Goal: Task Accomplishment & Management: Manage account settings

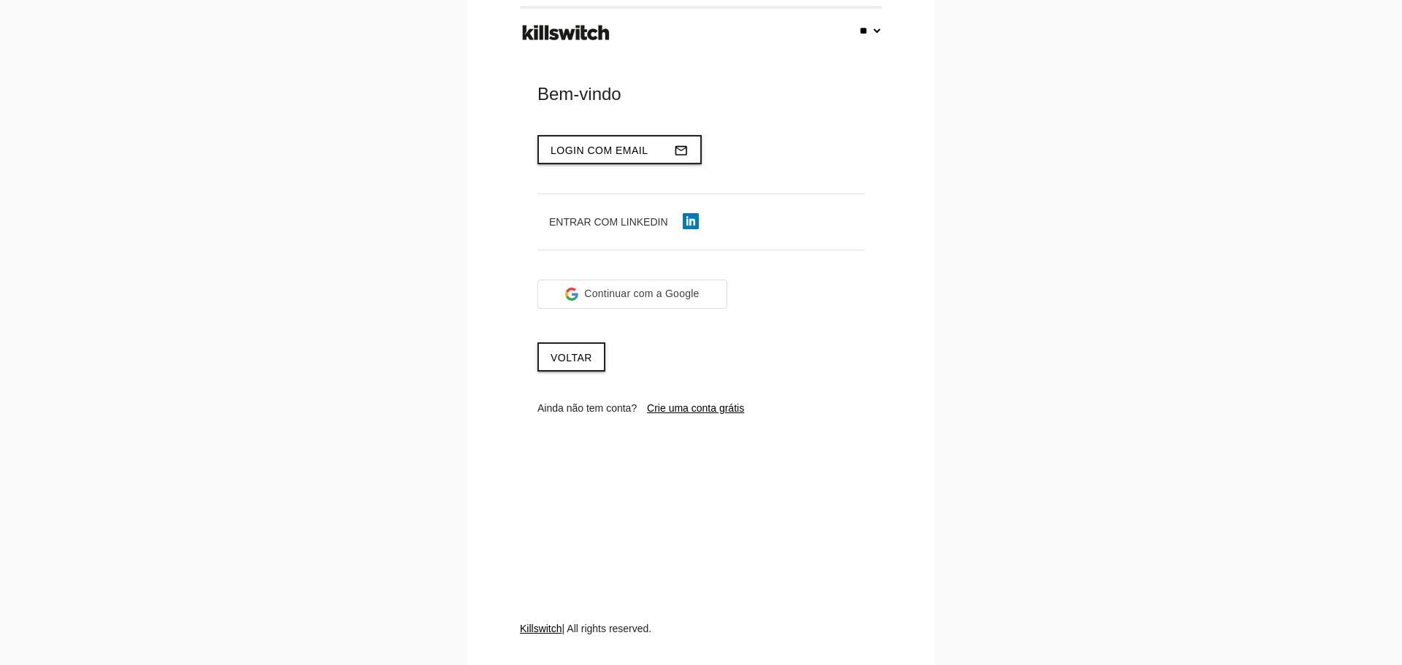
select select "**"
type input "**********"
click at [605, 151] on span "Login com email" at bounding box center [599, 151] width 98 height 12
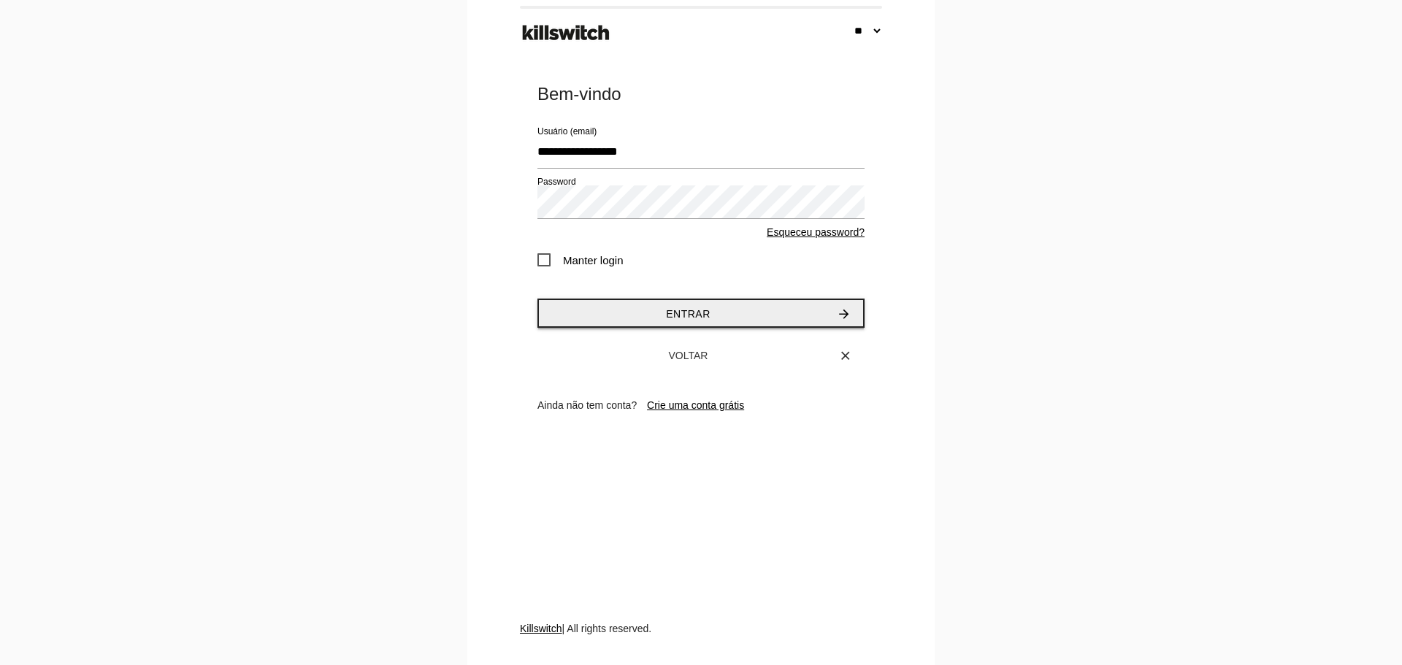
click at [657, 312] on button "Entrar arrow_forward" at bounding box center [700, 313] width 327 height 29
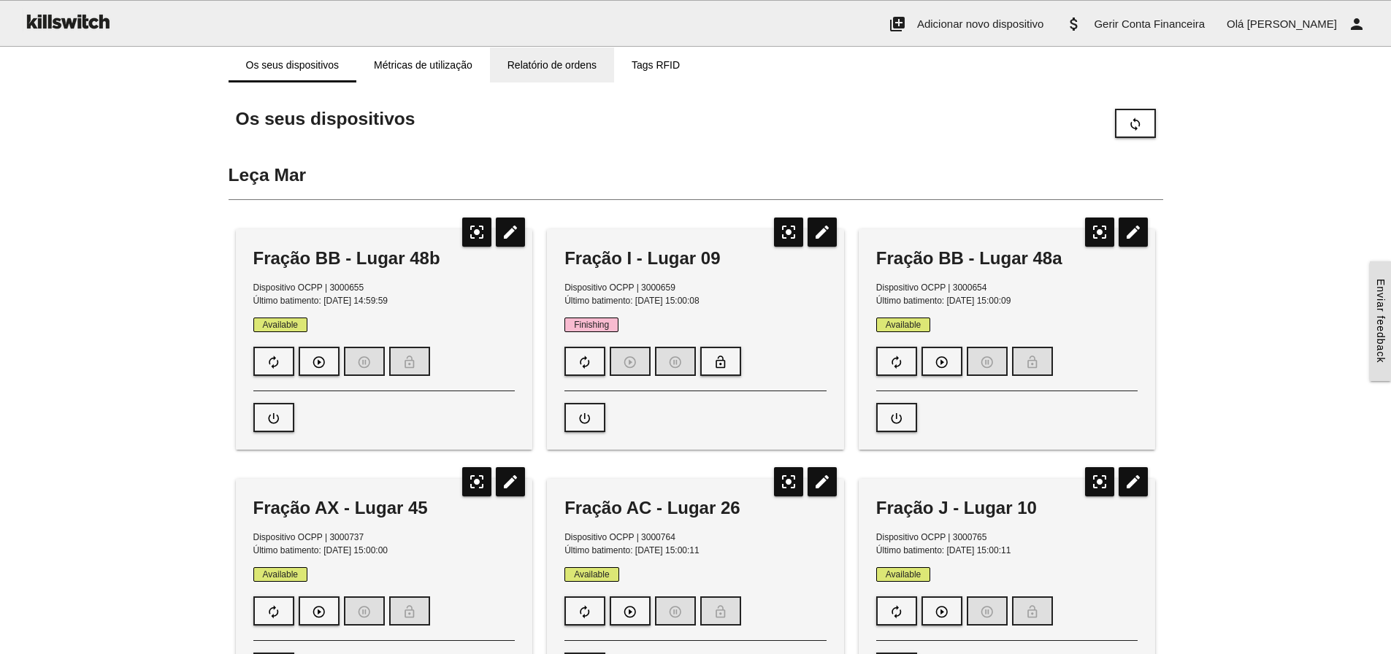
click at [529, 56] on link "Relatório de ordens" at bounding box center [552, 64] width 124 height 35
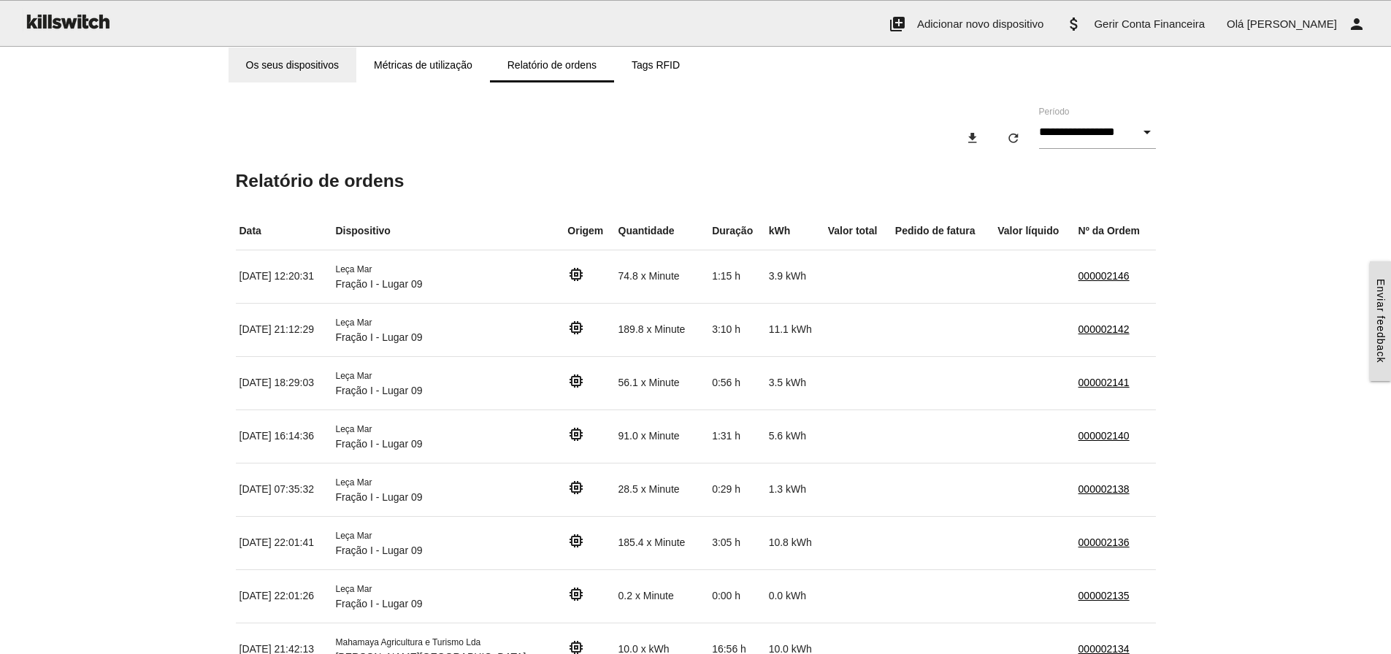
click at [282, 61] on link "Os seus dispositivos" at bounding box center [293, 64] width 128 height 35
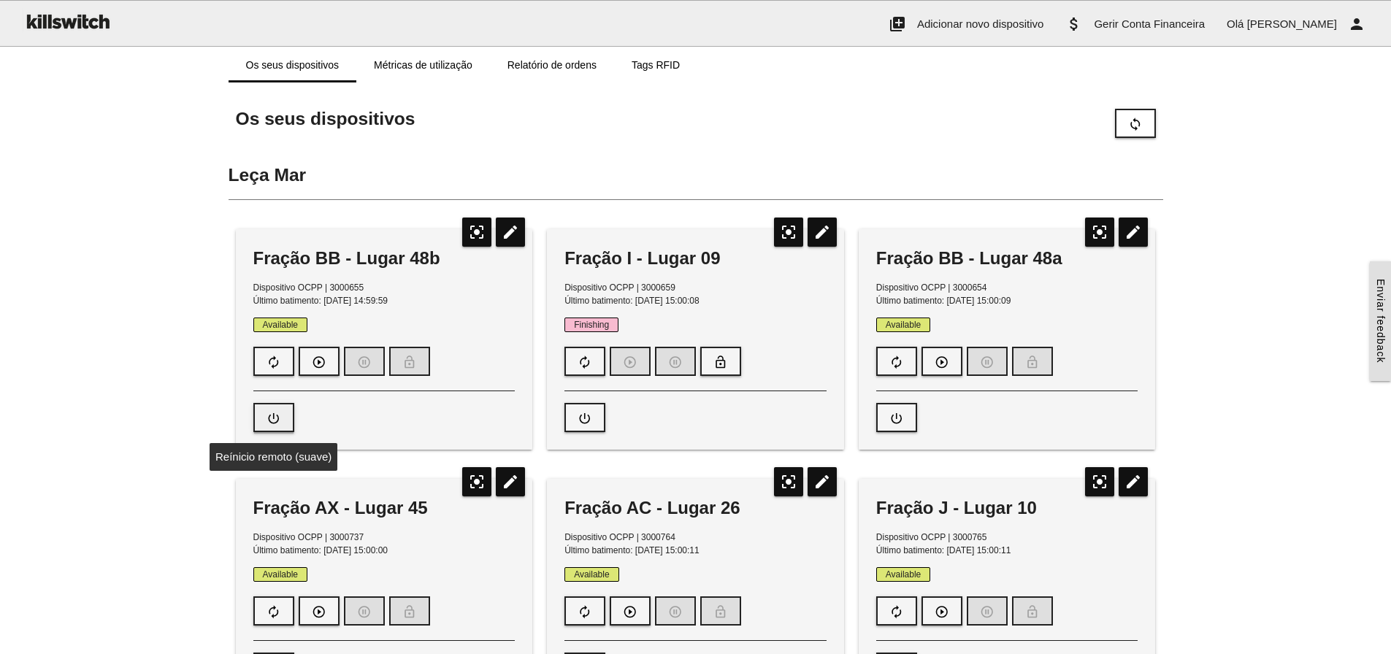
click at [269, 418] on icon "power_settings_new" at bounding box center [273, 418] width 15 height 28
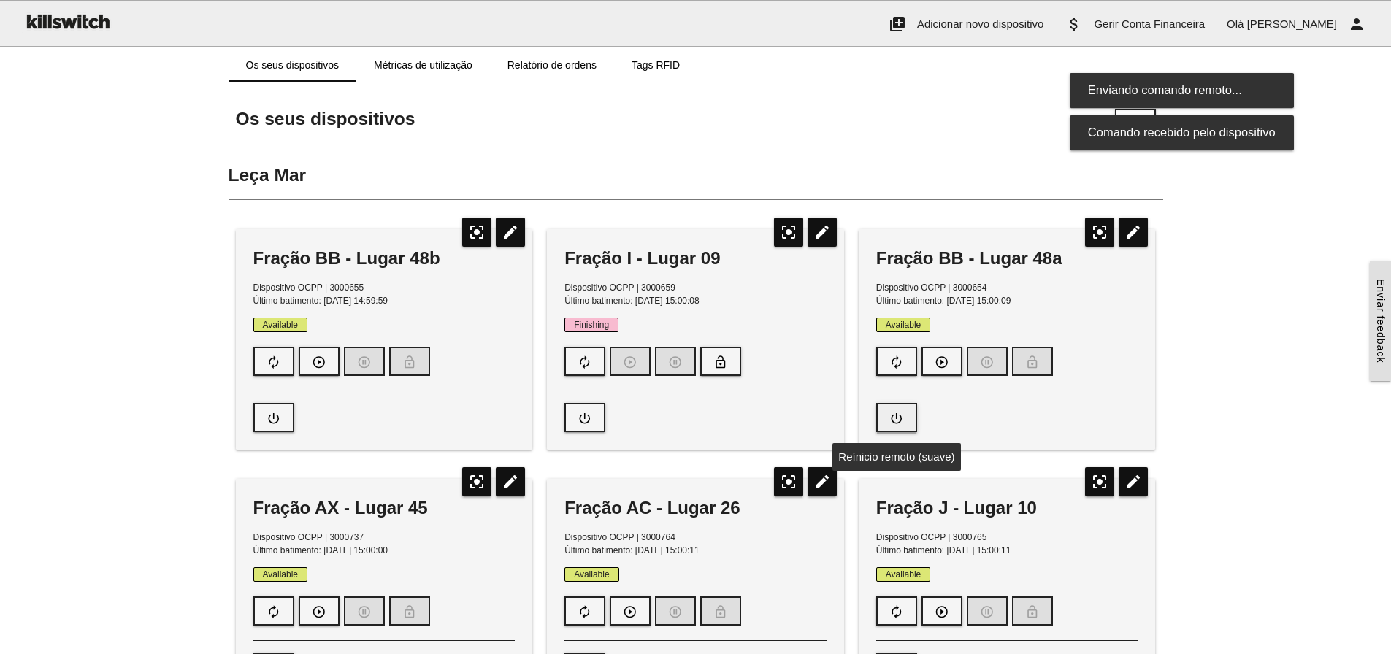
click at [902, 418] on icon "power_settings_new" at bounding box center [896, 418] width 15 height 28
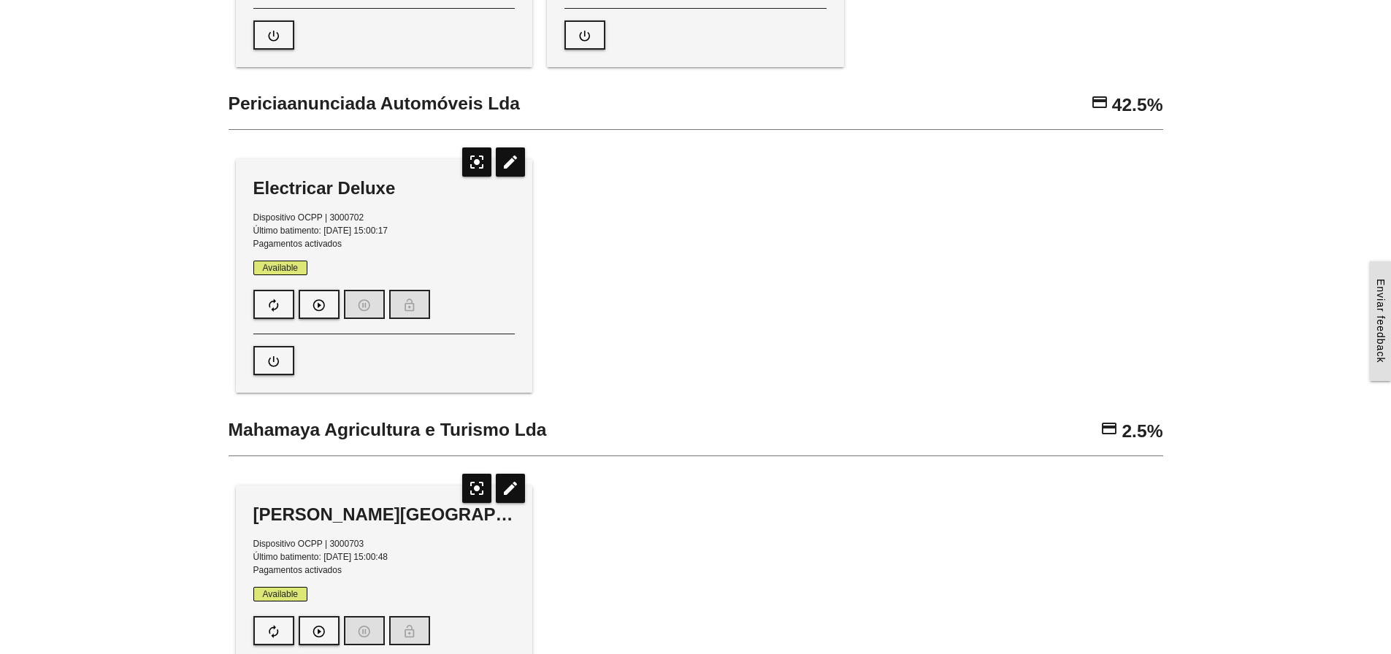
scroll to position [876, 0]
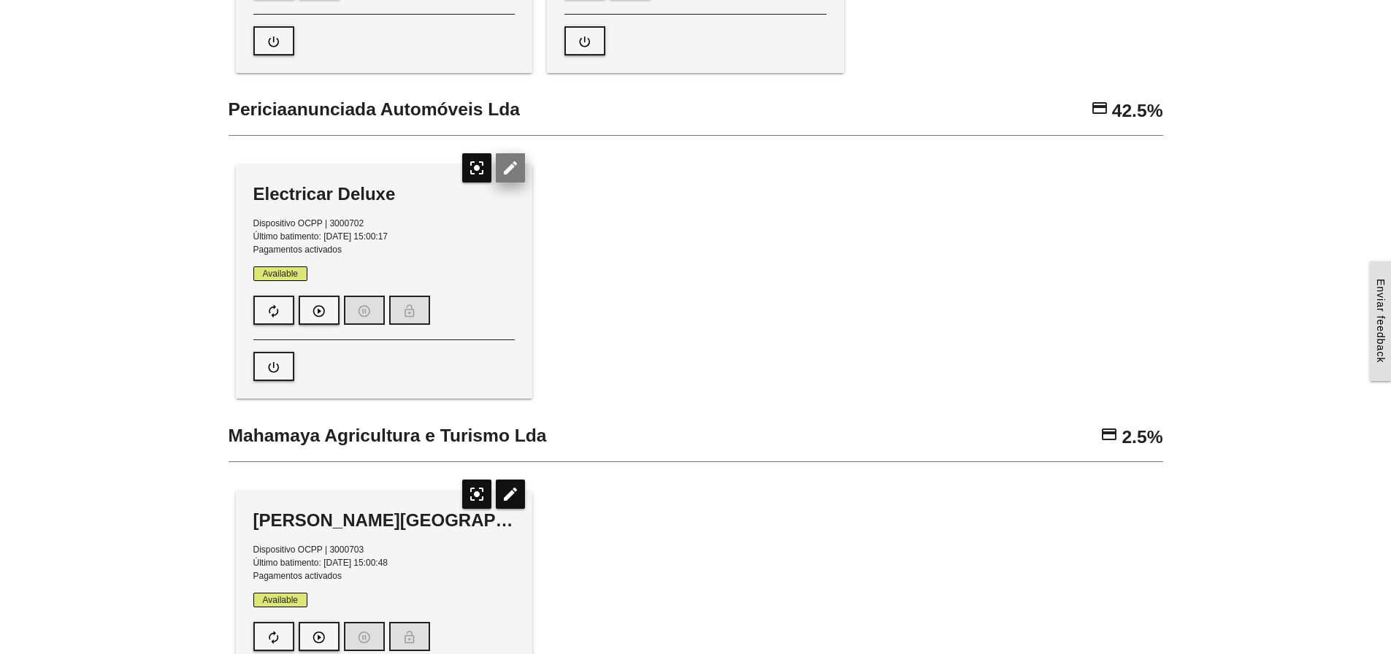
click at [508, 170] on icon "edit" at bounding box center [510, 167] width 29 height 29
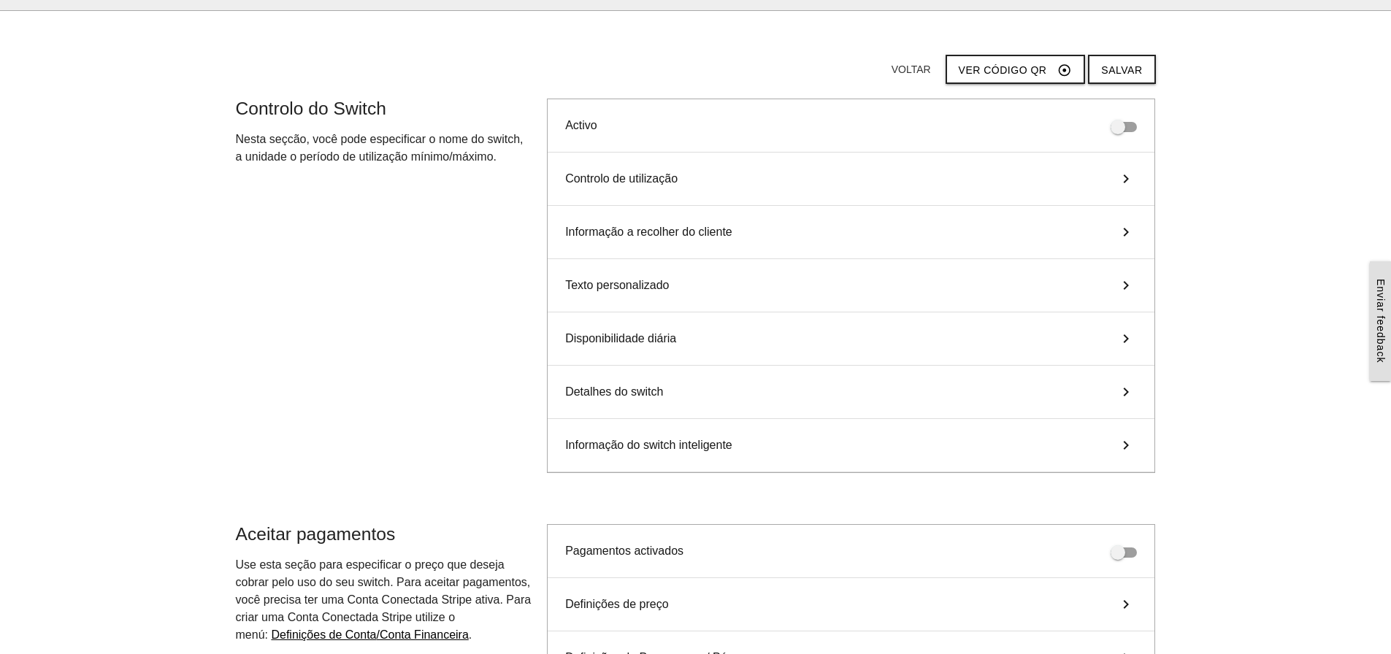
scroll to position [0, 0]
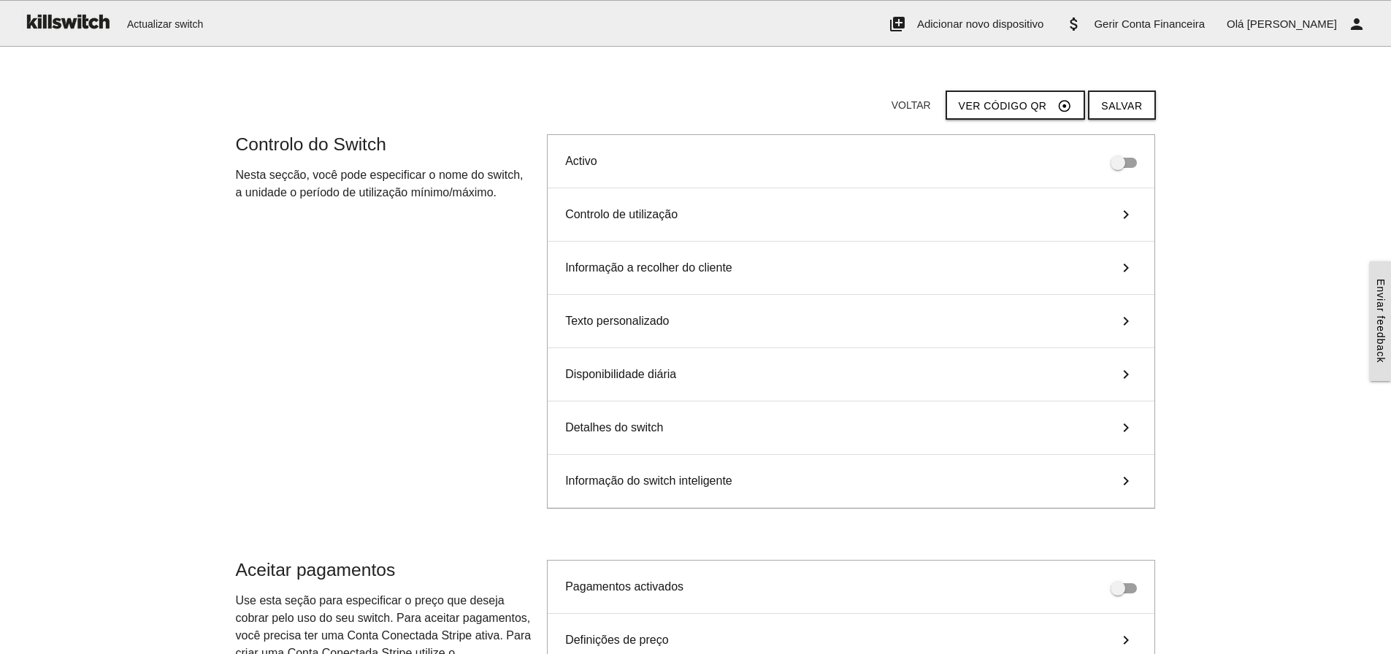
click at [1123, 210] on icon "keyboard_arrow_right" at bounding box center [1126, 215] width 22 height 18
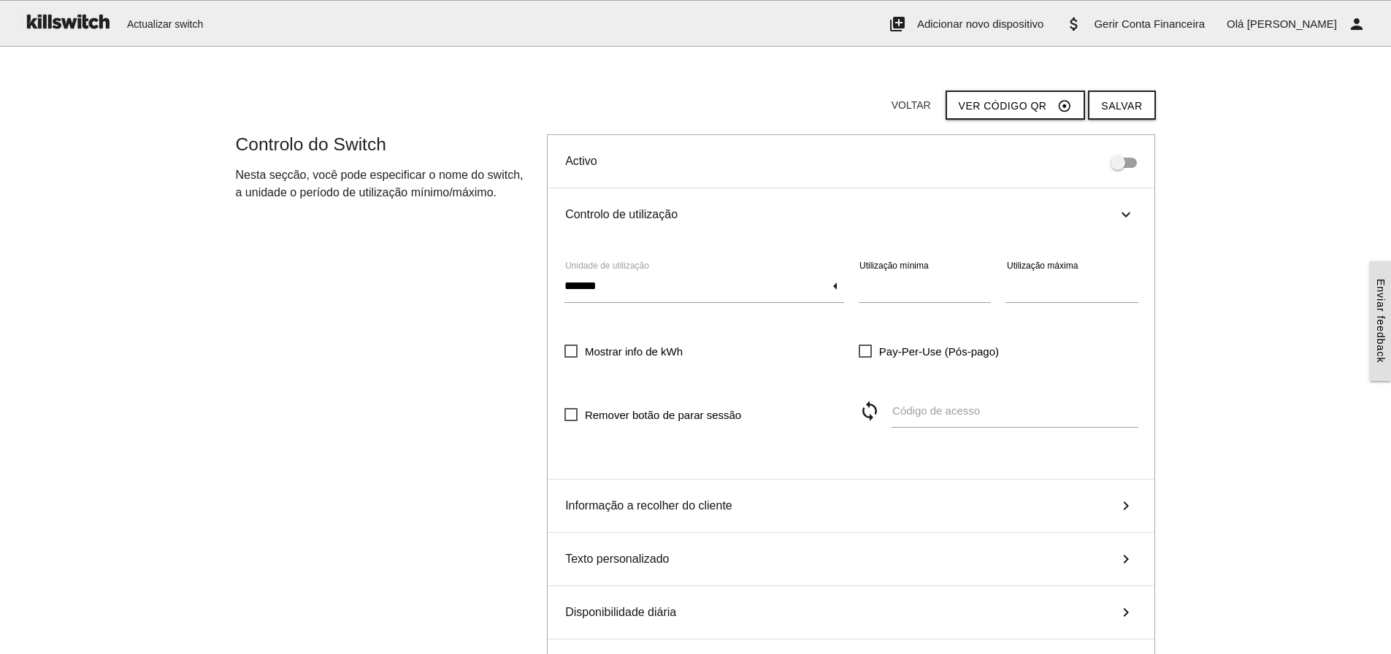
click at [1123, 210] on icon "keyboard_arrow_right" at bounding box center [1126, 215] width 18 height 22
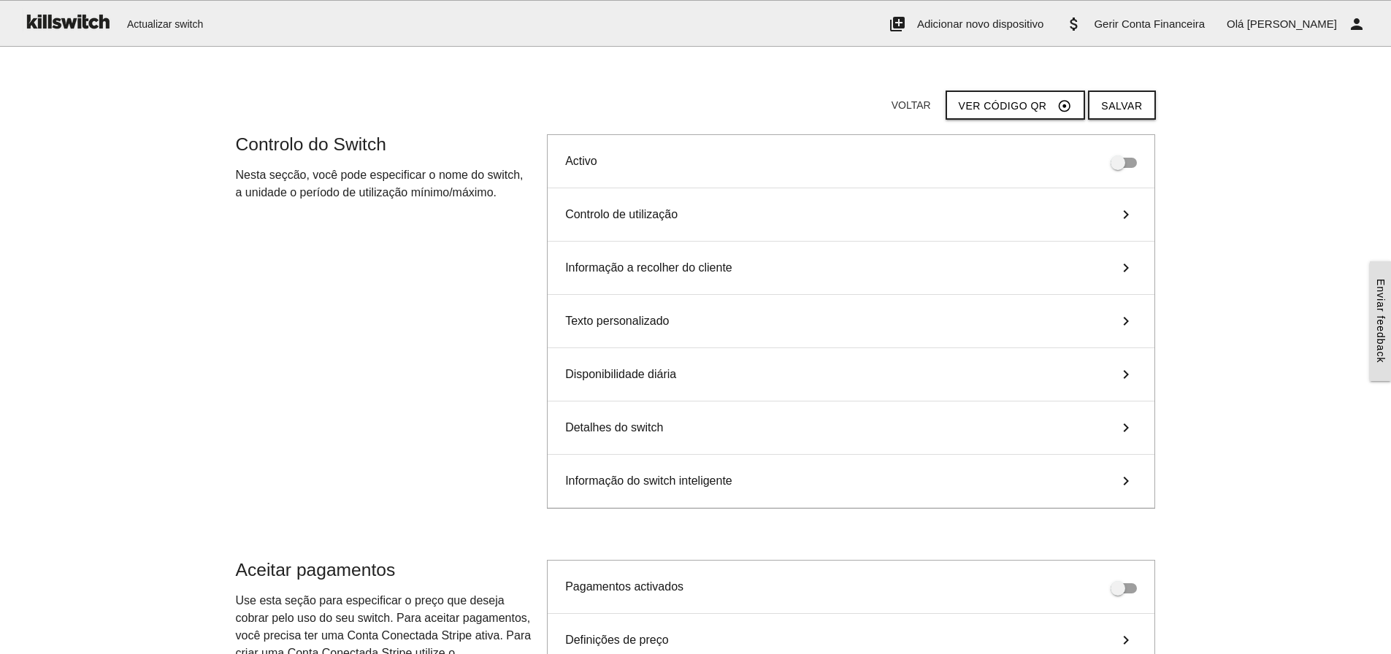
click at [1127, 264] on icon "keyboard_arrow_right" at bounding box center [1126, 268] width 22 height 18
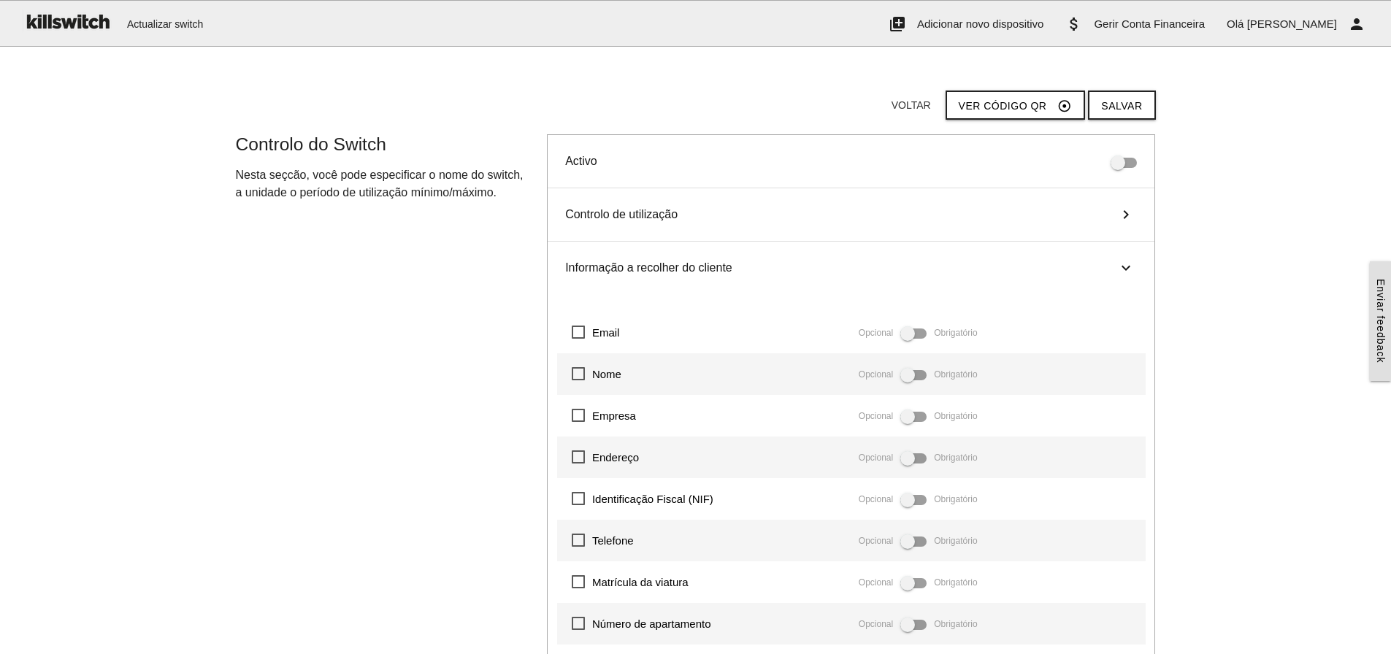
click at [1122, 266] on icon "keyboard_arrow_right" at bounding box center [1126, 268] width 18 height 22
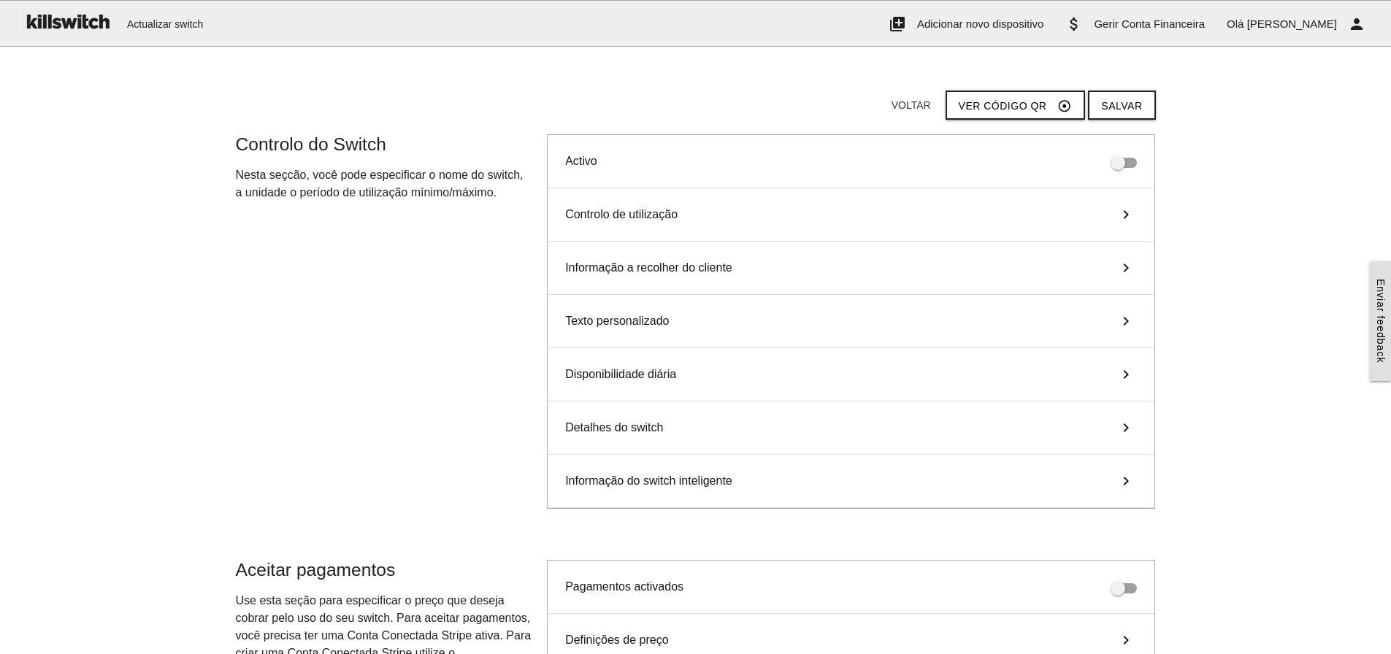
click at [1128, 318] on icon "keyboard_arrow_right" at bounding box center [1126, 321] width 22 height 18
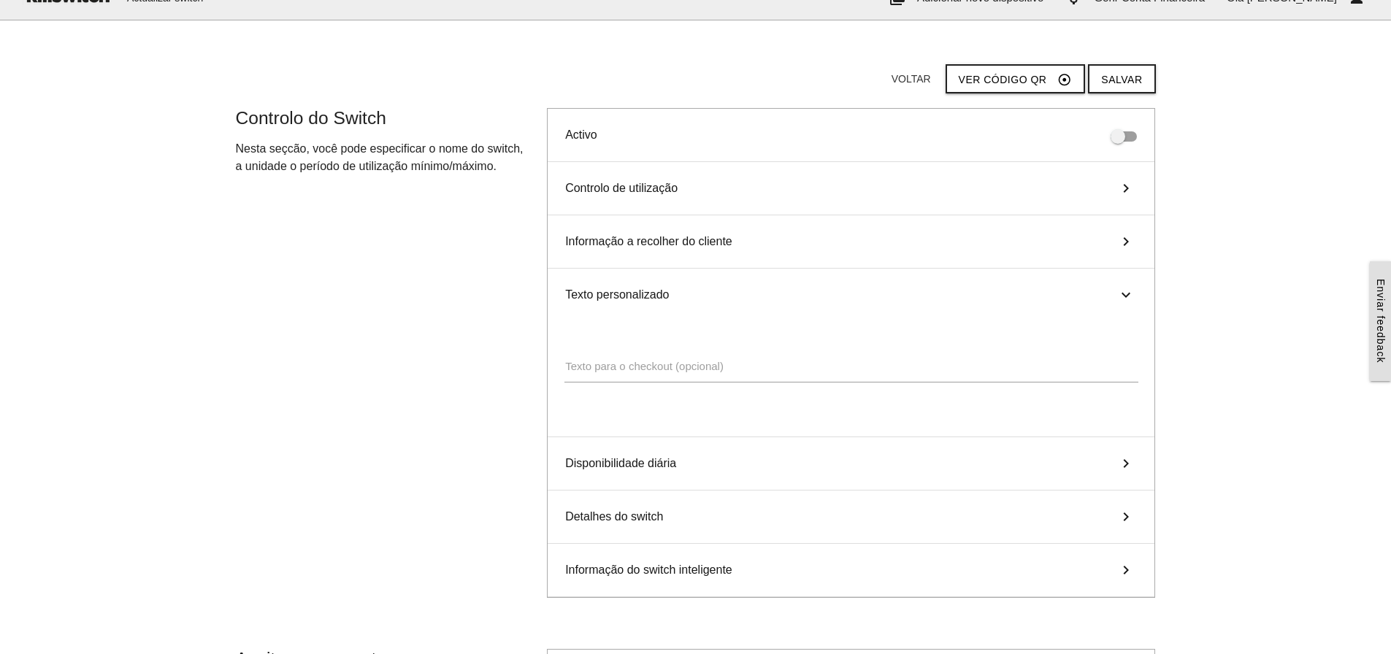
scroll to position [73, 0]
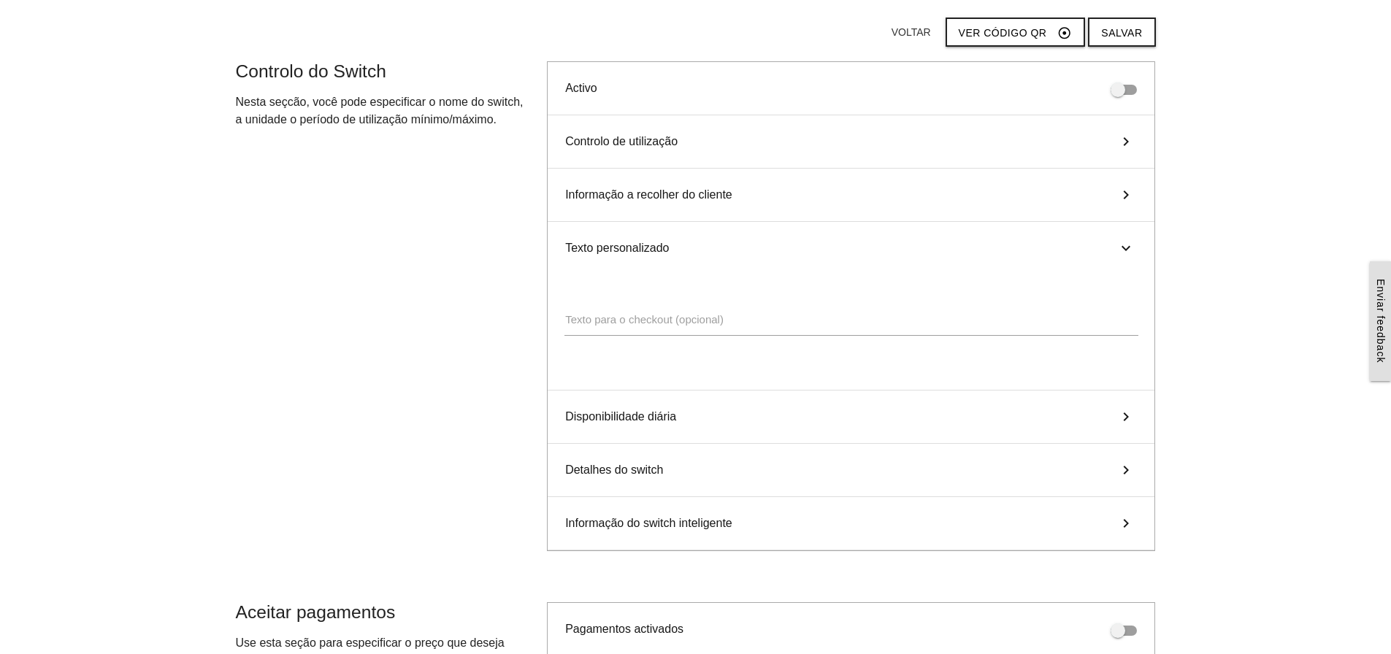
click at [1126, 243] on icon "keyboard_arrow_right" at bounding box center [1126, 248] width 18 height 22
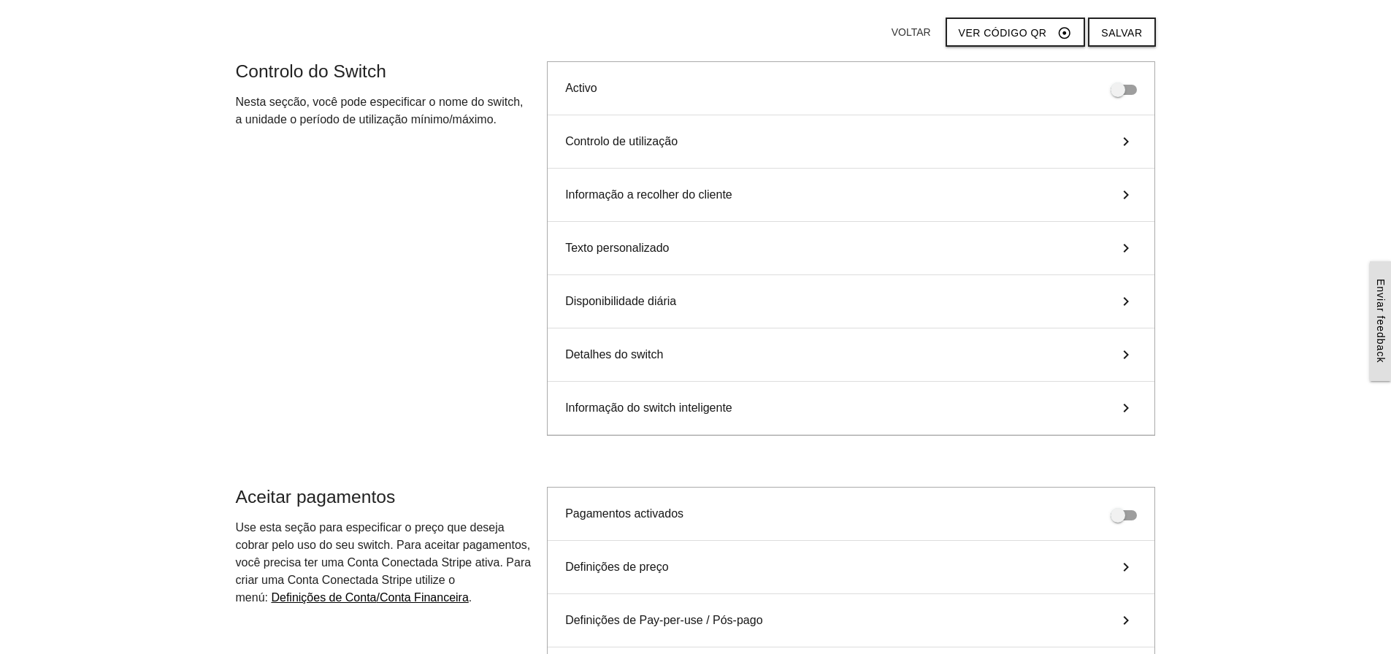
click at [1131, 302] on icon "keyboard_arrow_right" at bounding box center [1126, 302] width 22 height 18
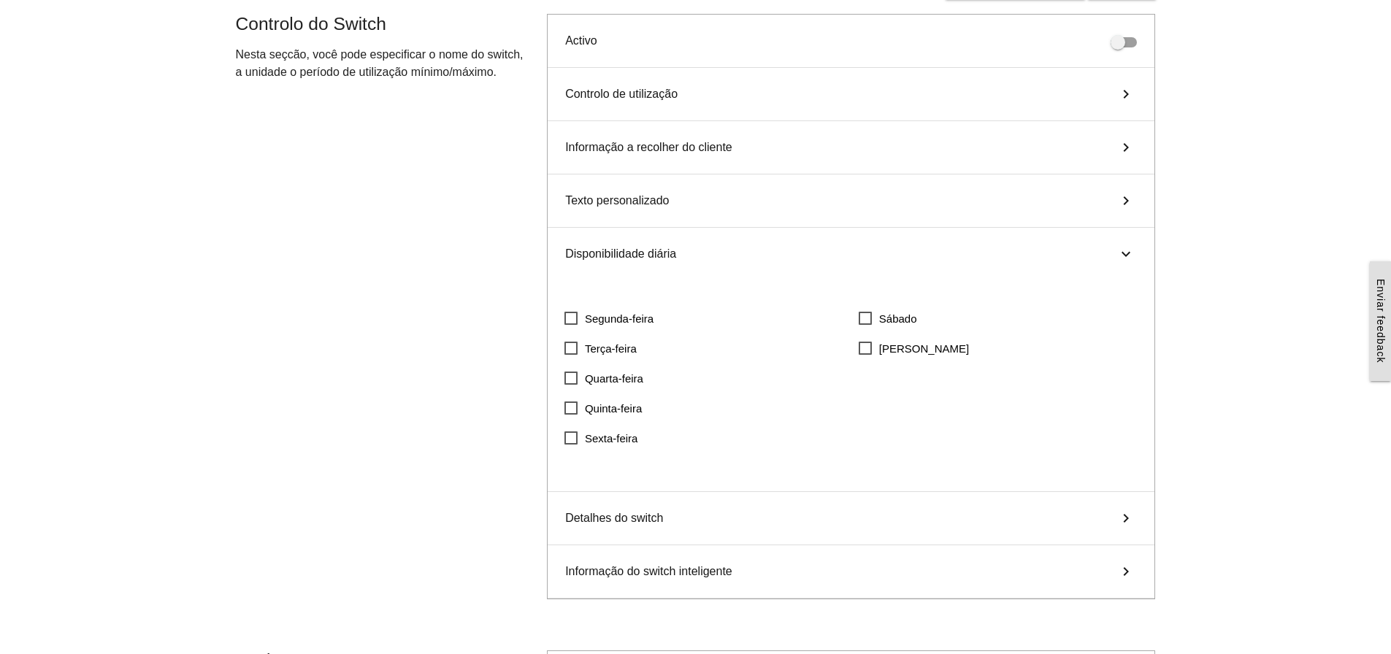
scroll to position [146, 0]
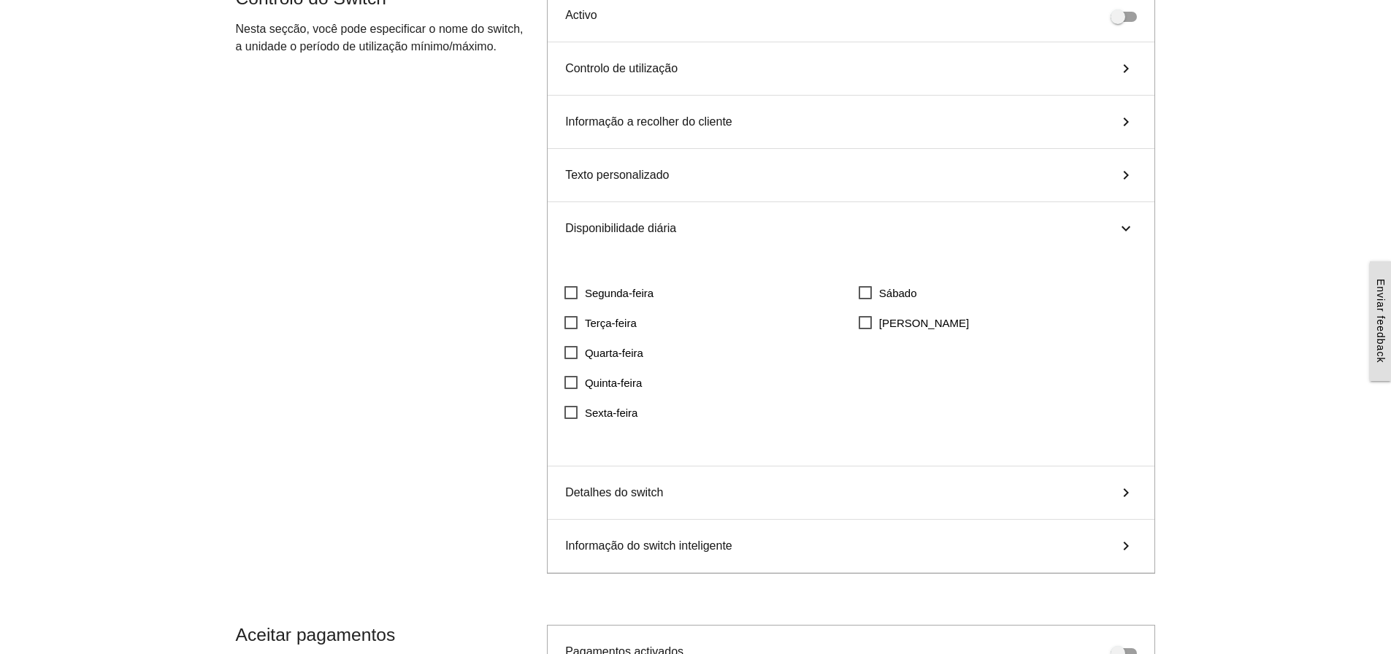
click at [1126, 226] on icon "keyboard_arrow_right" at bounding box center [1126, 229] width 18 height 22
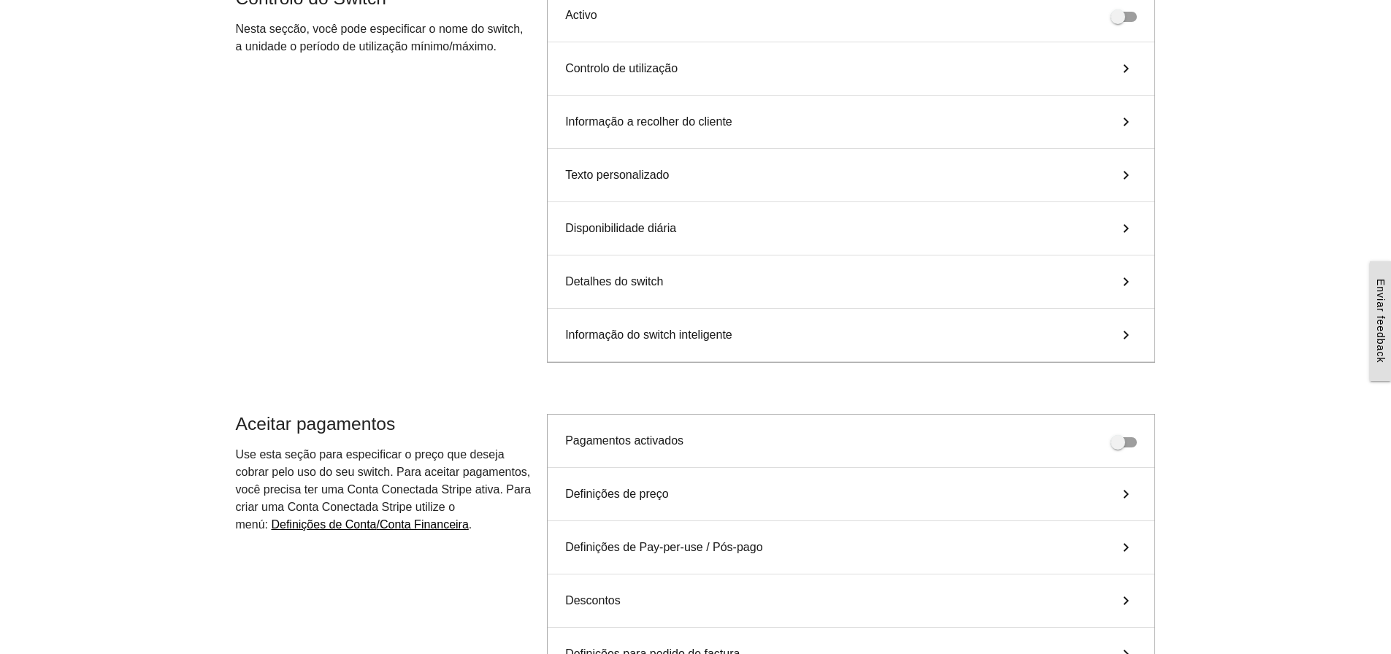
click at [1126, 281] on icon "keyboard_arrow_right" at bounding box center [1126, 282] width 22 height 18
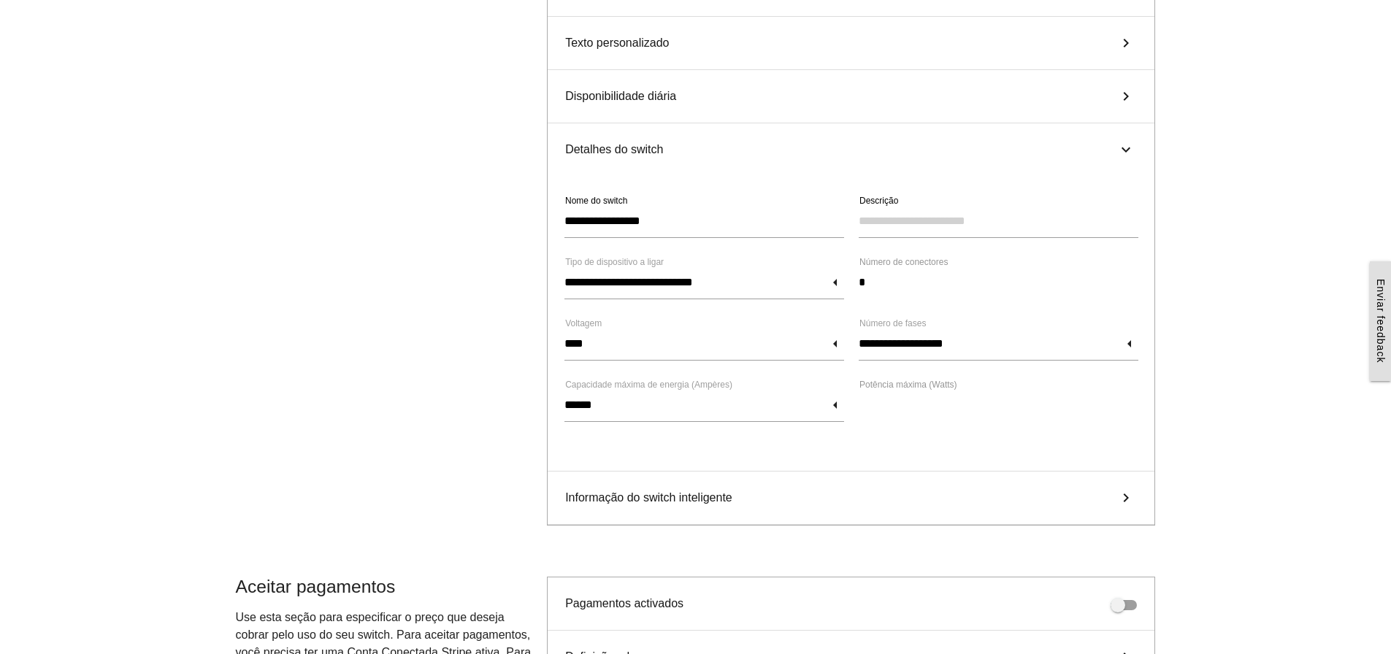
scroll to position [292, 0]
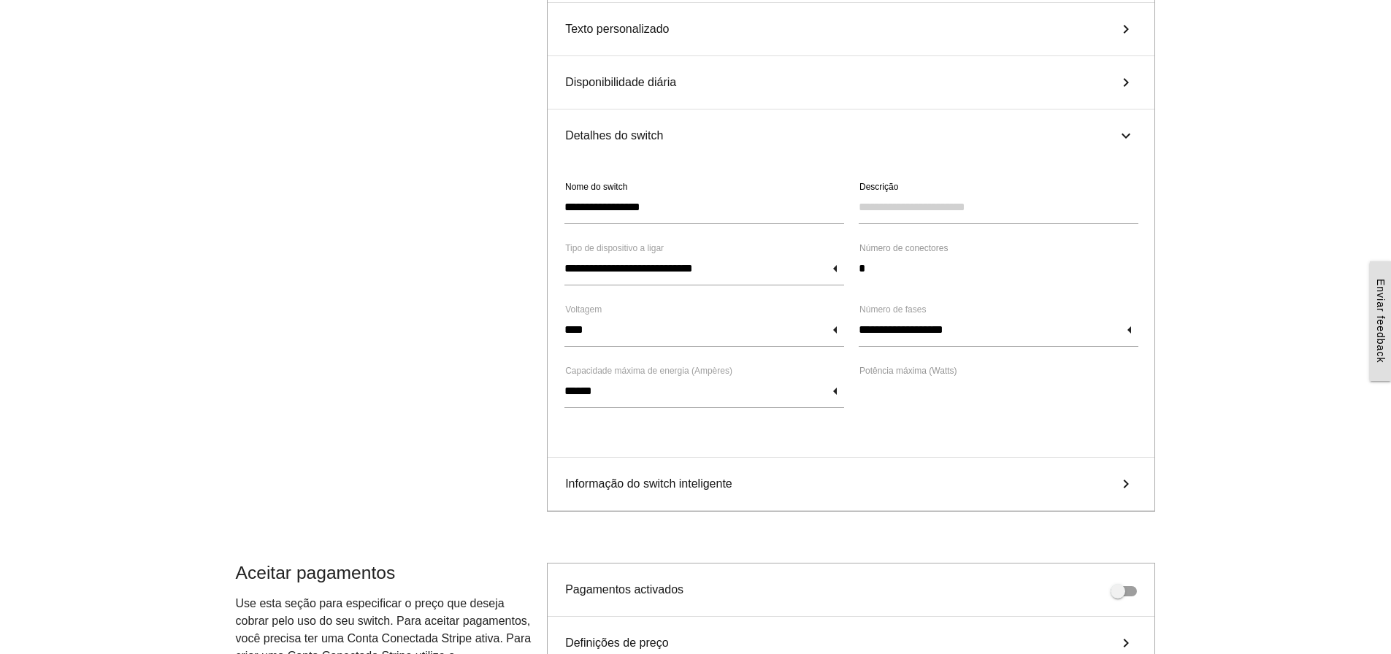
click at [1126, 485] on icon "keyboard_arrow_right" at bounding box center [1126, 484] width 22 height 18
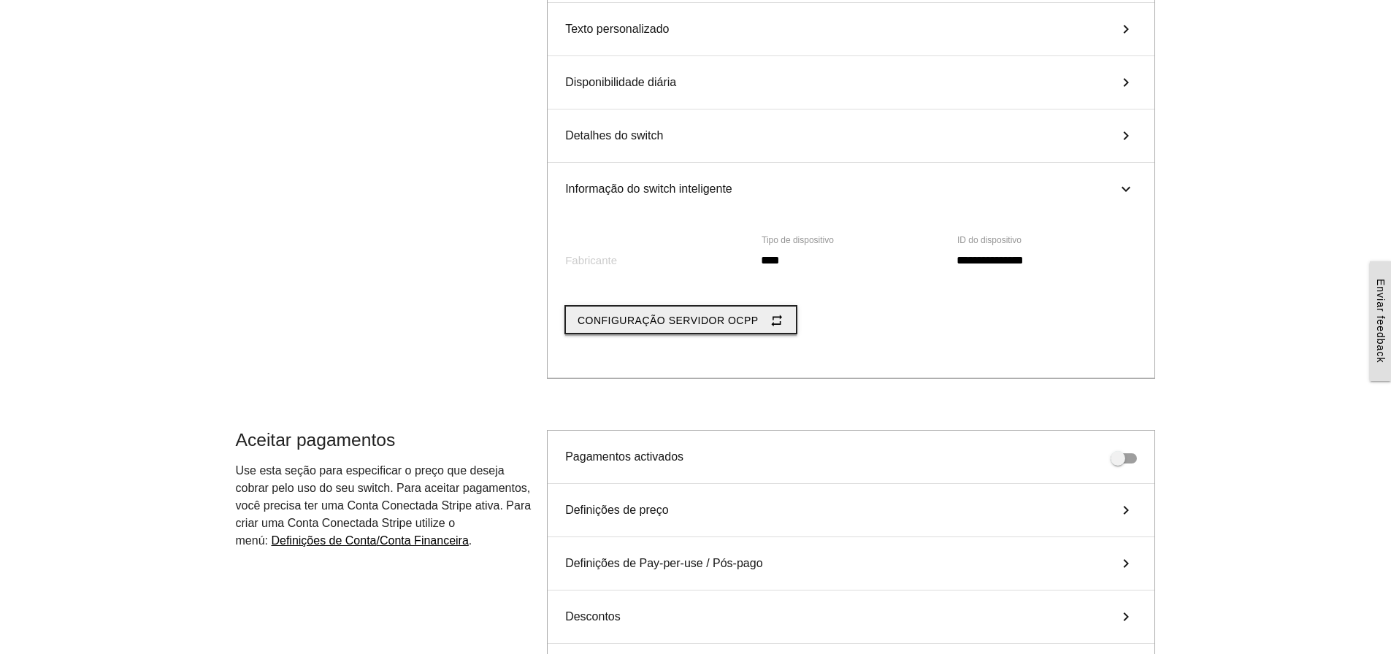
click at [726, 318] on span "Configuração Servidor OCPP" at bounding box center [667, 321] width 181 height 12
type input "**********"
type input "*******"
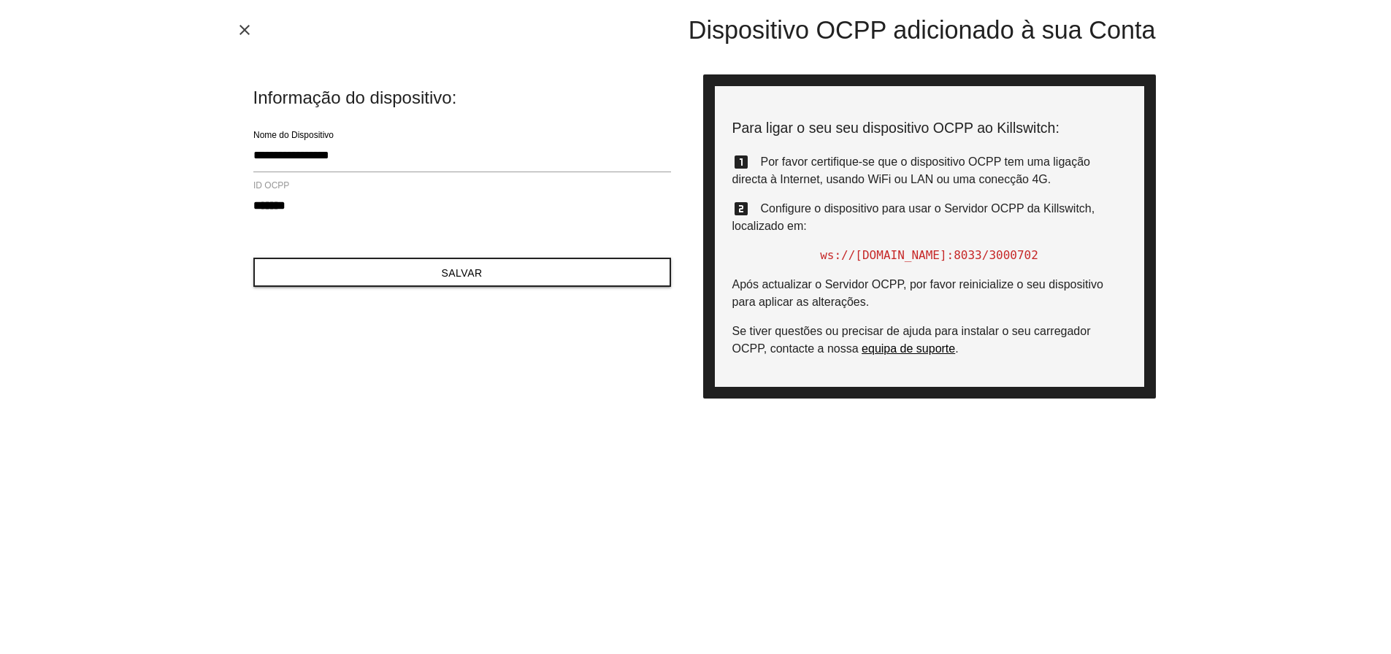
click at [242, 27] on icon "close" at bounding box center [245, 30] width 18 height 18
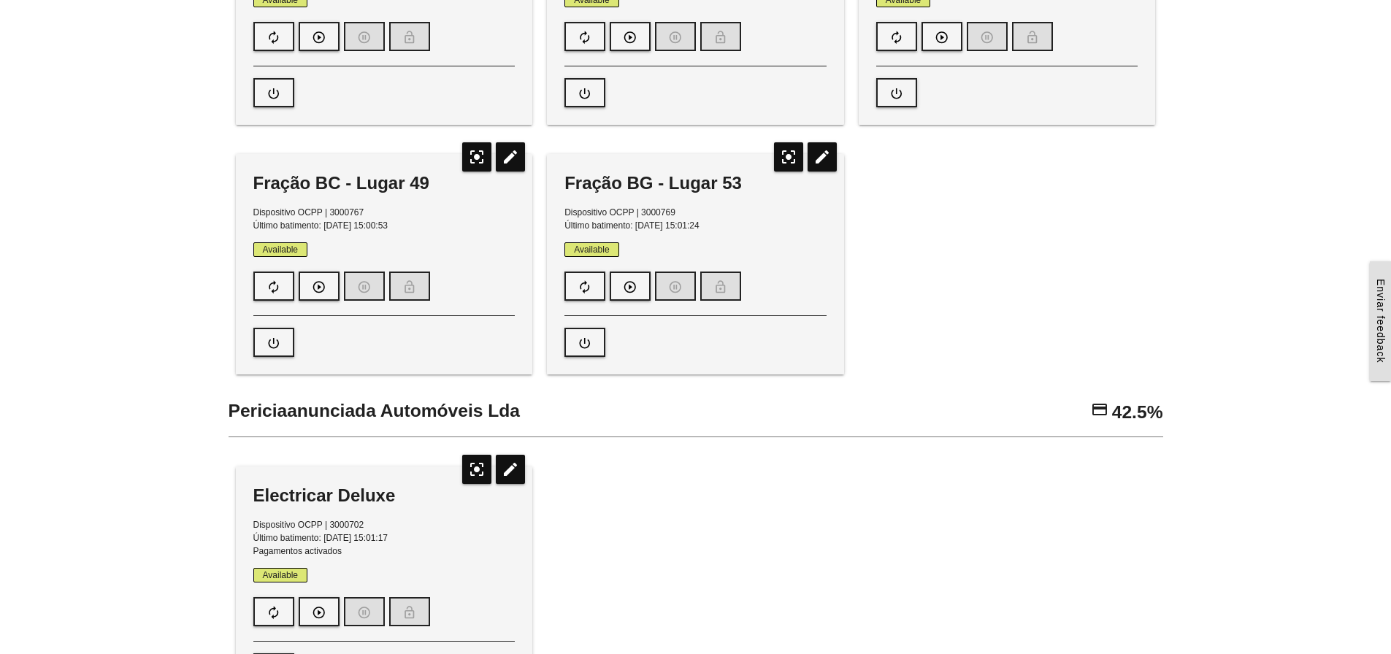
scroll to position [730, 0]
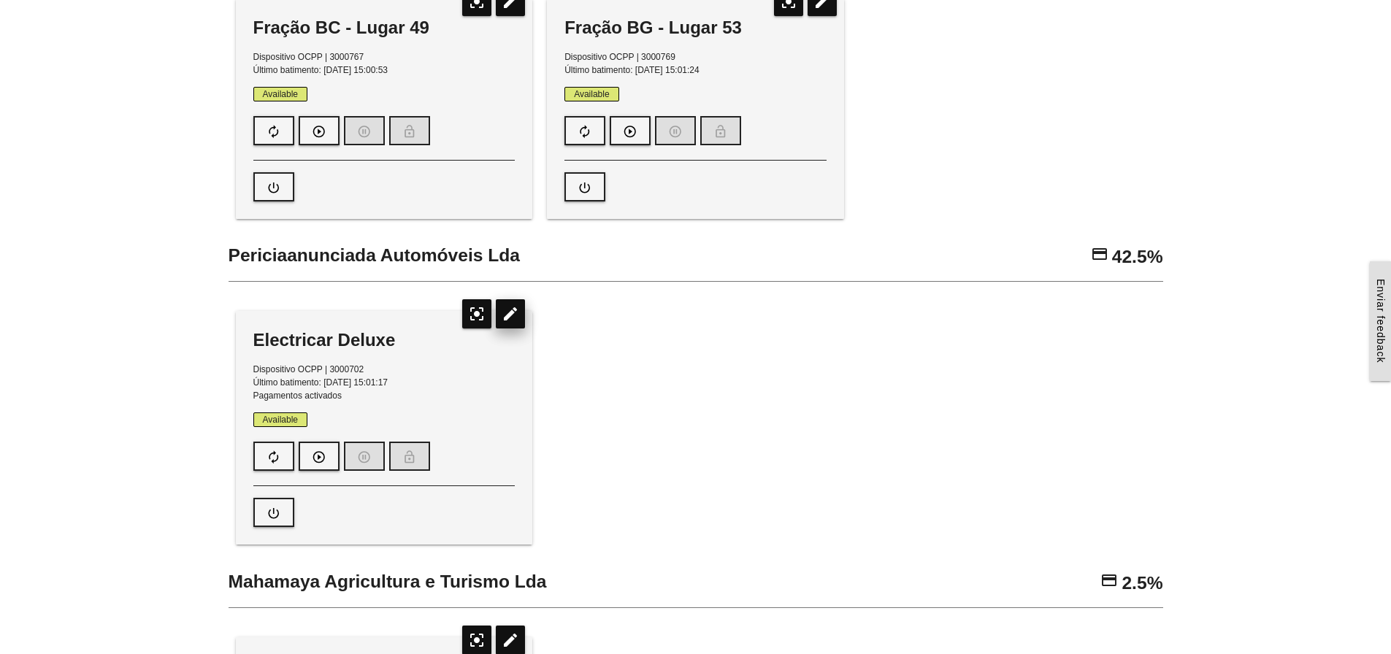
click at [509, 315] on icon "edit" at bounding box center [510, 313] width 29 height 29
type input "****"
type input "**********"
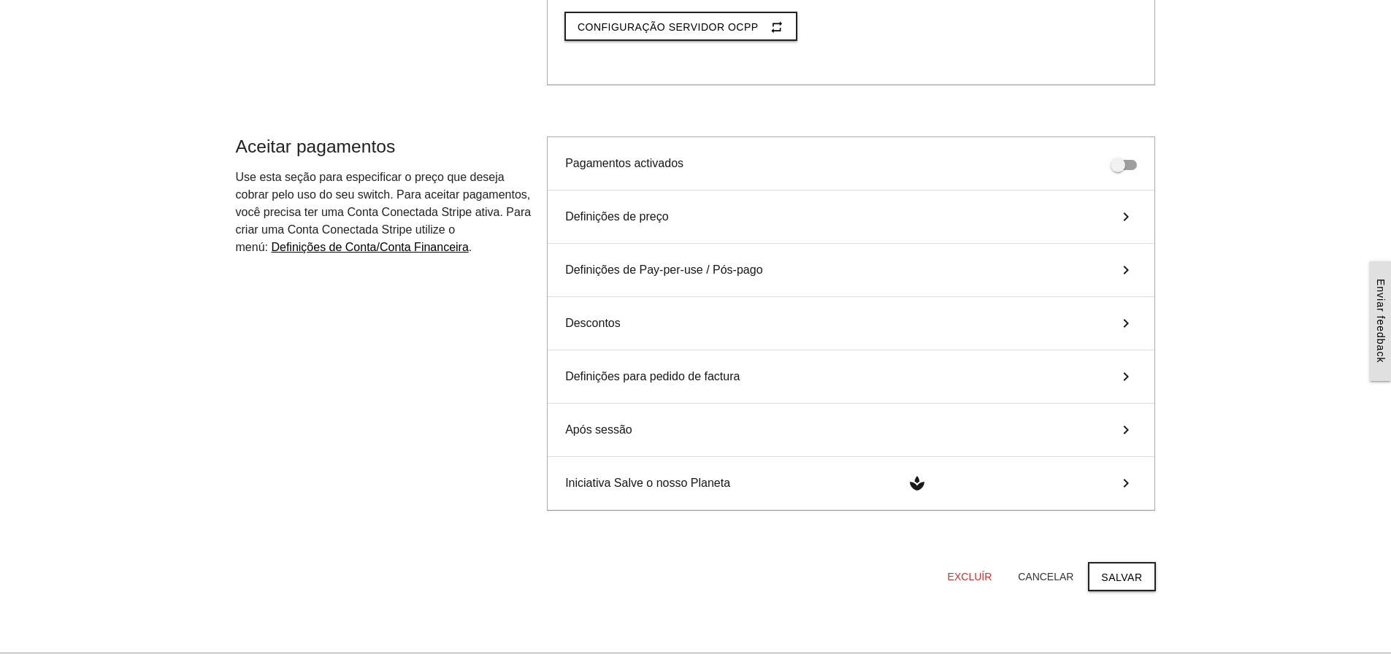
scroll to position [491, 0]
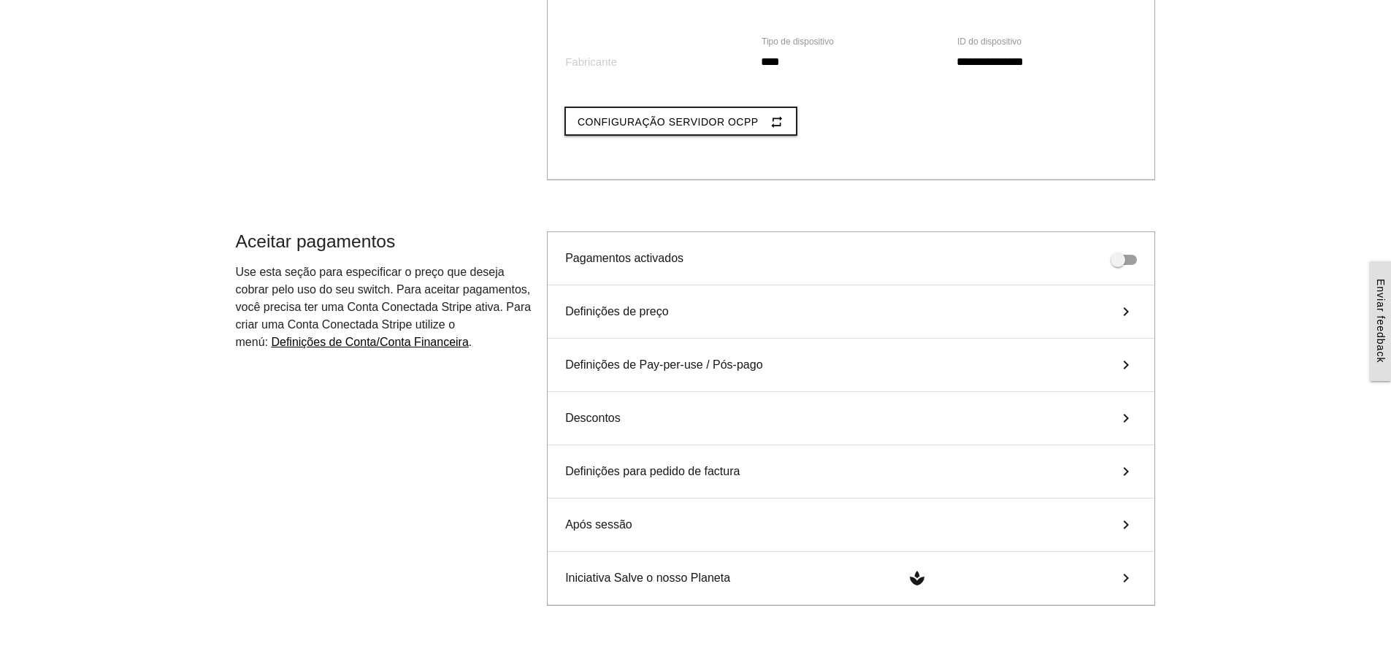
click at [1127, 310] on icon "keyboard_arrow_right" at bounding box center [1126, 312] width 22 height 18
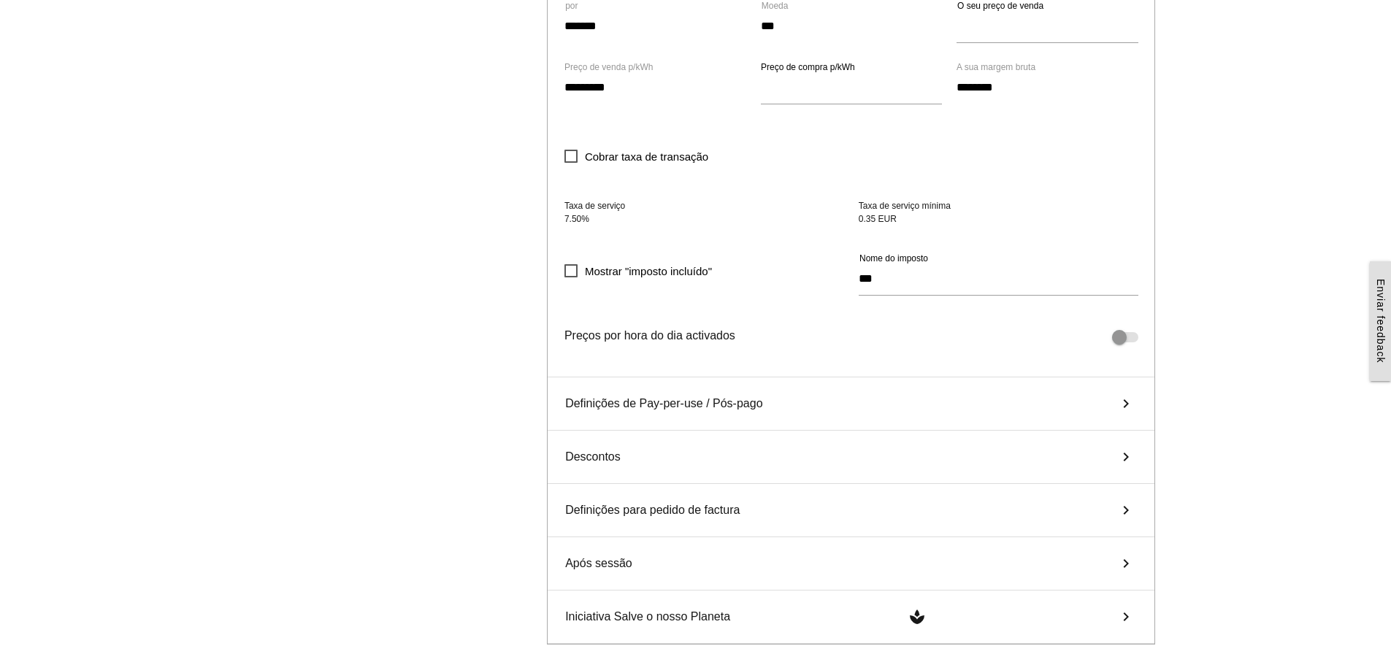
scroll to position [929, 0]
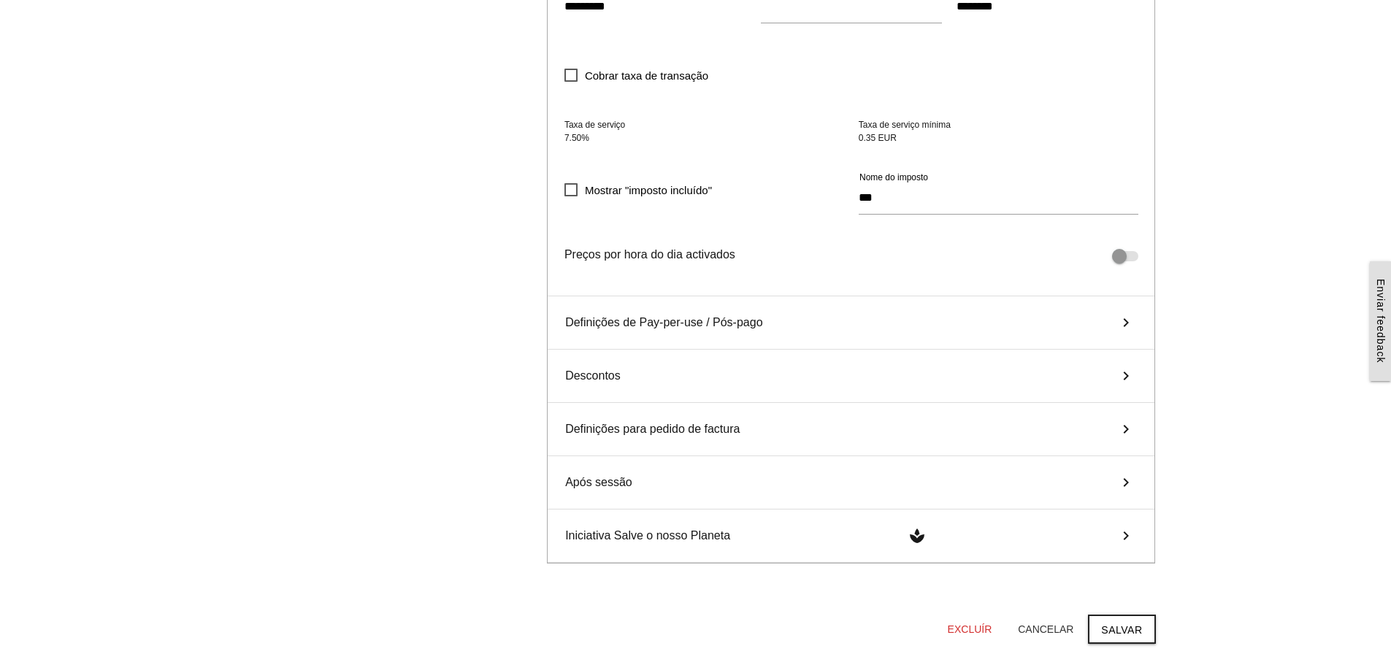
click at [1125, 326] on icon "keyboard_arrow_right" at bounding box center [1126, 323] width 22 height 18
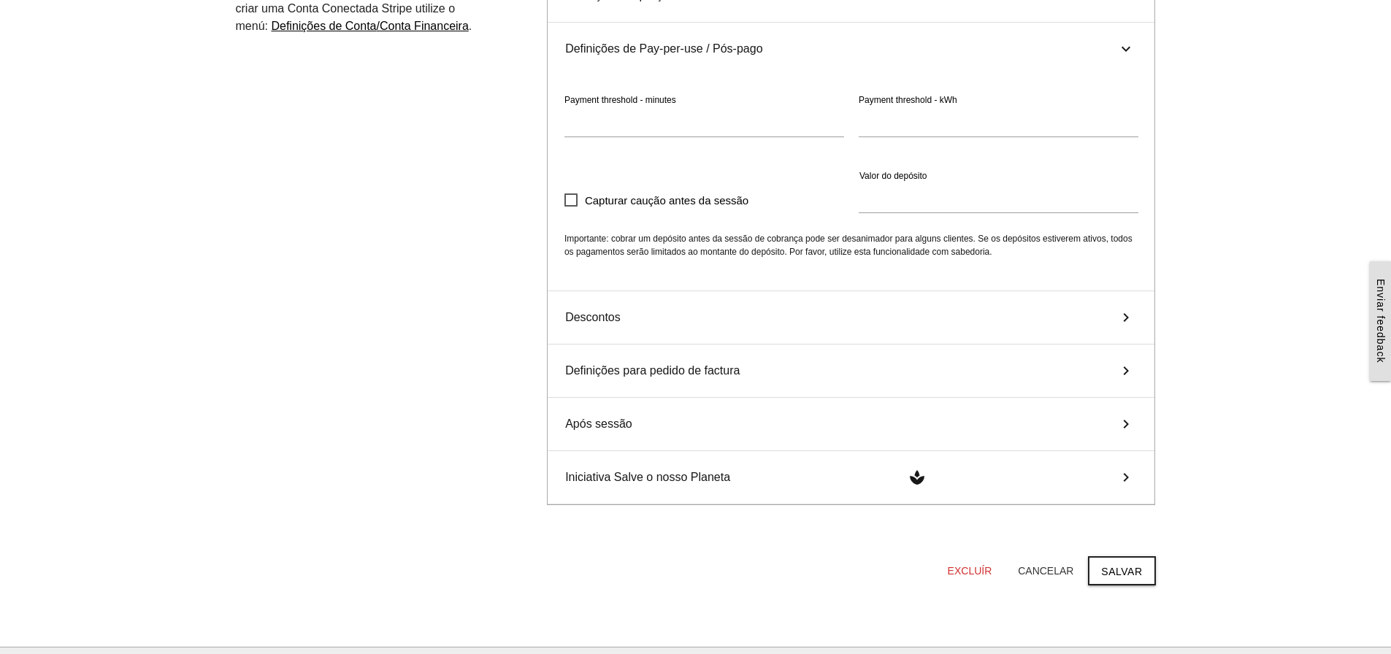
scroll to position [832, 0]
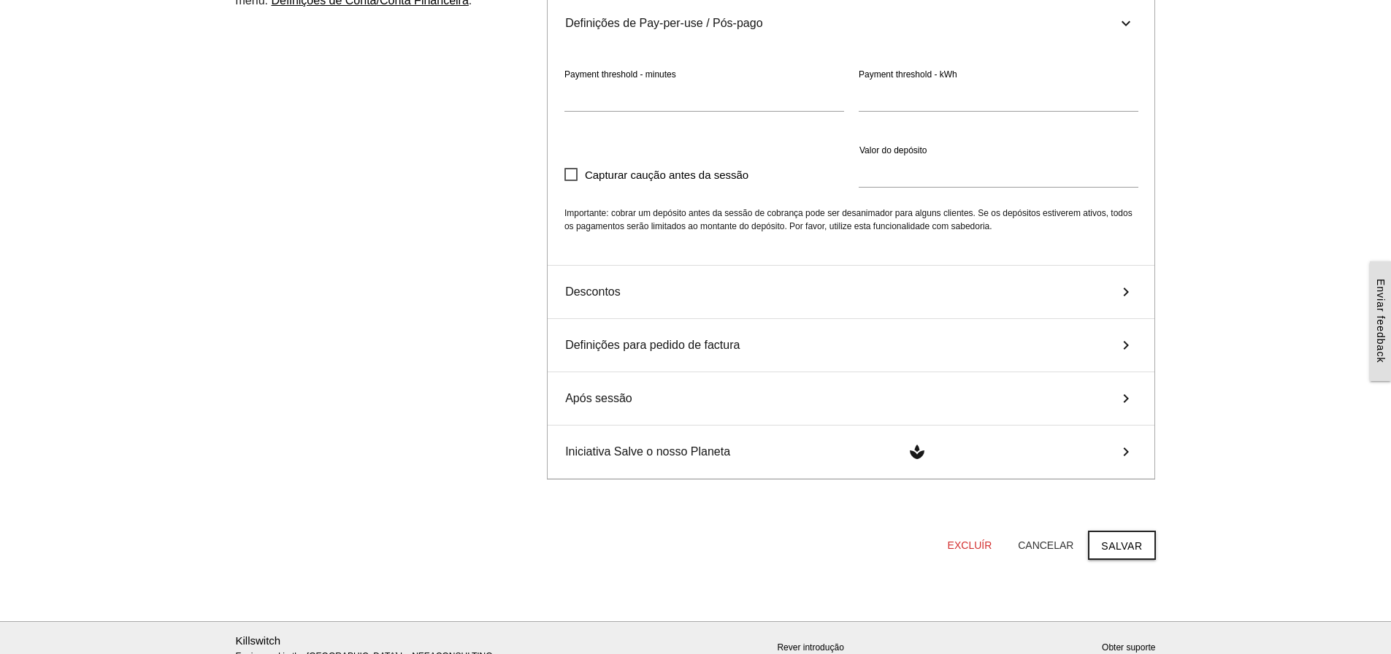
click at [1128, 291] on icon "keyboard_arrow_right" at bounding box center [1126, 292] width 22 height 18
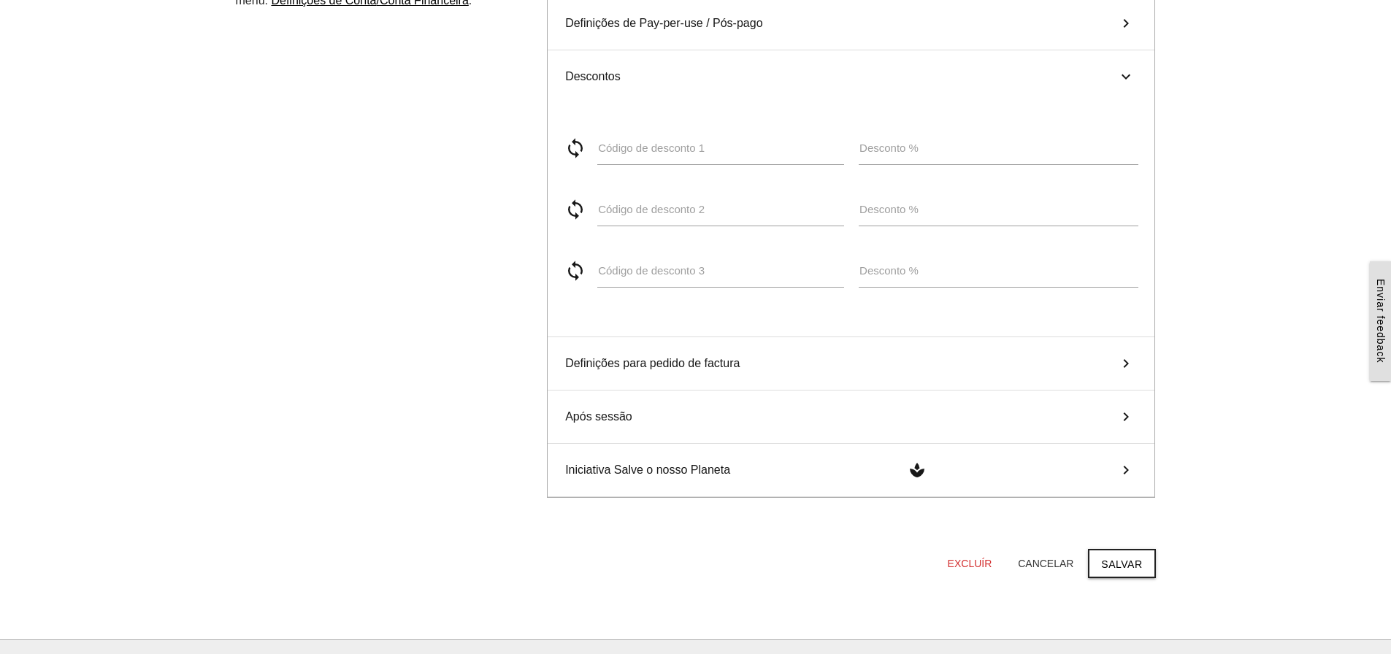
click at [1124, 363] on icon "keyboard_arrow_right" at bounding box center [1126, 364] width 22 height 18
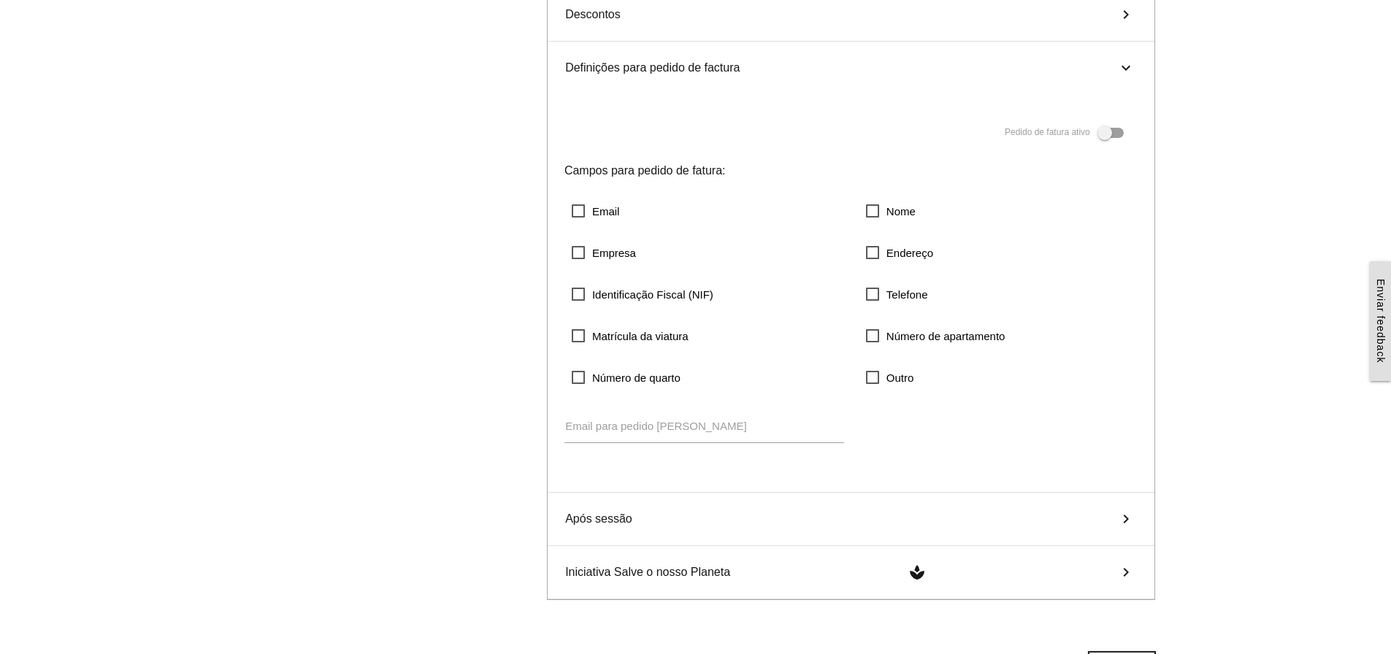
scroll to position [978, 0]
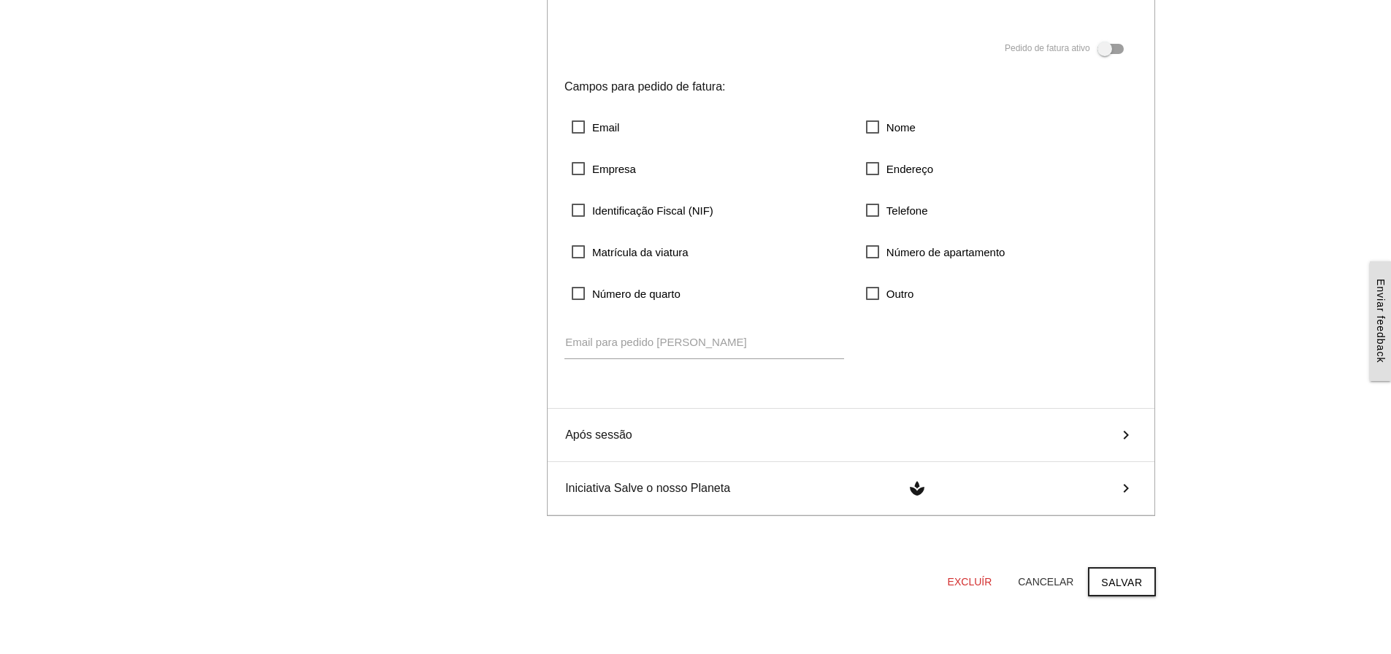
click at [1122, 434] on icon "keyboard_arrow_right" at bounding box center [1126, 435] width 22 height 18
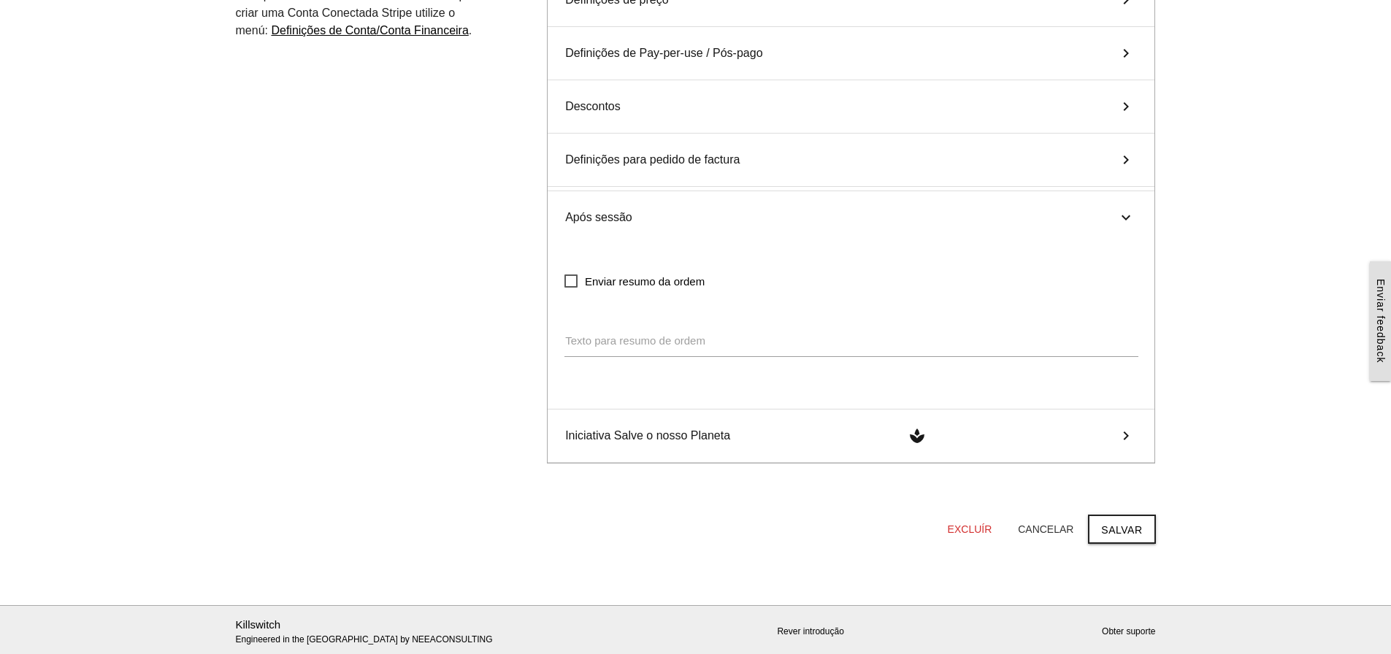
scroll to position [804, 0]
click at [1125, 430] on icon "keyboard_arrow_right" at bounding box center [1126, 432] width 22 height 18
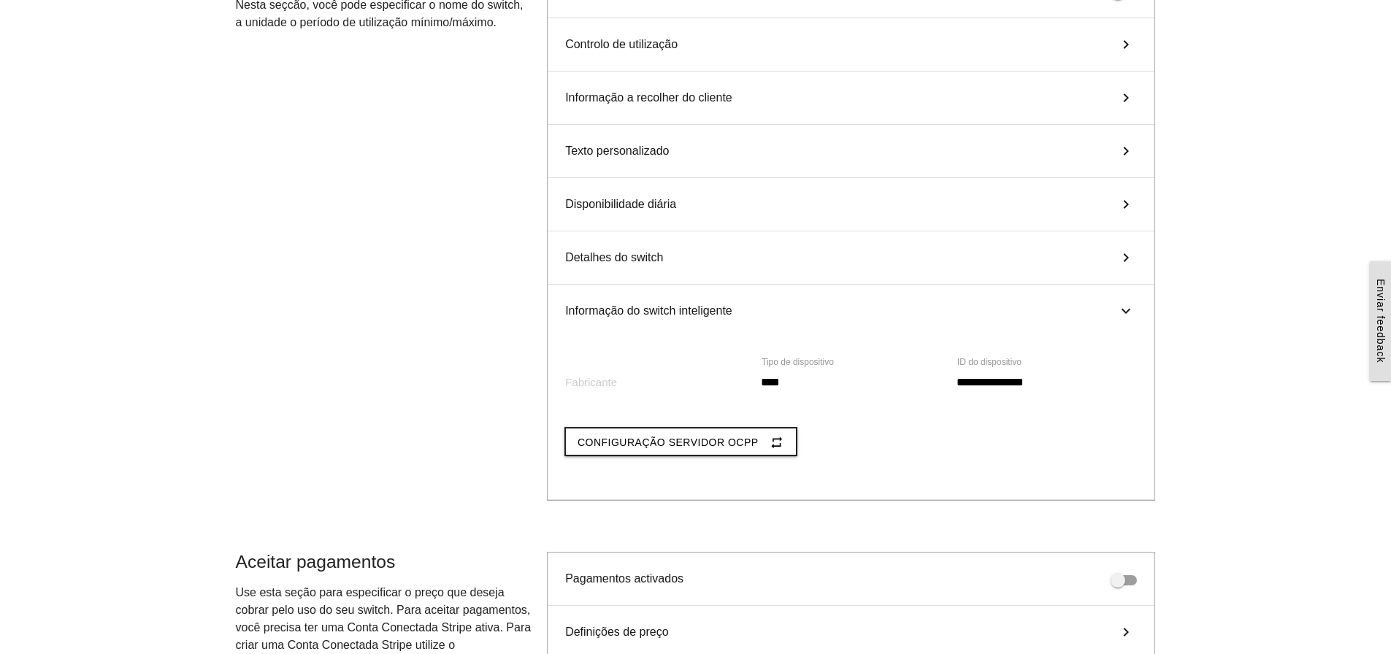
scroll to position [0, 0]
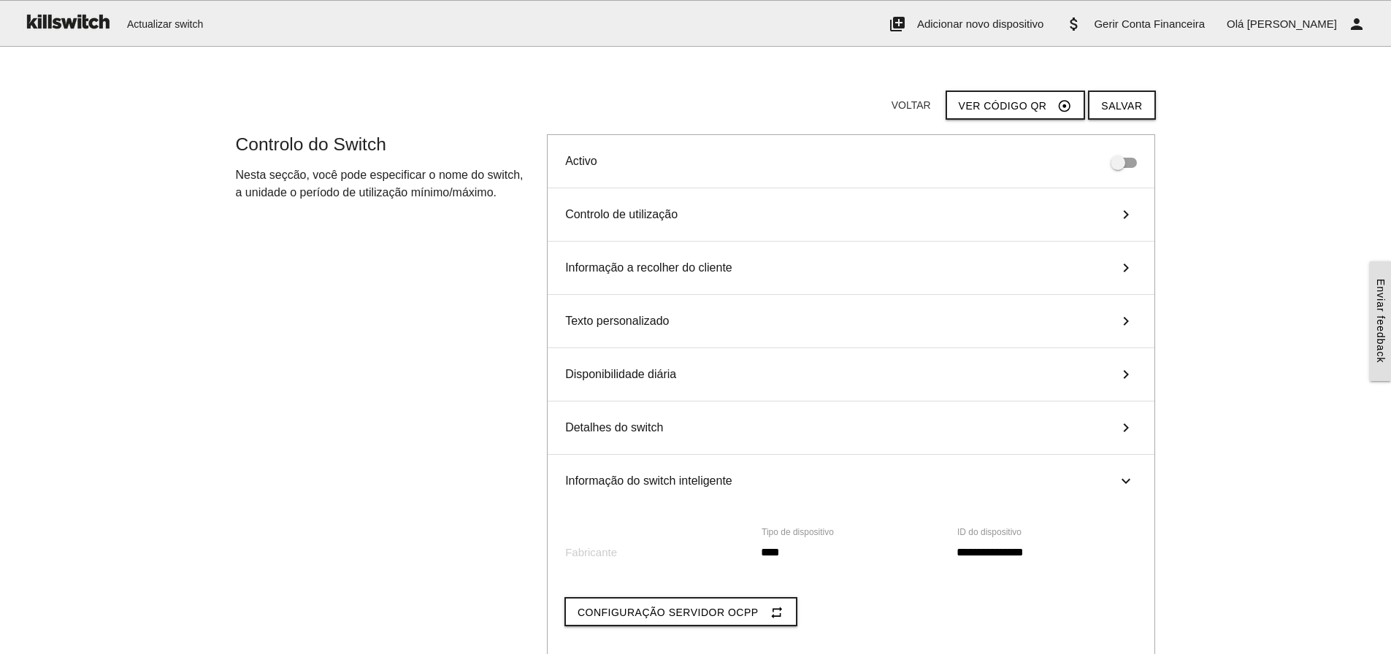
click at [1129, 212] on icon "keyboard_arrow_right" at bounding box center [1126, 215] width 22 height 18
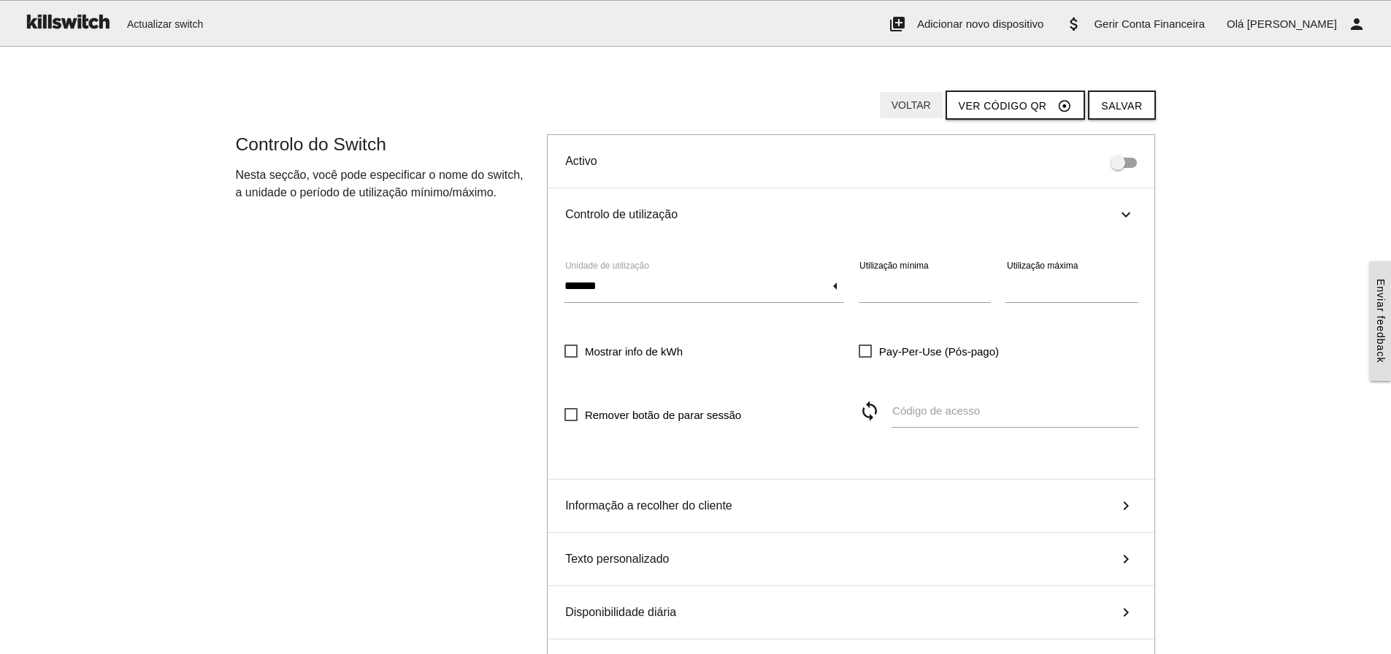
click at [922, 104] on button "Voltar" at bounding box center [911, 105] width 63 height 26
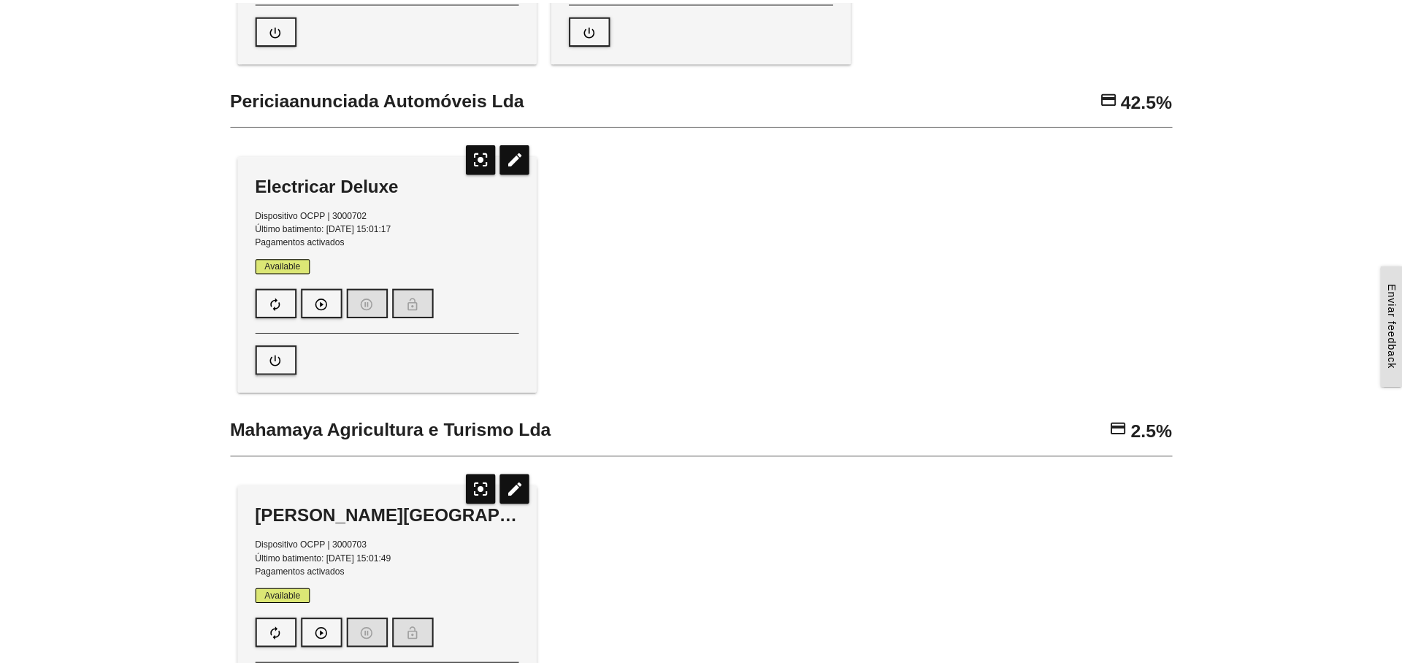
scroll to position [876, 0]
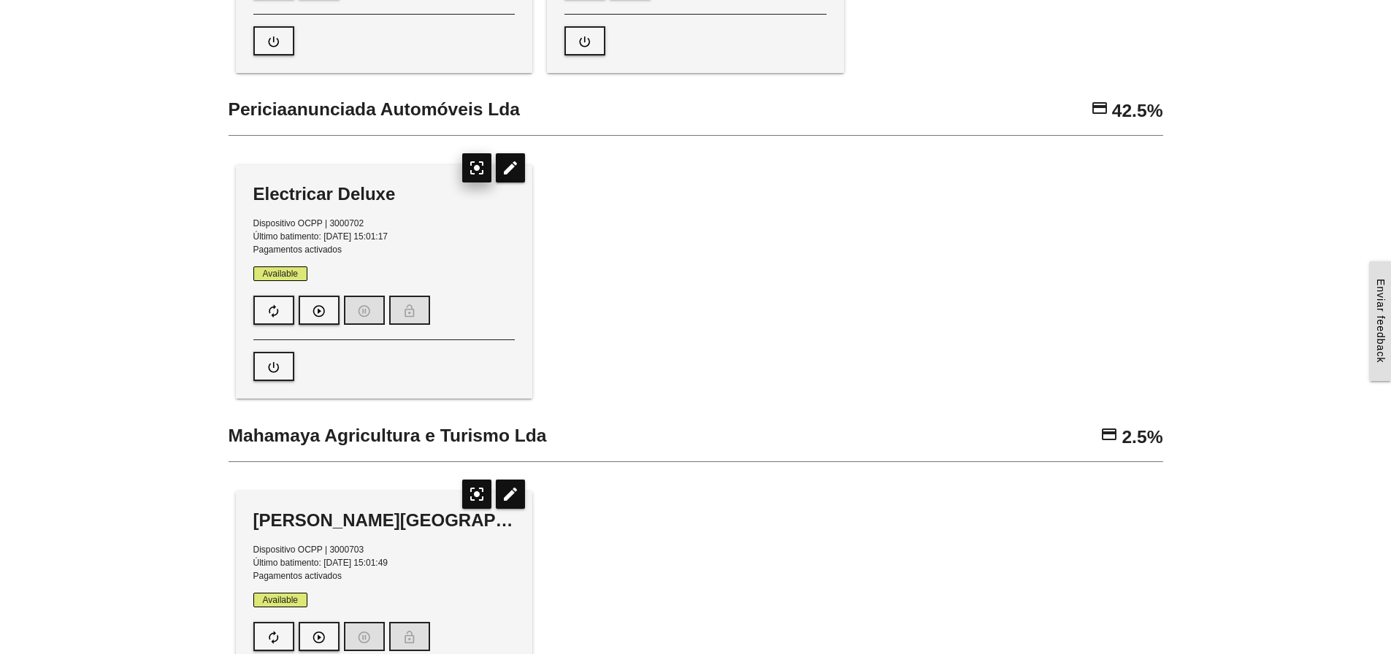
click at [477, 167] on icon "center_focus_strong" at bounding box center [476, 167] width 29 height 29
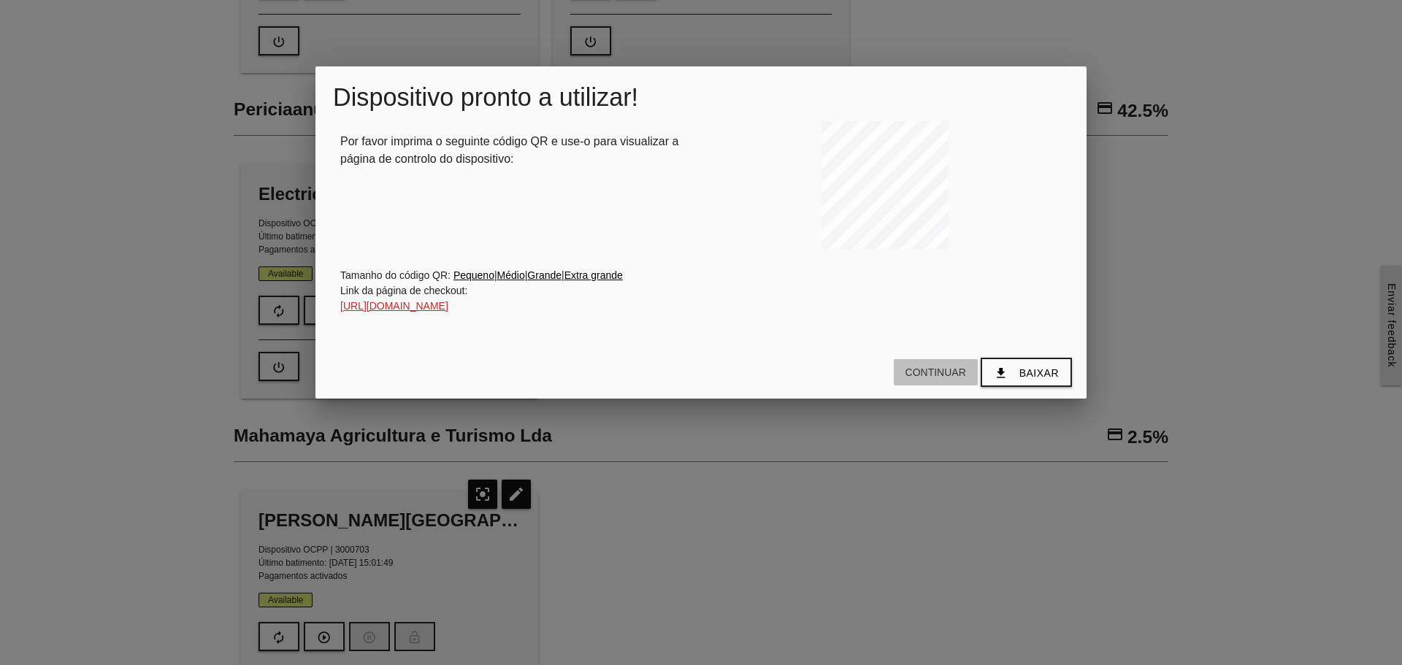
click at [947, 385] on button "Continuar" at bounding box center [936, 372] width 84 height 26
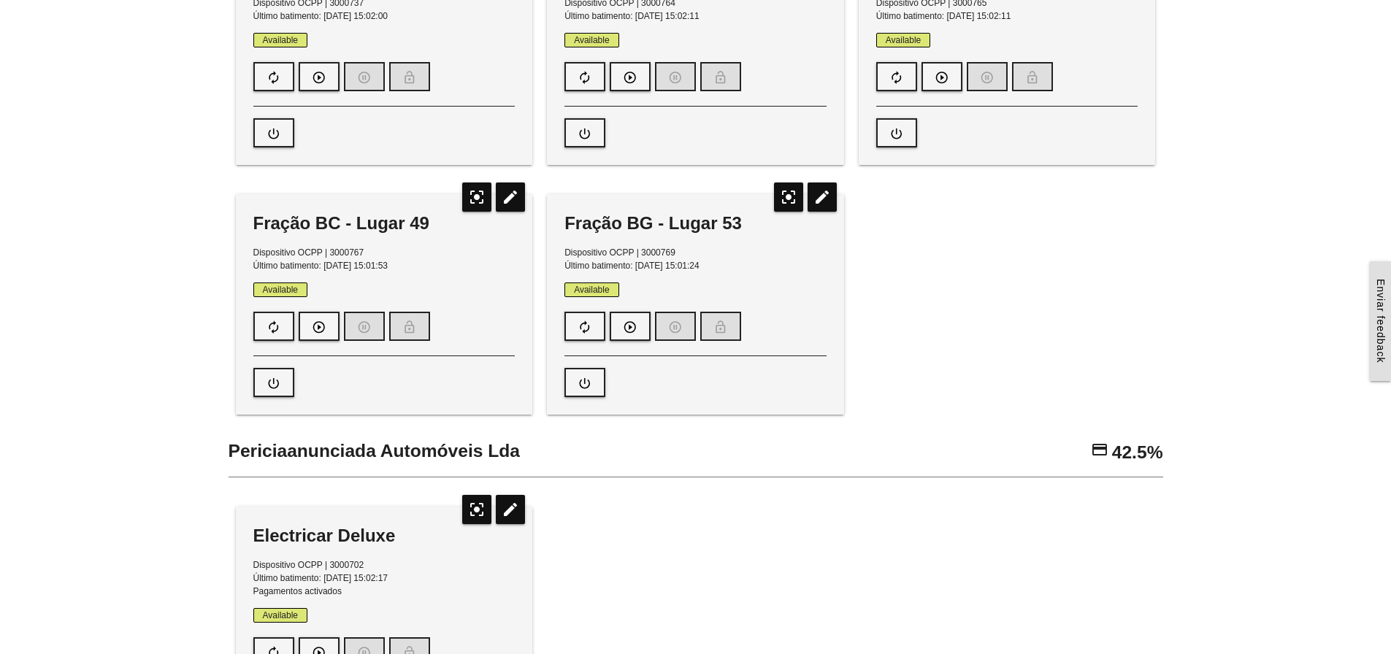
scroll to position [803, 0]
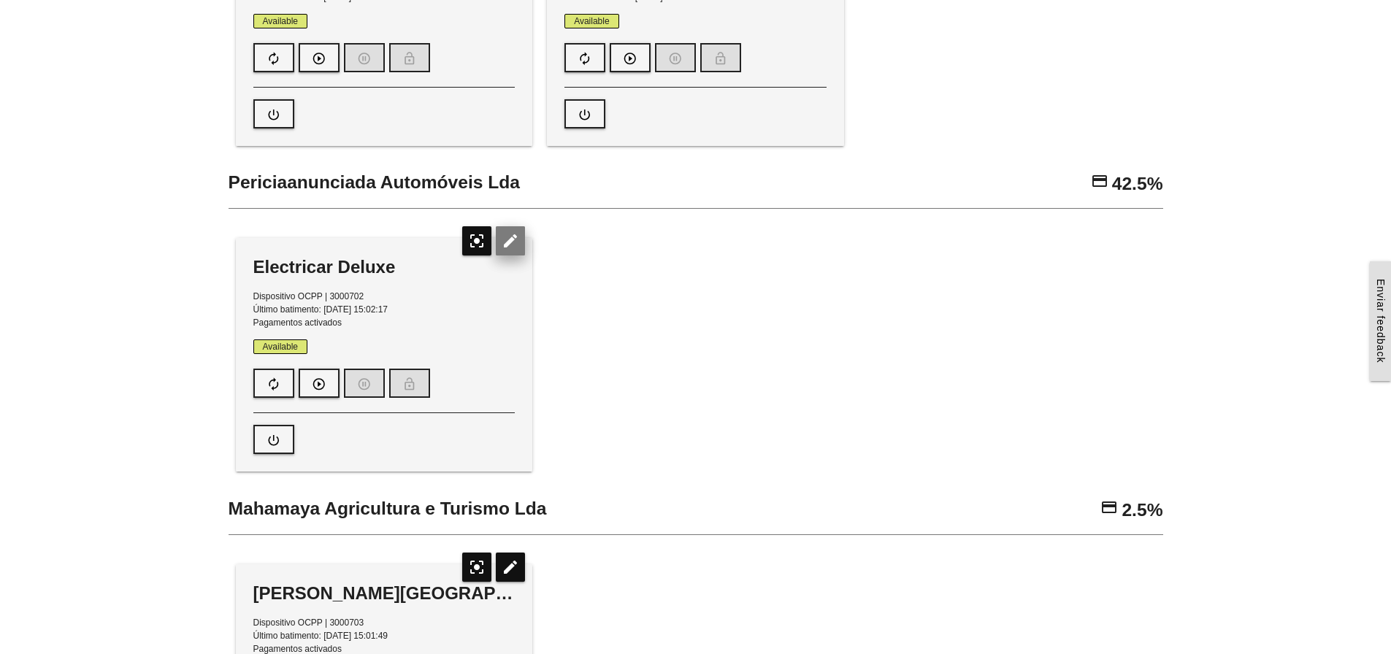
click at [515, 240] on icon "edit" at bounding box center [510, 240] width 29 height 29
type input "*"
type input "****"
type input "********"
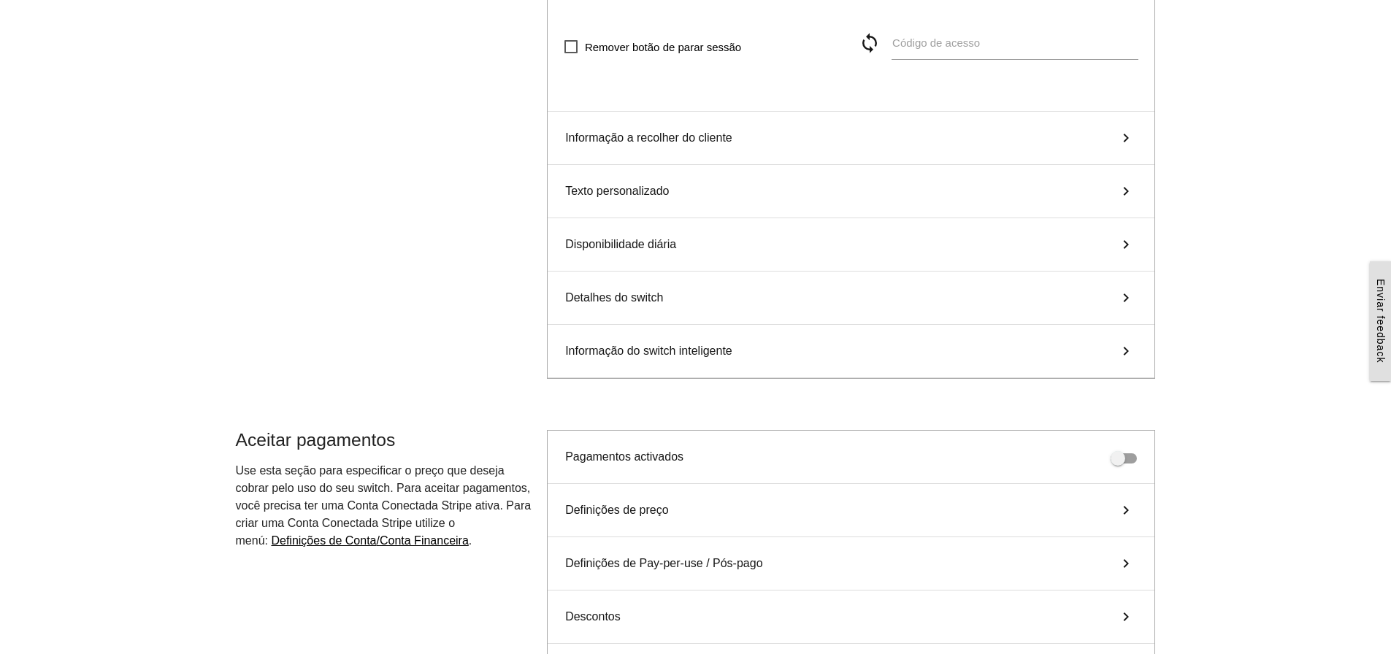
scroll to position [345, 0]
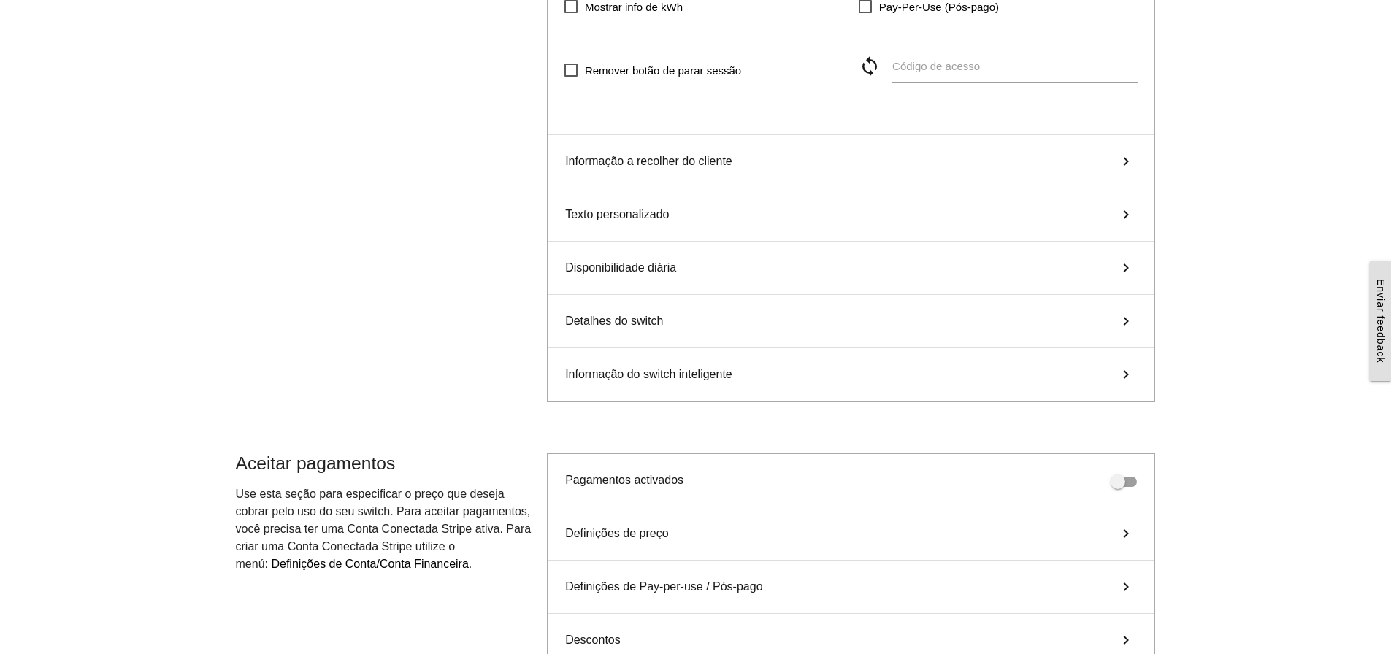
click at [1133, 378] on icon "keyboard_arrow_right" at bounding box center [1126, 375] width 22 height 18
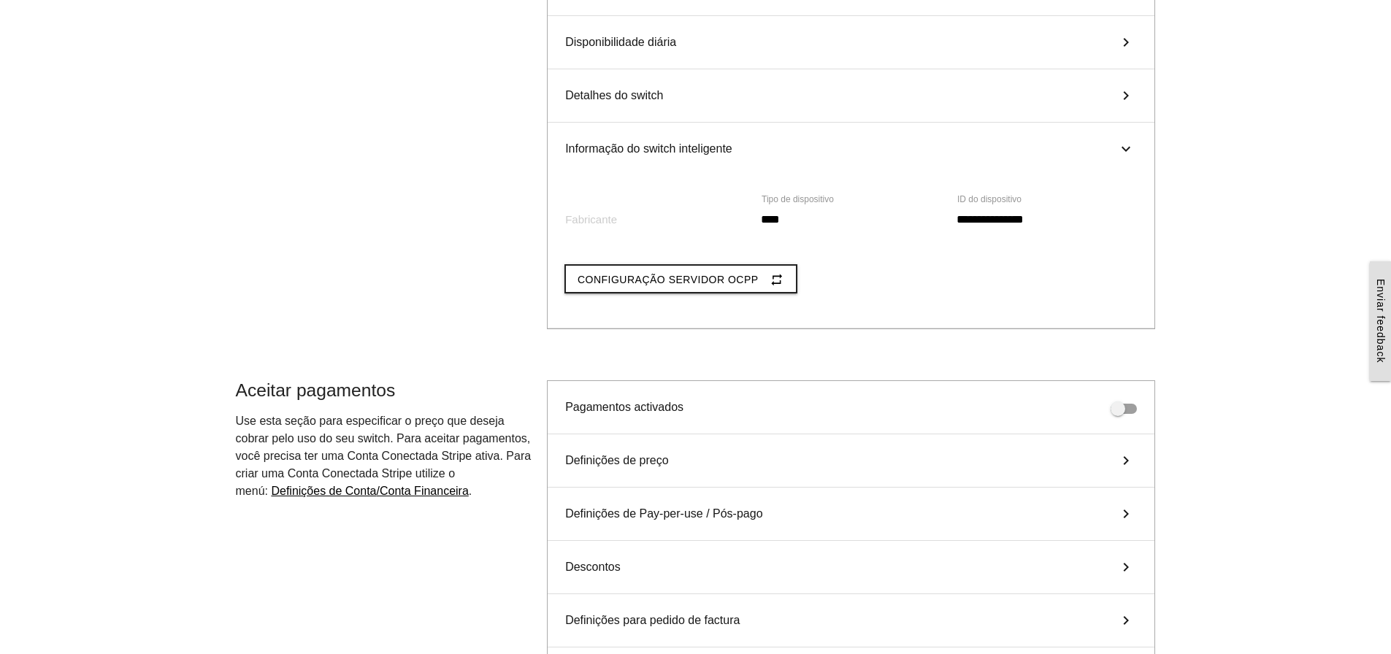
scroll to position [264, 0]
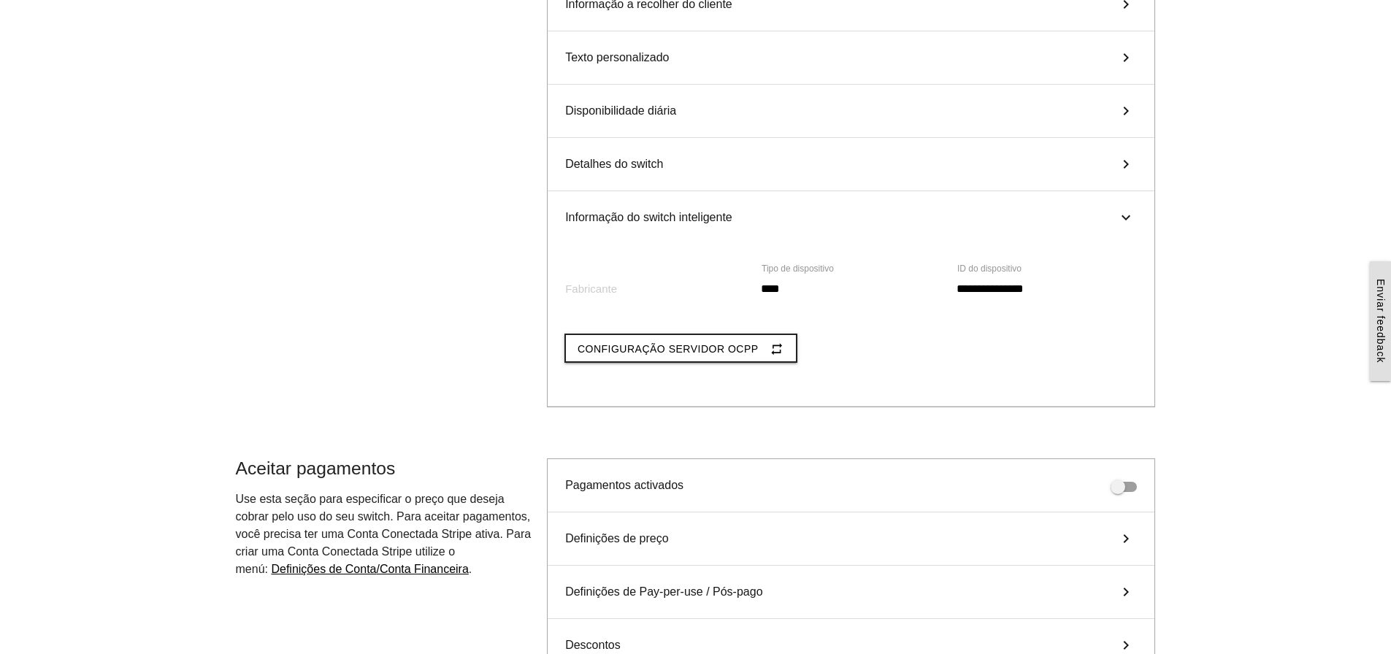
click at [593, 283] on div "**********" at bounding box center [851, 317] width 588 height 112
click at [588, 287] on label "Fabricante" at bounding box center [591, 289] width 52 height 17
click at [663, 287] on div "Fabricante" at bounding box center [655, 291] width 196 height 39
click at [602, 290] on label "Fabricante" at bounding box center [591, 289] width 52 height 17
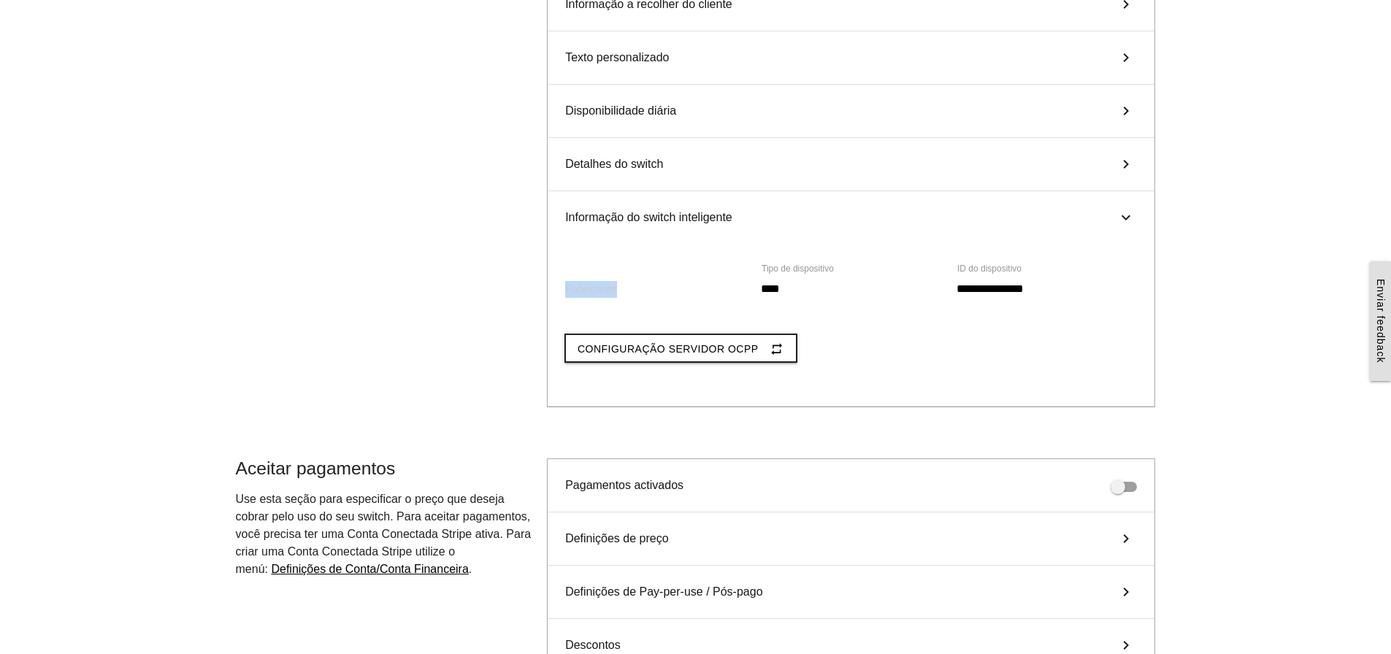
click at [602, 290] on label "Fabricante" at bounding box center [591, 289] width 52 height 17
click at [647, 343] on span "Configuração Servidor OCPP" at bounding box center [667, 349] width 181 height 12
type input "**********"
type input "*******"
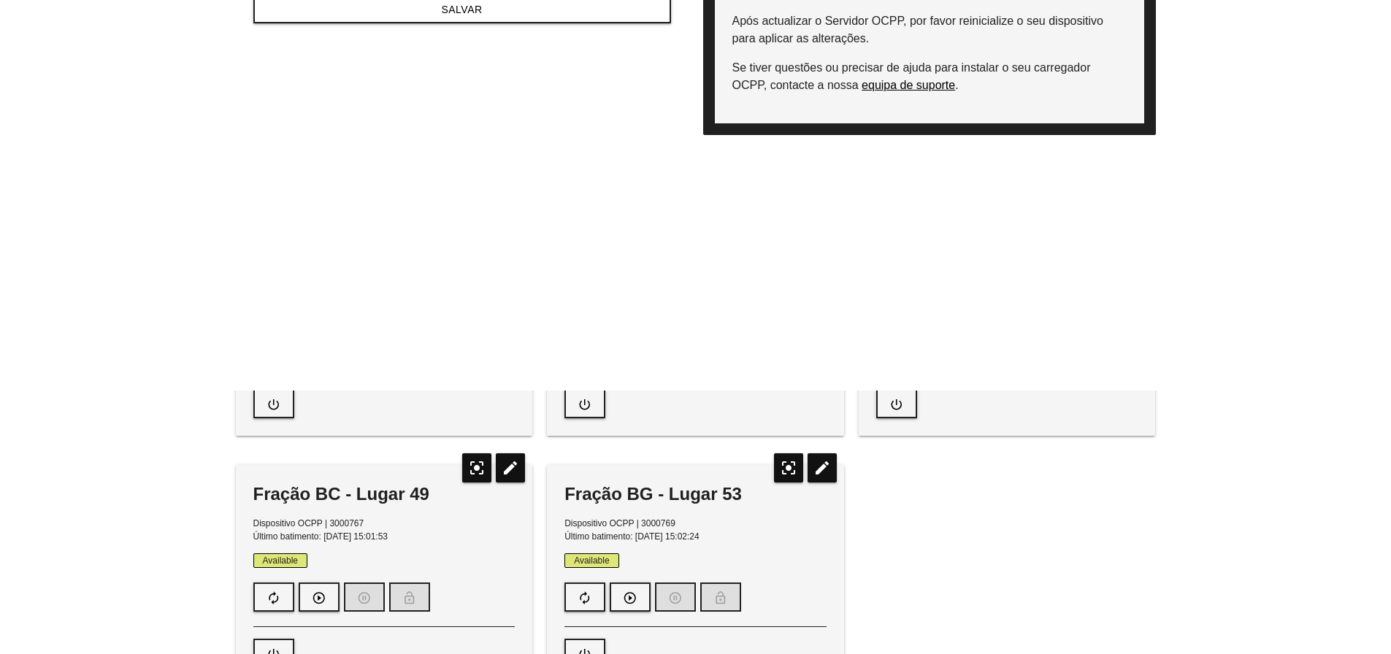
scroll to position [0, 0]
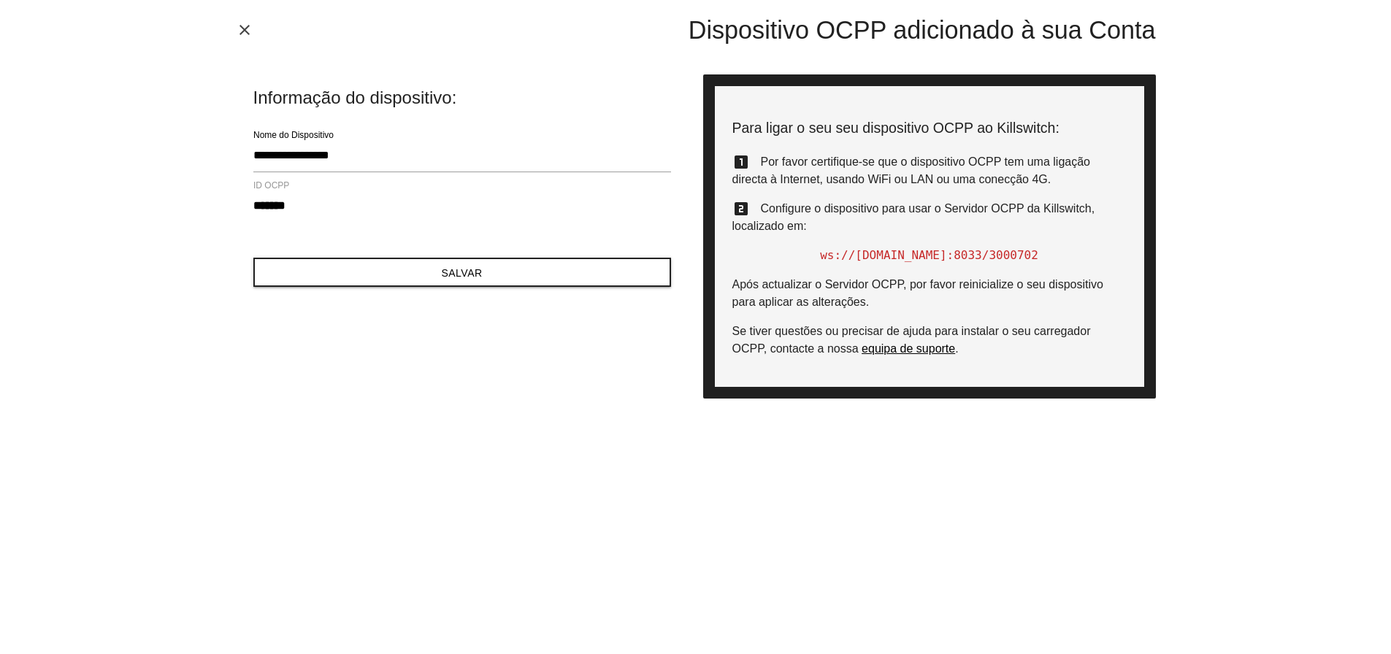
click at [245, 26] on icon "close" at bounding box center [245, 30] width 18 height 18
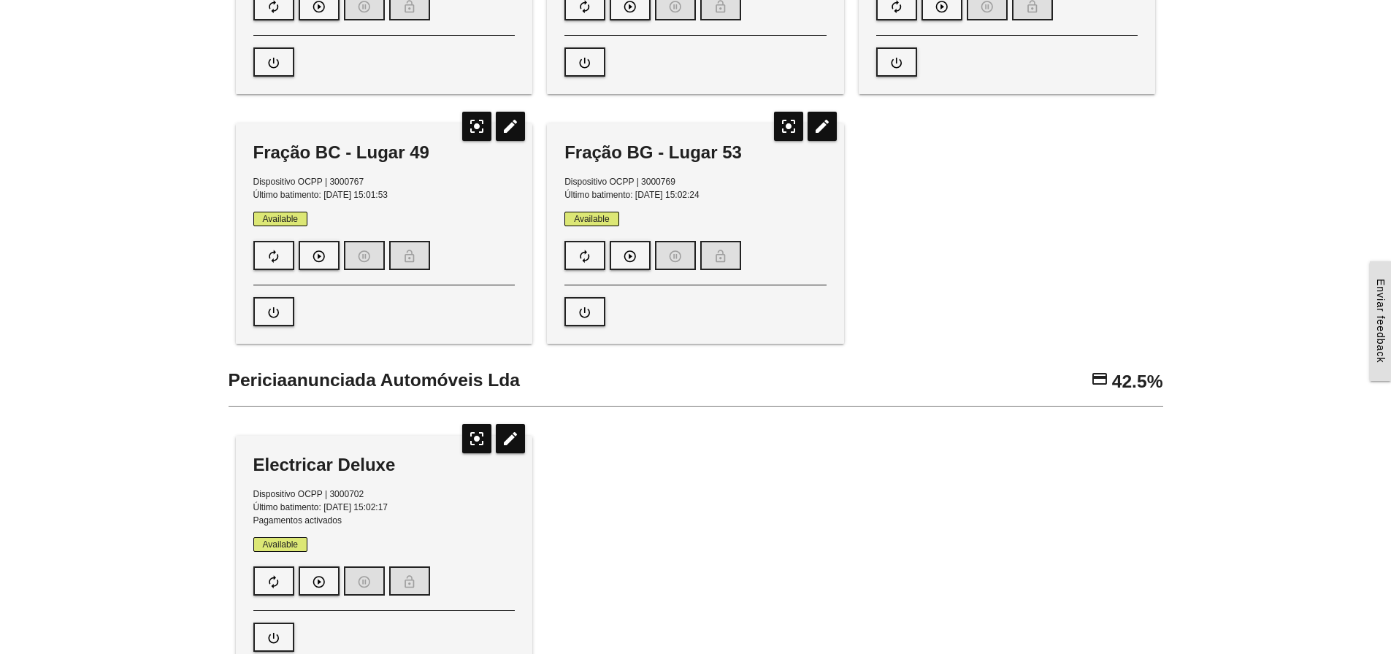
scroll to position [730, 0]
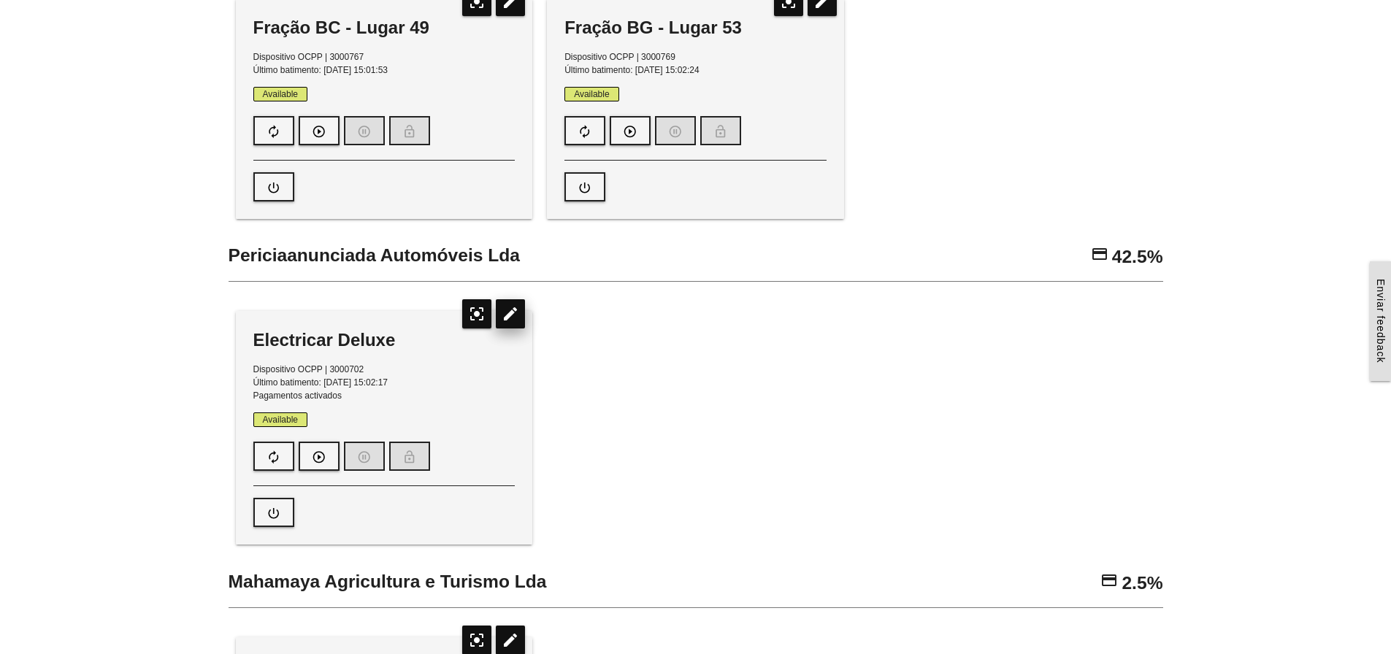
click at [504, 312] on icon "edit" at bounding box center [510, 313] width 29 height 29
type input "****"
type input "**********"
type input "********"
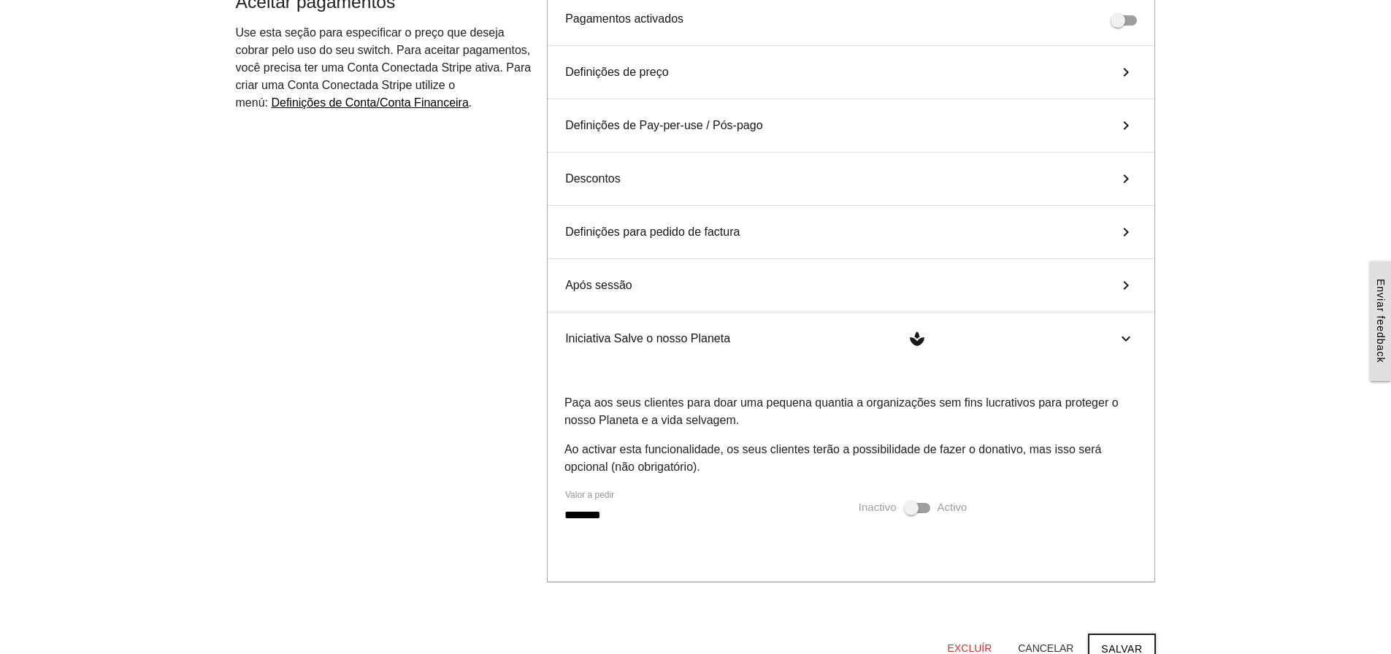
scroll to position [0, 0]
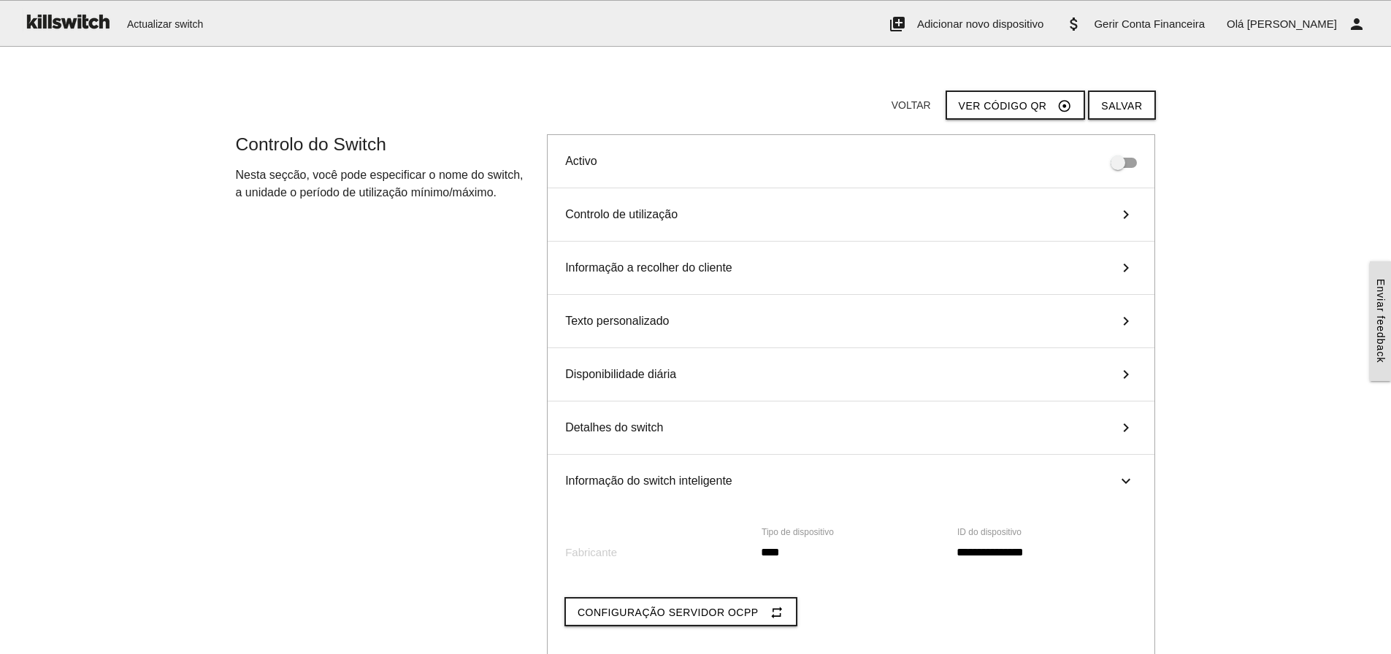
click at [1127, 210] on icon "keyboard_arrow_right" at bounding box center [1126, 215] width 22 height 18
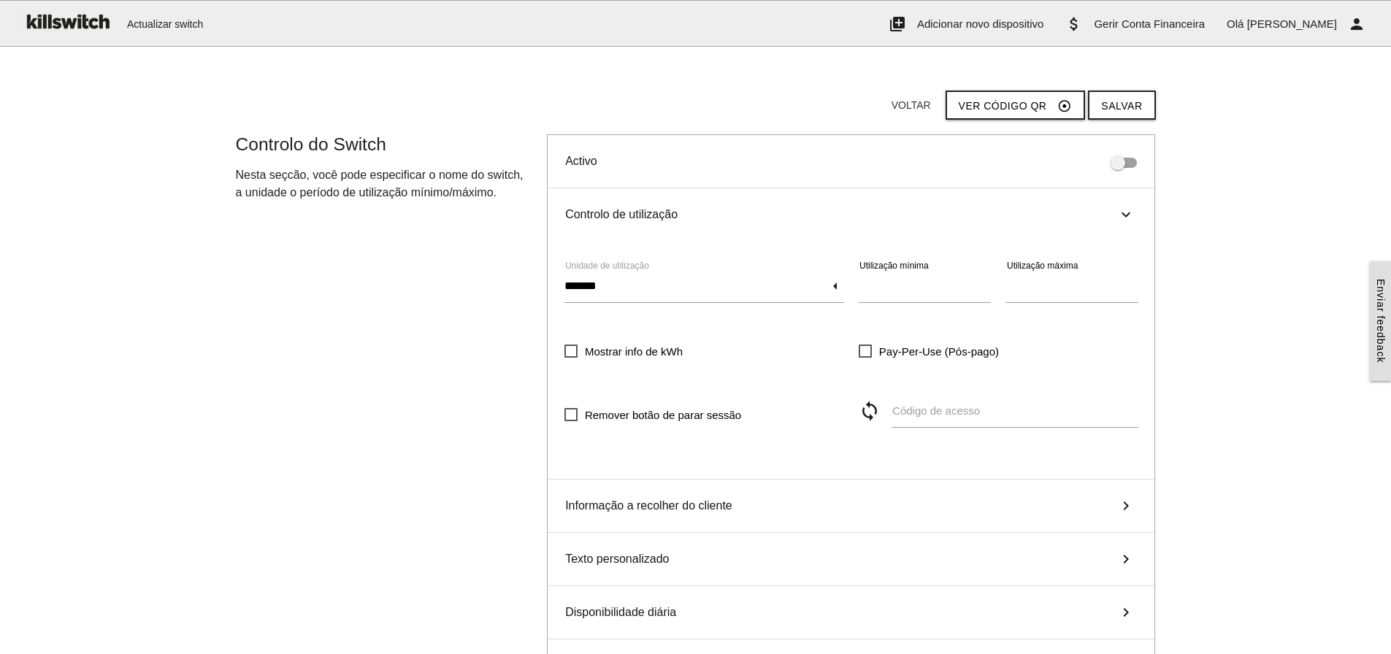
click at [1127, 210] on icon "keyboard_arrow_right" at bounding box center [1126, 215] width 18 height 22
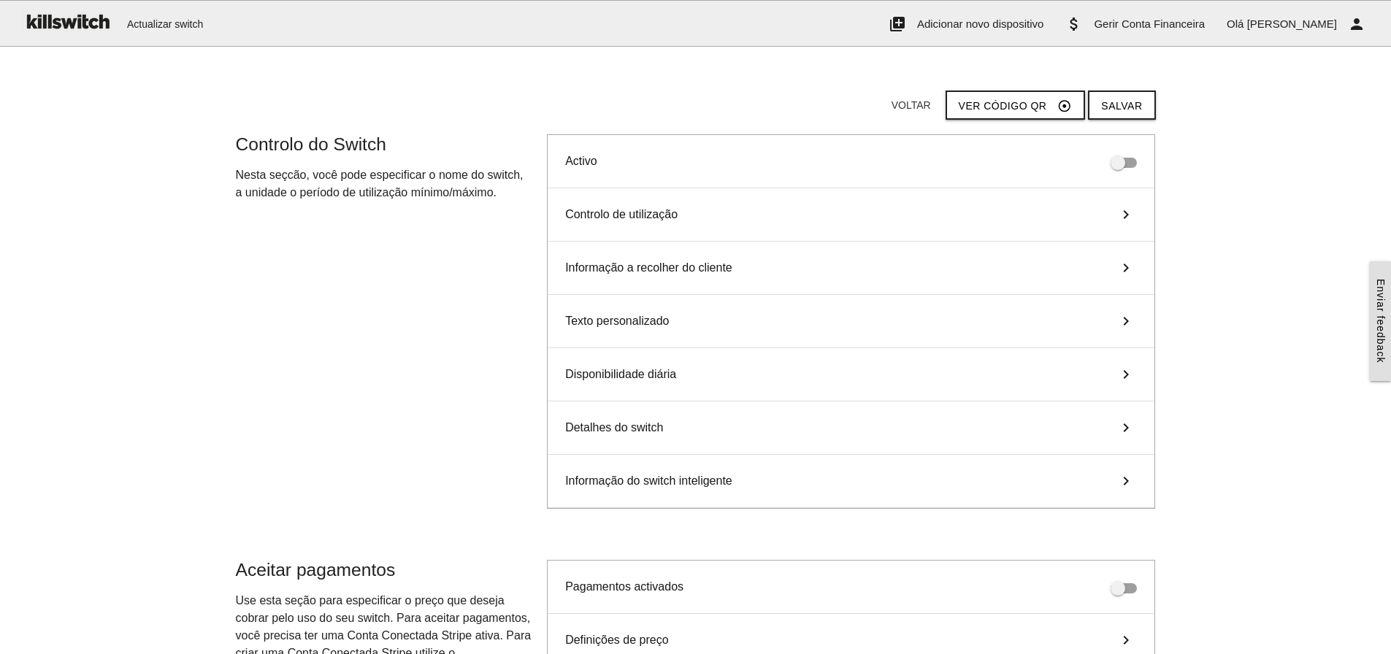
click at [1121, 266] on icon "keyboard_arrow_right" at bounding box center [1126, 268] width 22 height 18
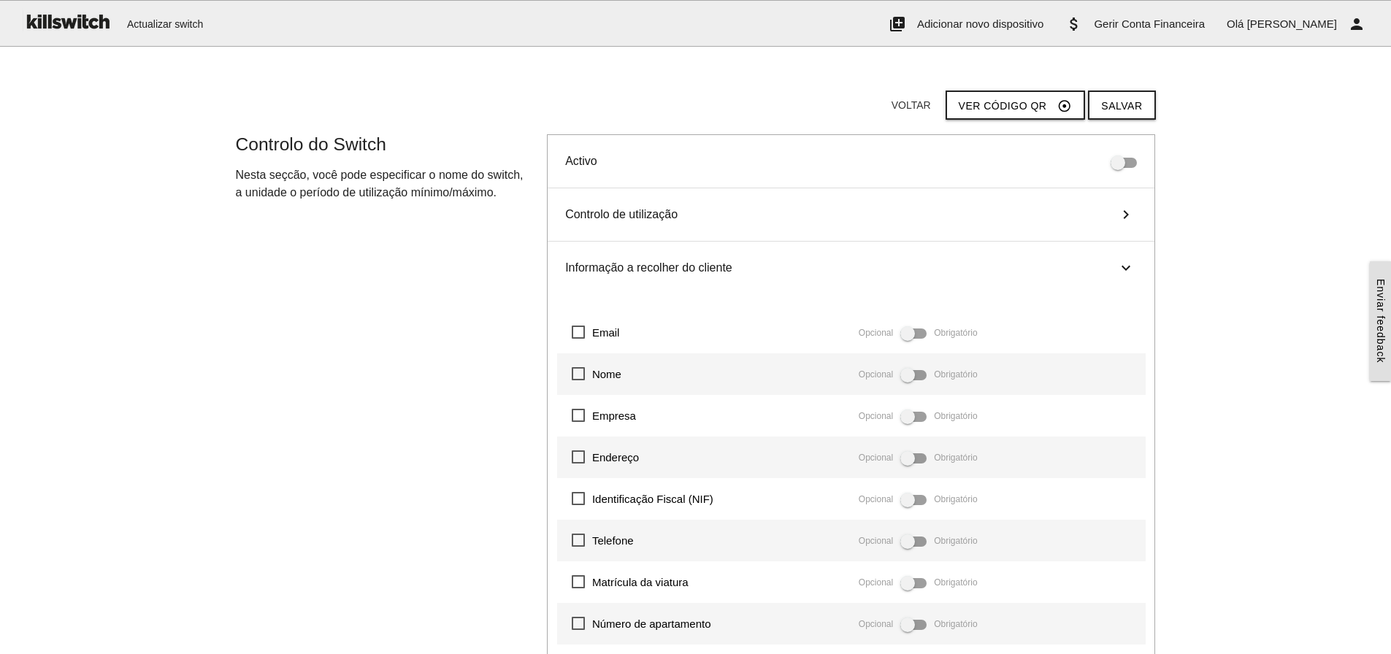
click at [1121, 266] on icon "keyboard_arrow_right" at bounding box center [1126, 268] width 18 height 22
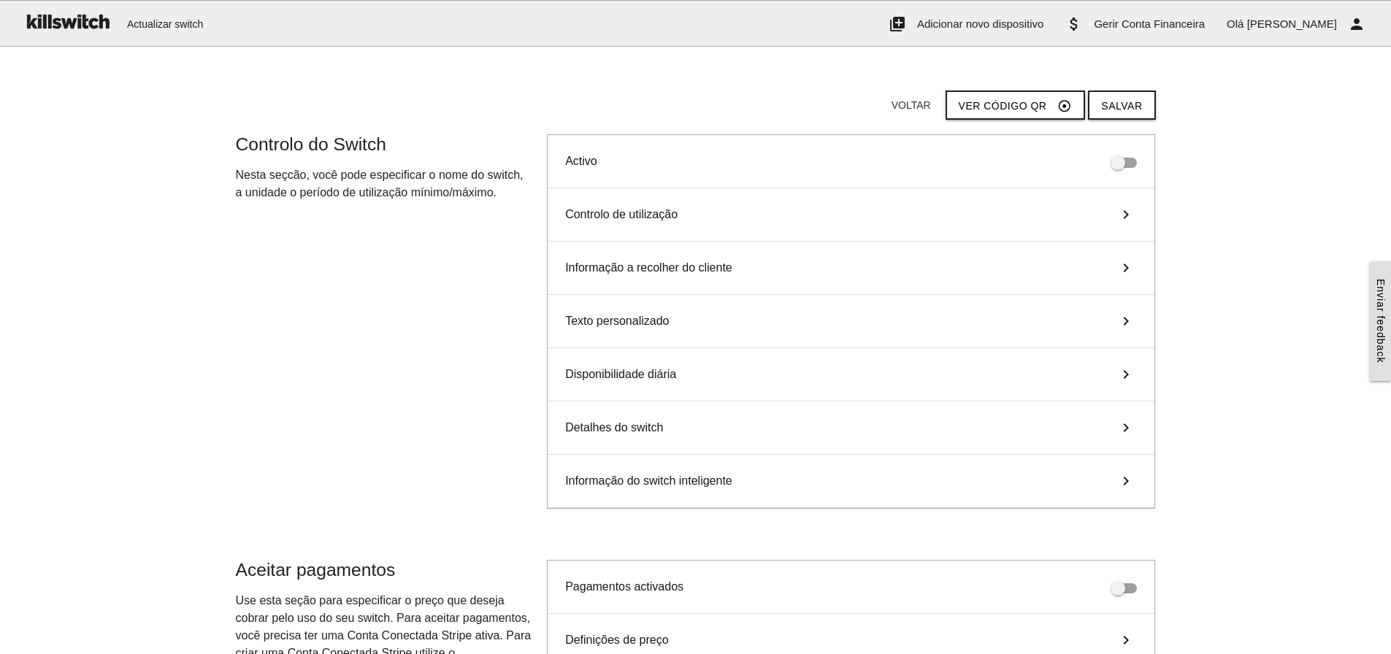
click at [1121, 319] on icon "keyboard_arrow_right" at bounding box center [1126, 321] width 22 height 18
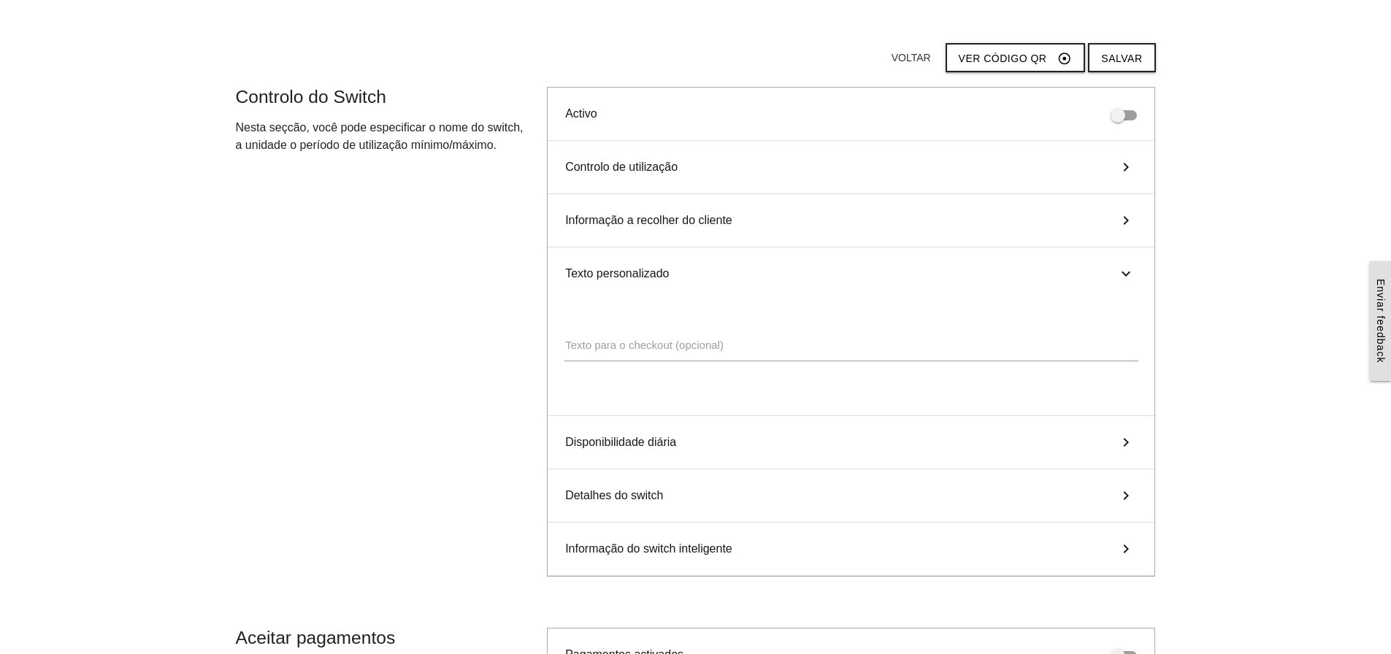
scroll to position [73, 0]
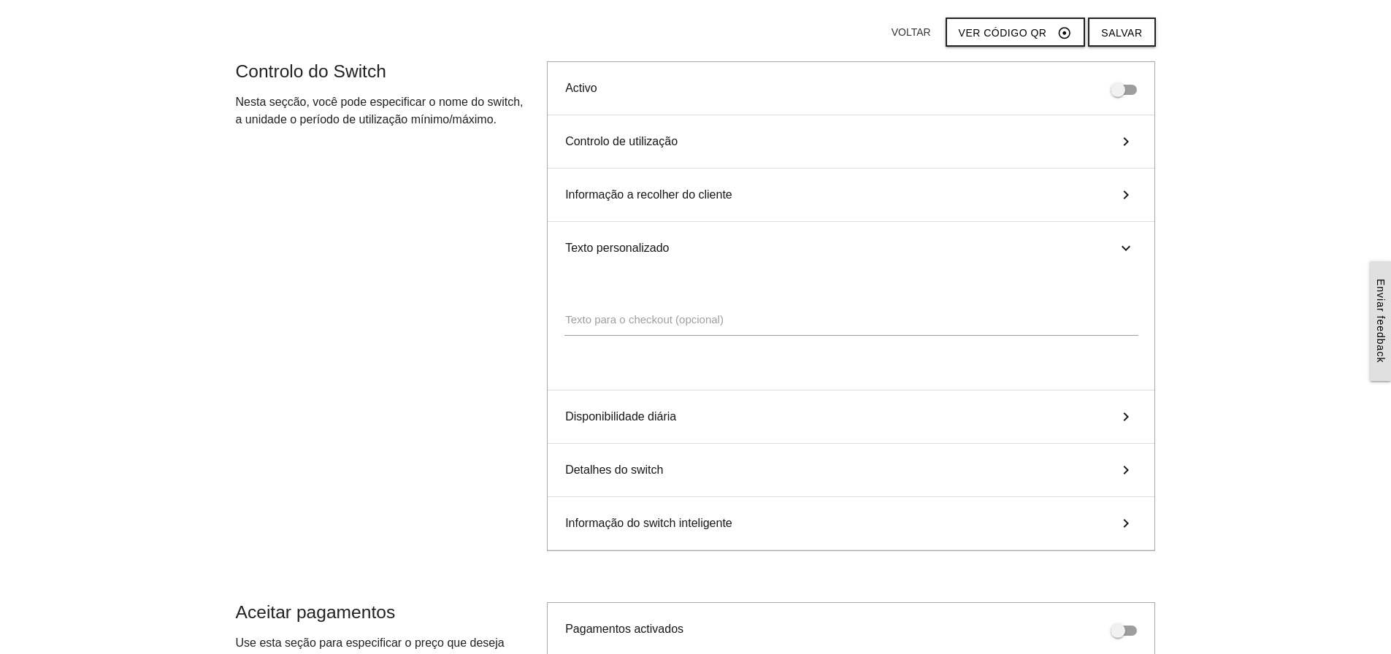
click at [1121, 244] on icon "keyboard_arrow_right" at bounding box center [1126, 248] width 18 height 22
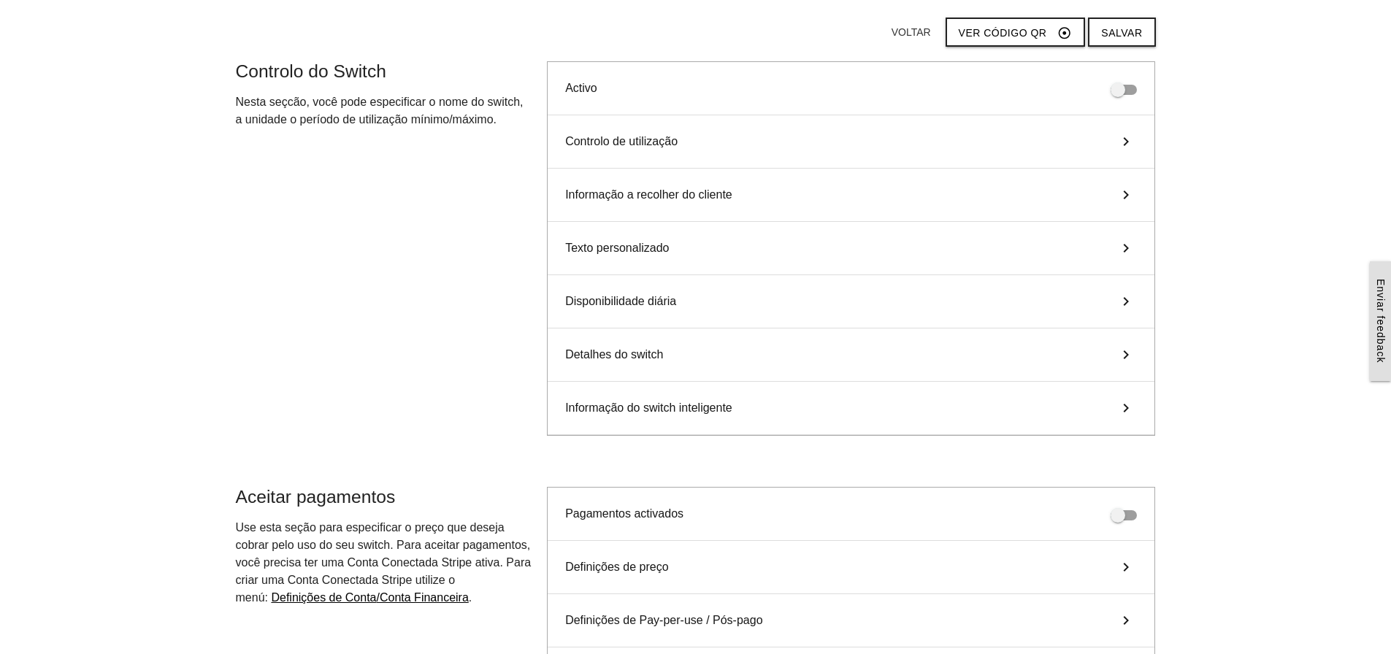
click at [1127, 302] on icon "keyboard_arrow_right" at bounding box center [1126, 302] width 22 height 18
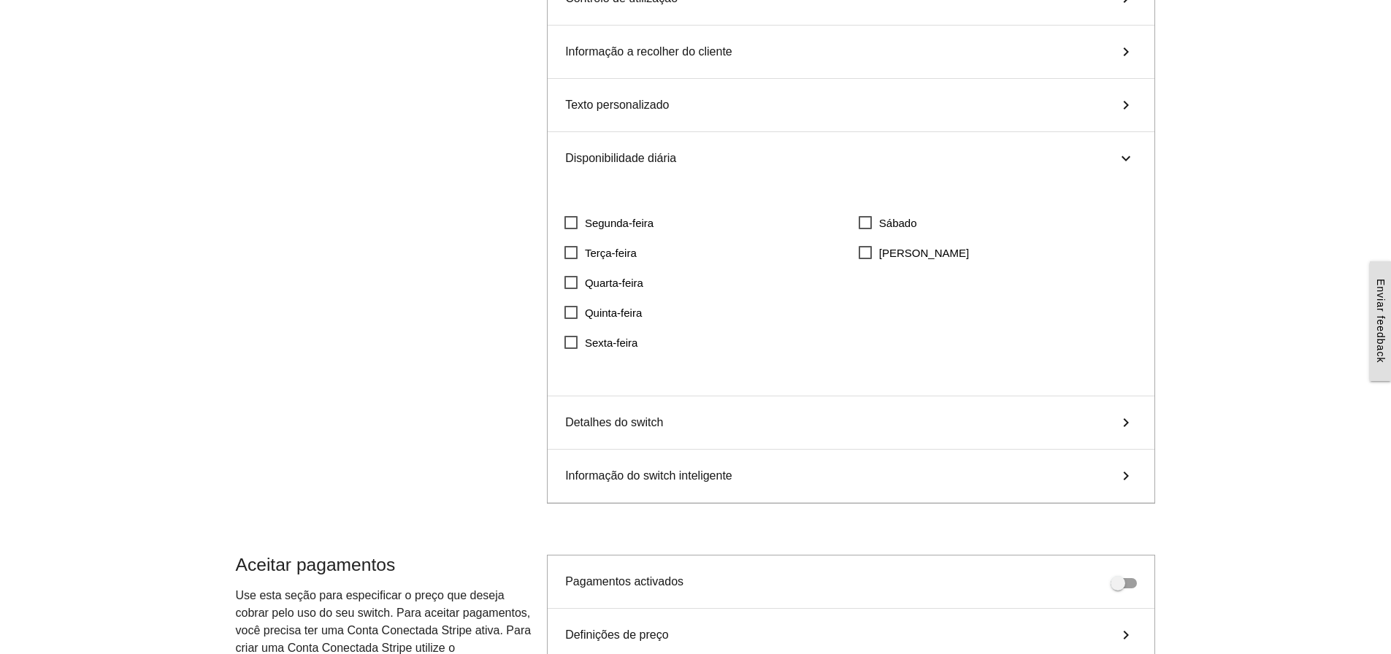
scroll to position [219, 0]
click at [1126, 420] on icon "keyboard_arrow_right" at bounding box center [1126, 420] width 22 height 18
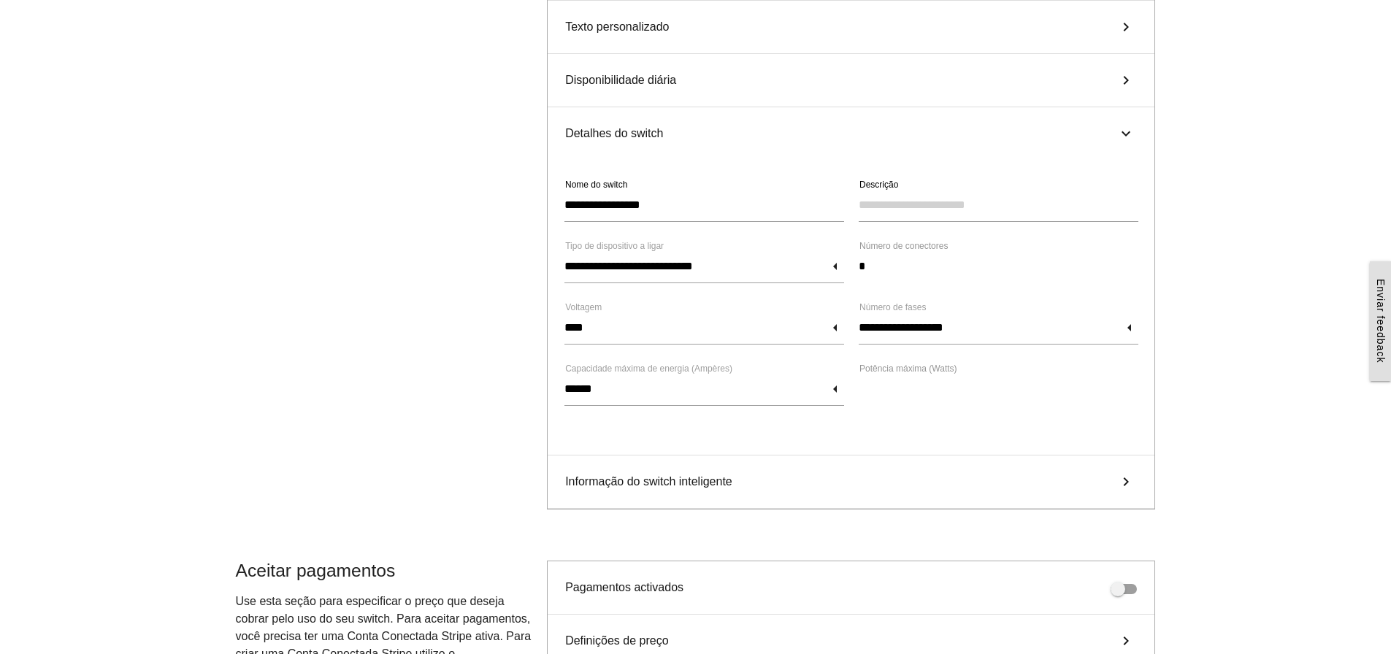
scroll to position [365, 0]
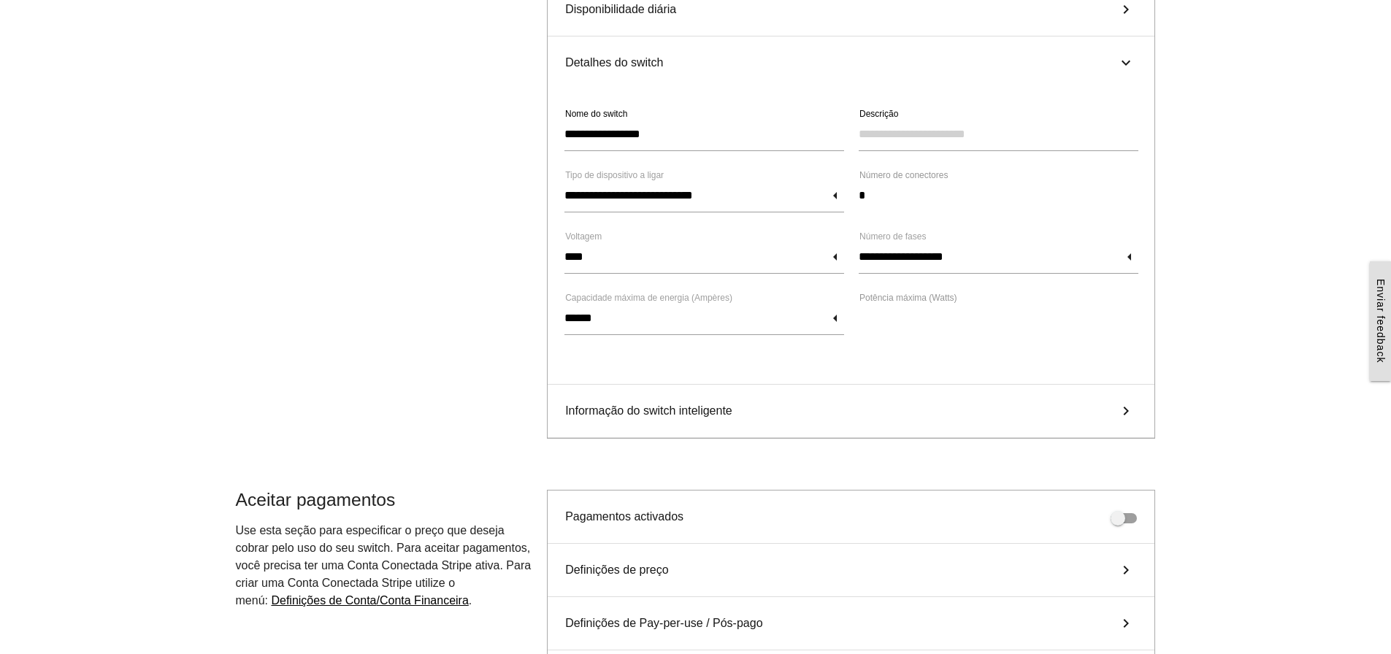
click at [1128, 410] on icon "keyboard_arrow_right" at bounding box center [1126, 411] width 22 height 18
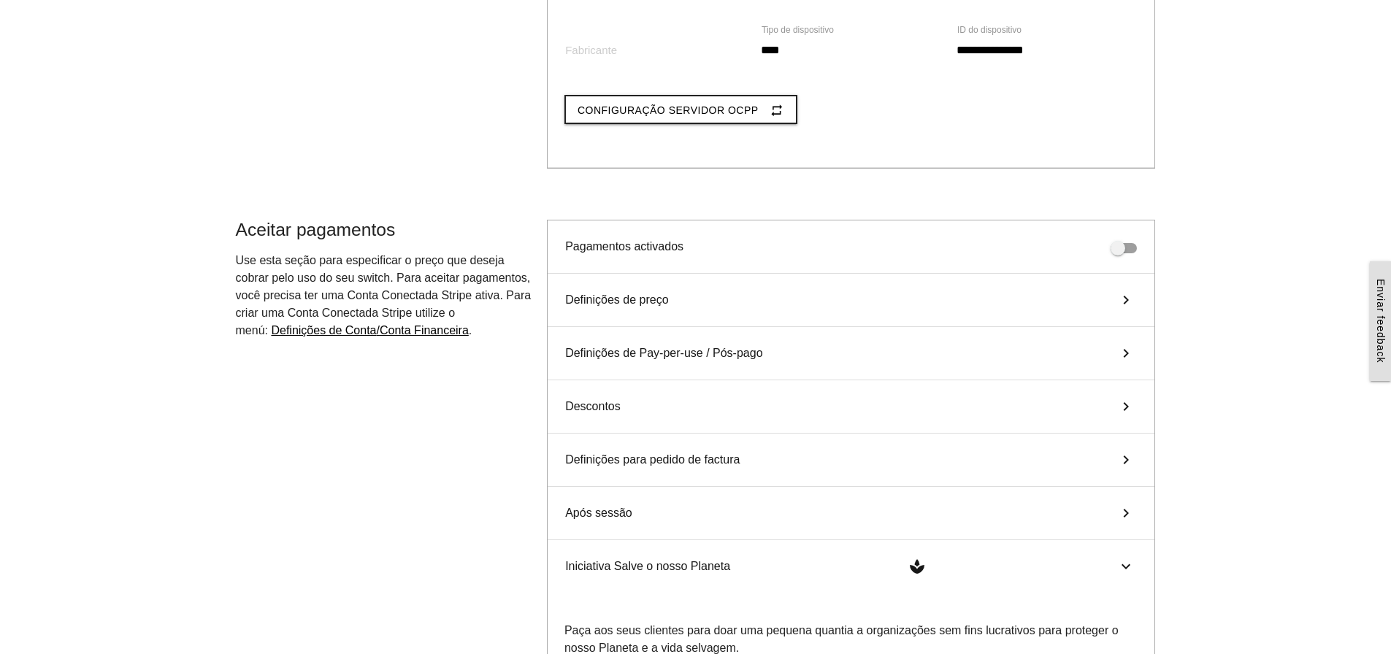
scroll to position [511, 0]
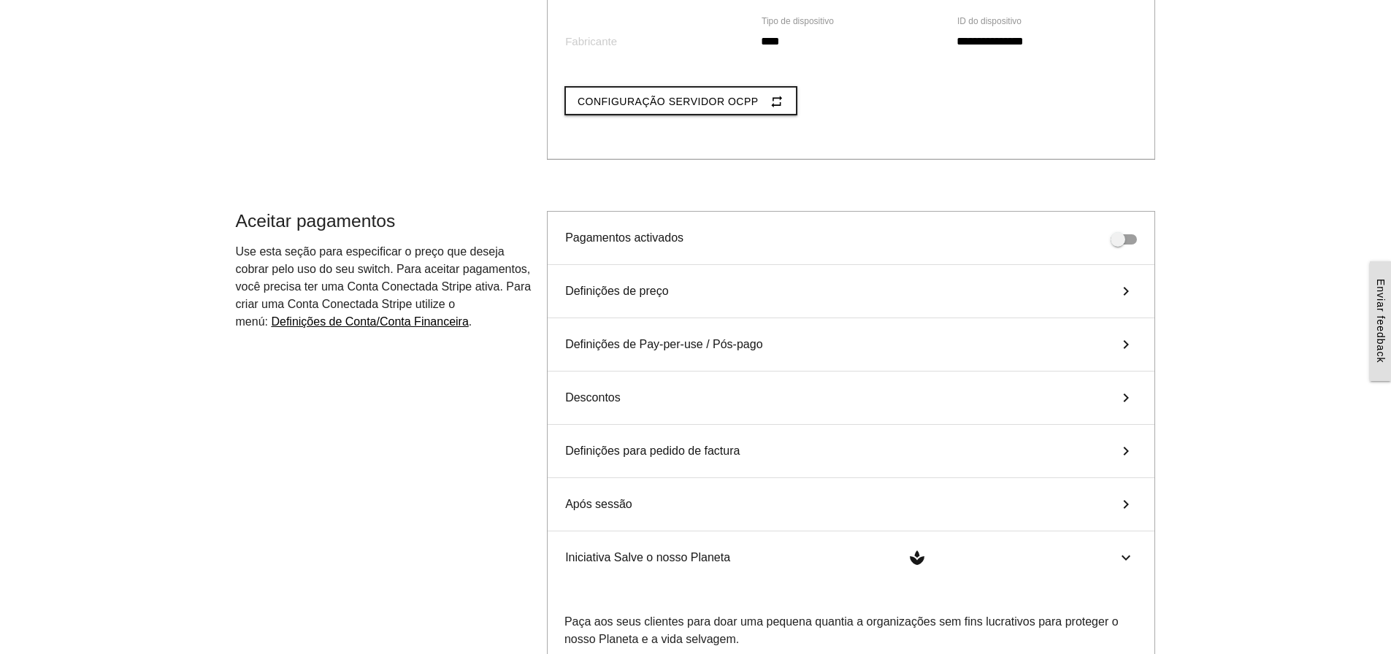
click at [1126, 293] on icon "keyboard_arrow_right" at bounding box center [1126, 292] width 22 height 18
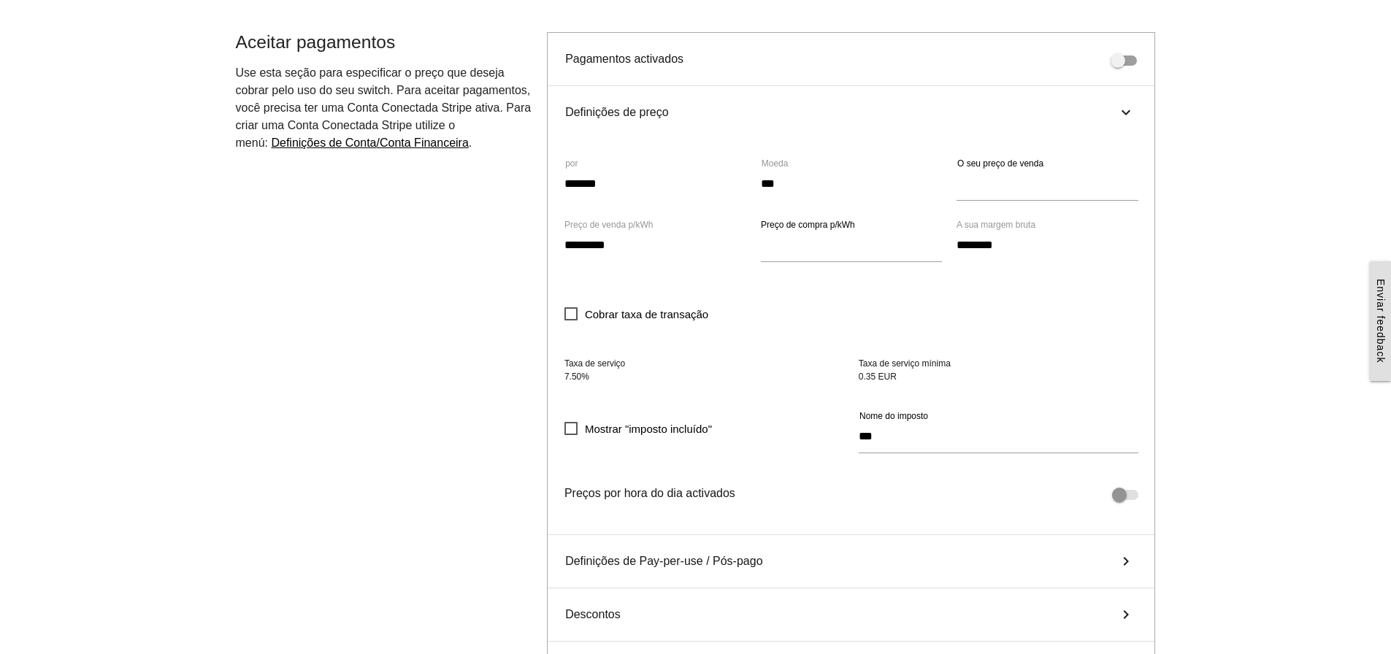
scroll to position [803, 0]
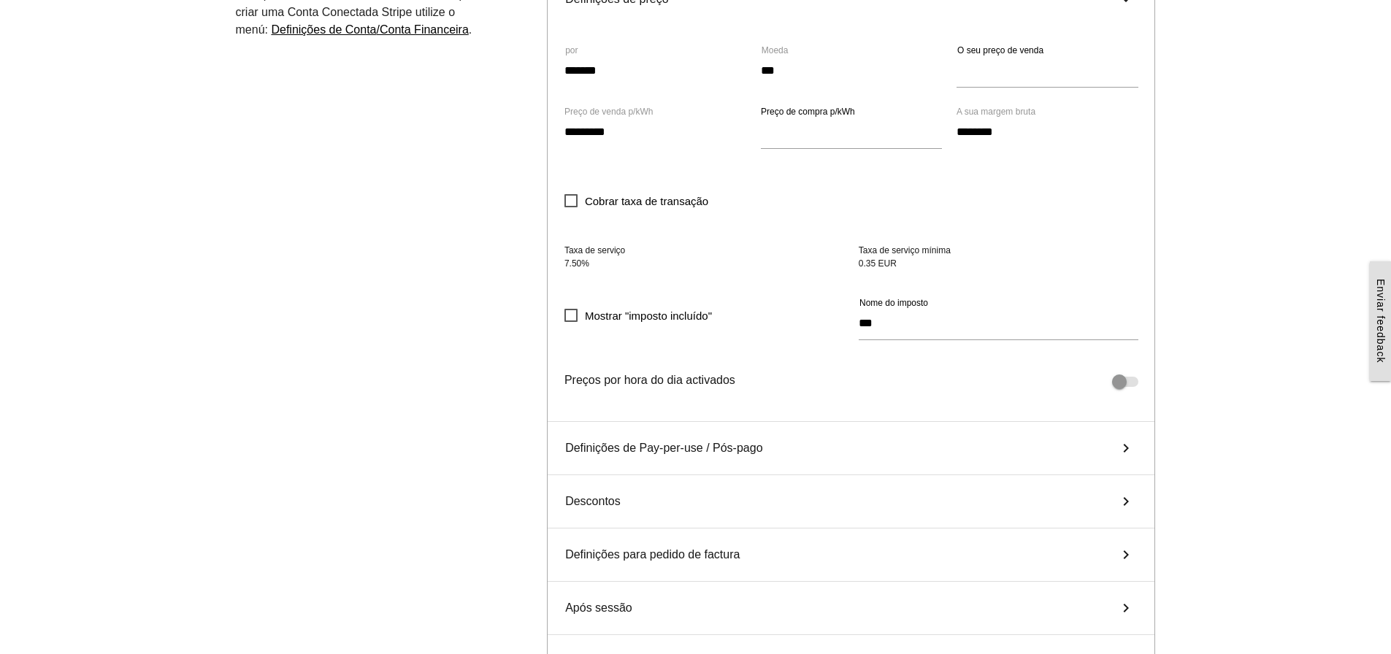
click at [1127, 445] on icon "keyboard_arrow_right" at bounding box center [1126, 449] width 22 height 18
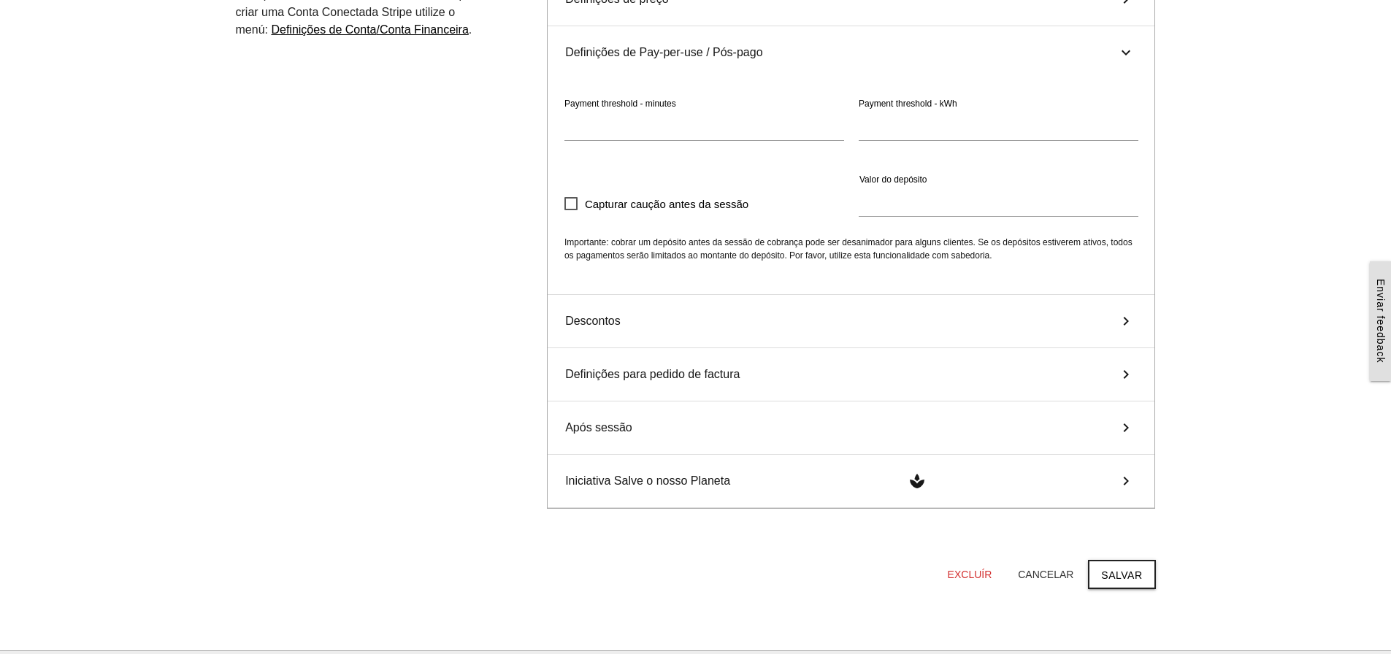
click at [1130, 319] on icon "keyboard_arrow_right" at bounding box center [1126, 321] width 22 height 18
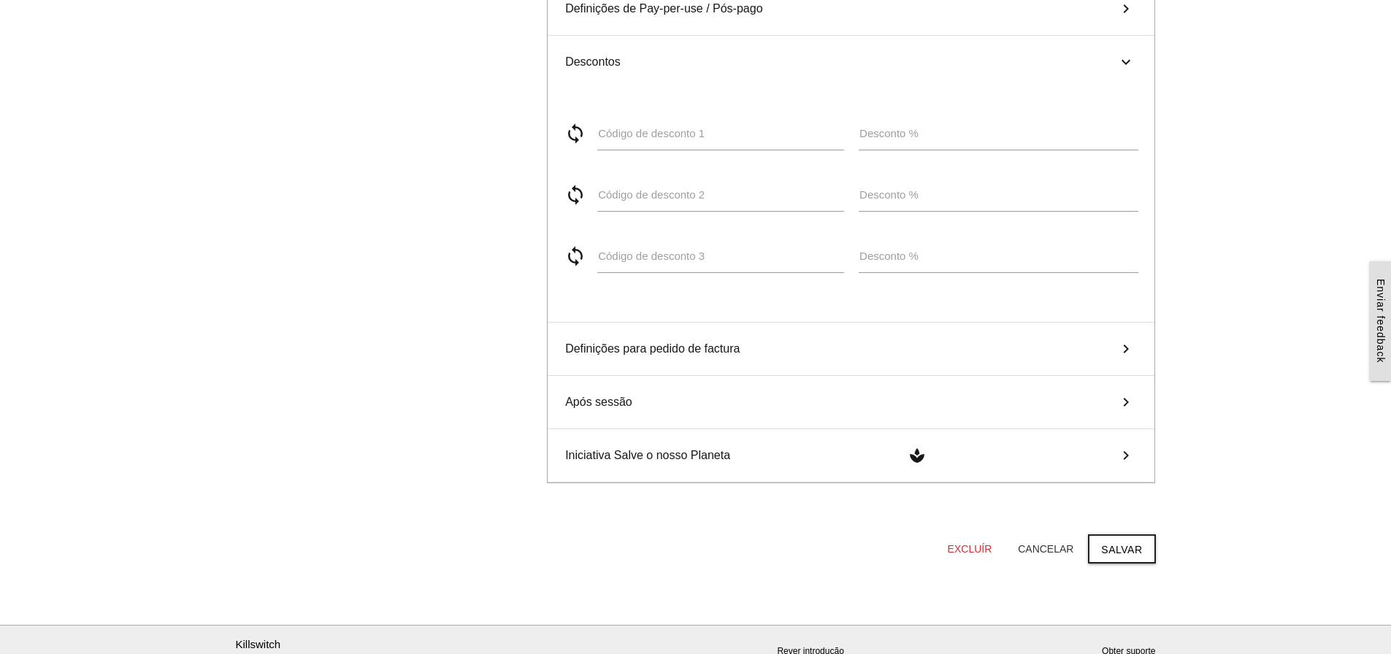
scroll to position [870, 0]
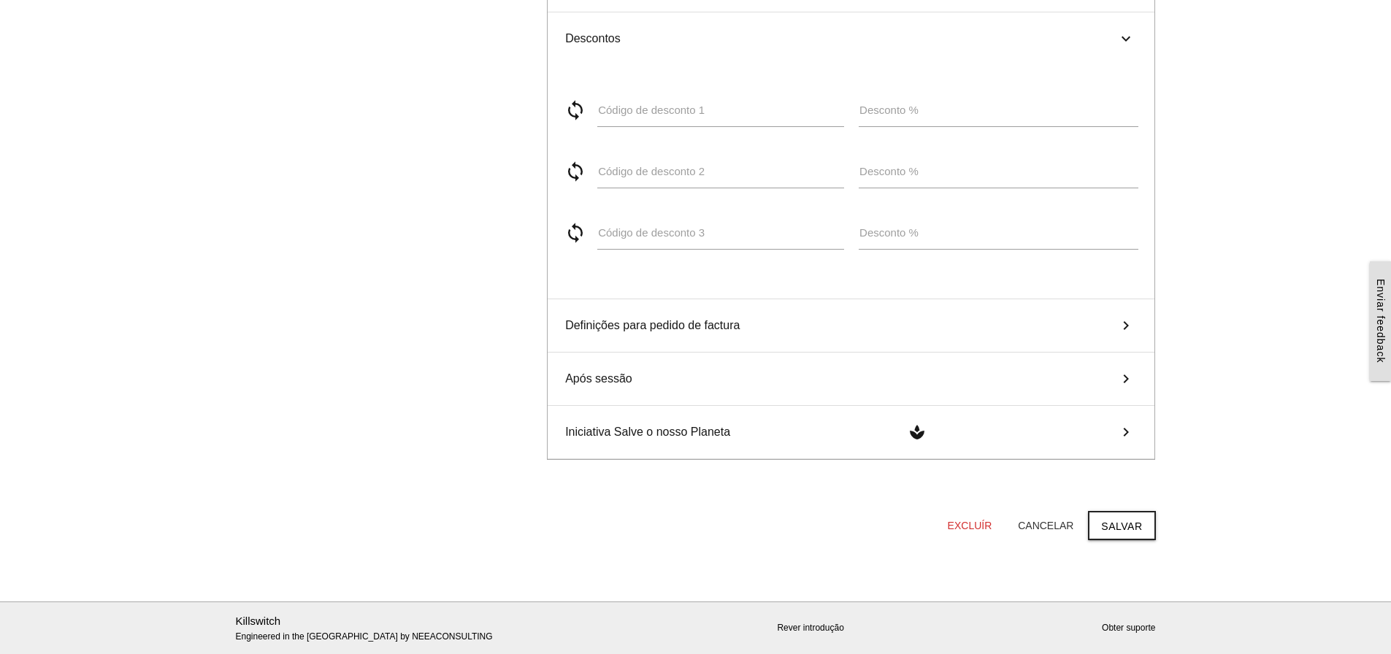
click at [1121, 326] on icon "keyboard_arrow_right" at bounding box center [1126, 326] width 22 height 18
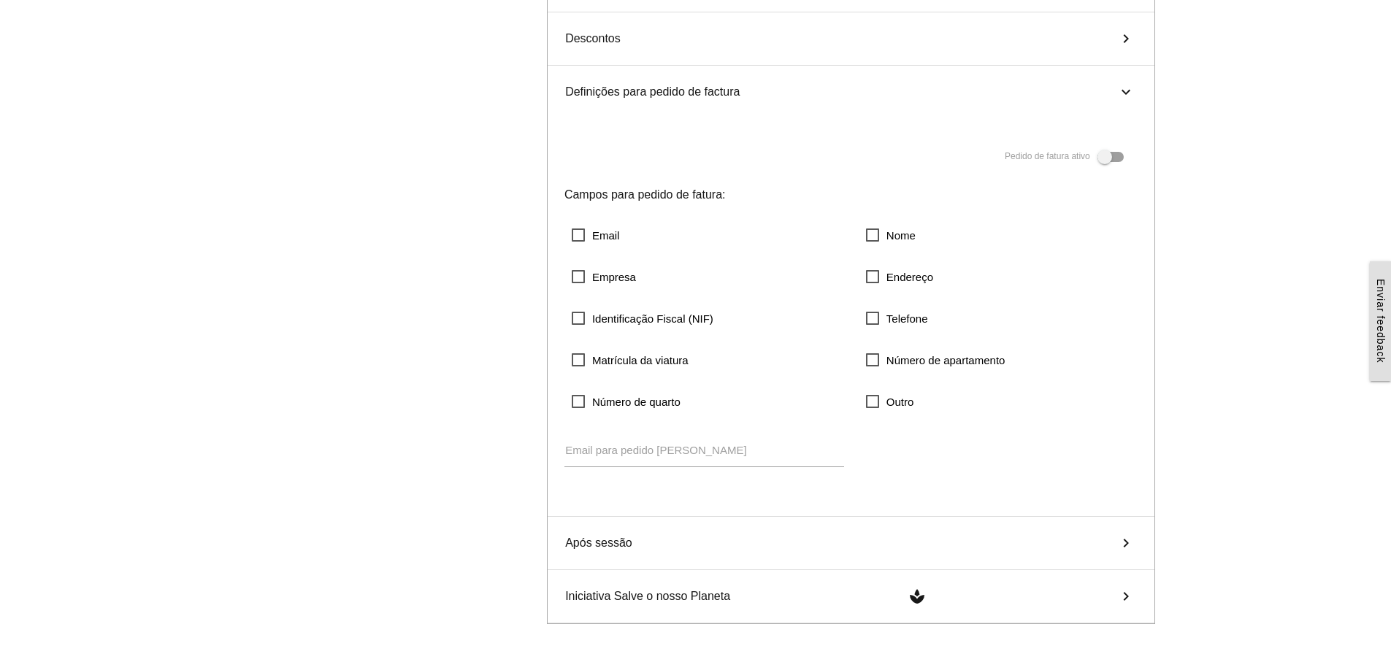
click at [1126, 545] on icon "keyboard_arrow_right" at bounding box center [1126, 543] width 22 height 18
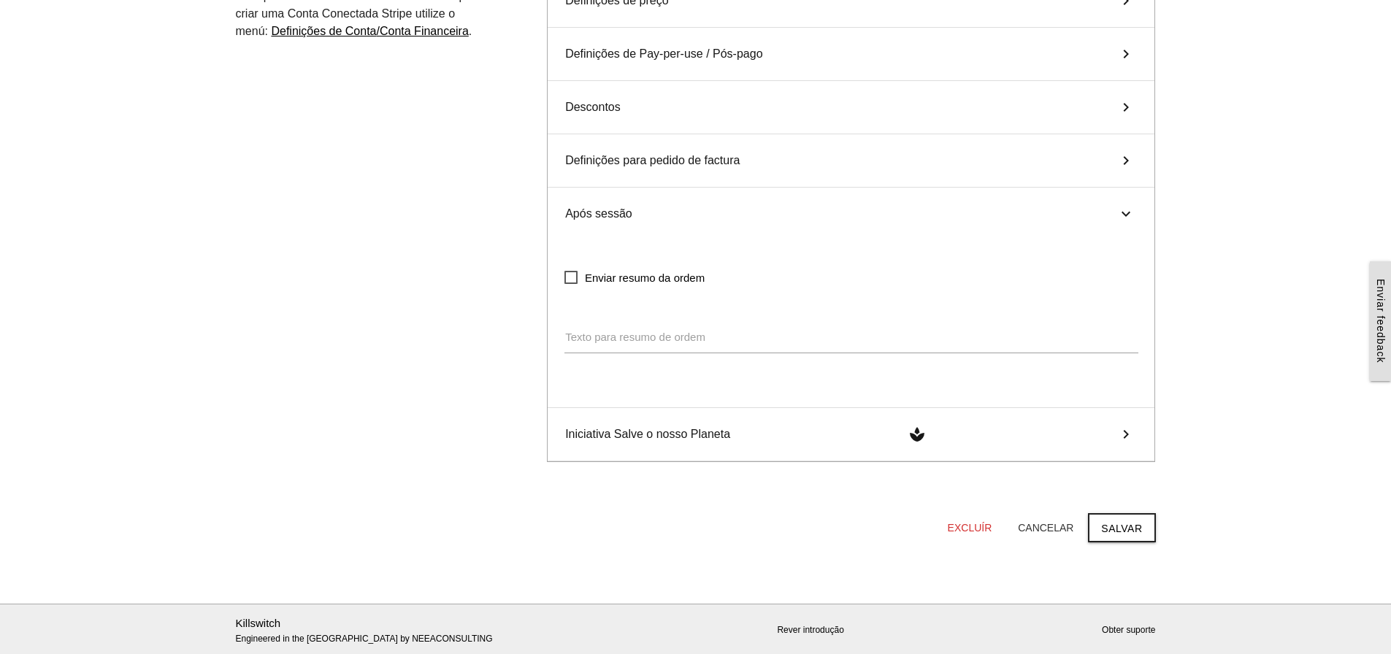
scroll to position [804, 0]
click at [1051, 526] on button "Cancelar" at bounding box center [1045, 526] width 79 height 26
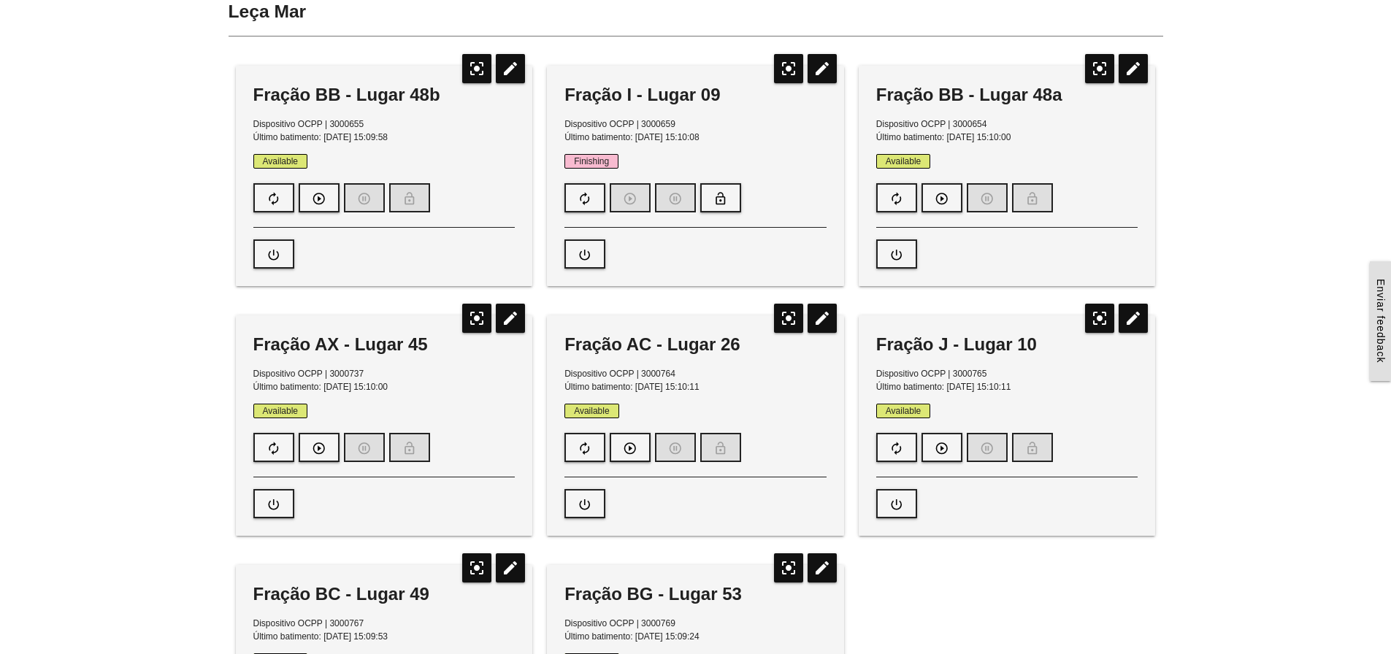
scroll to position [0, 0]
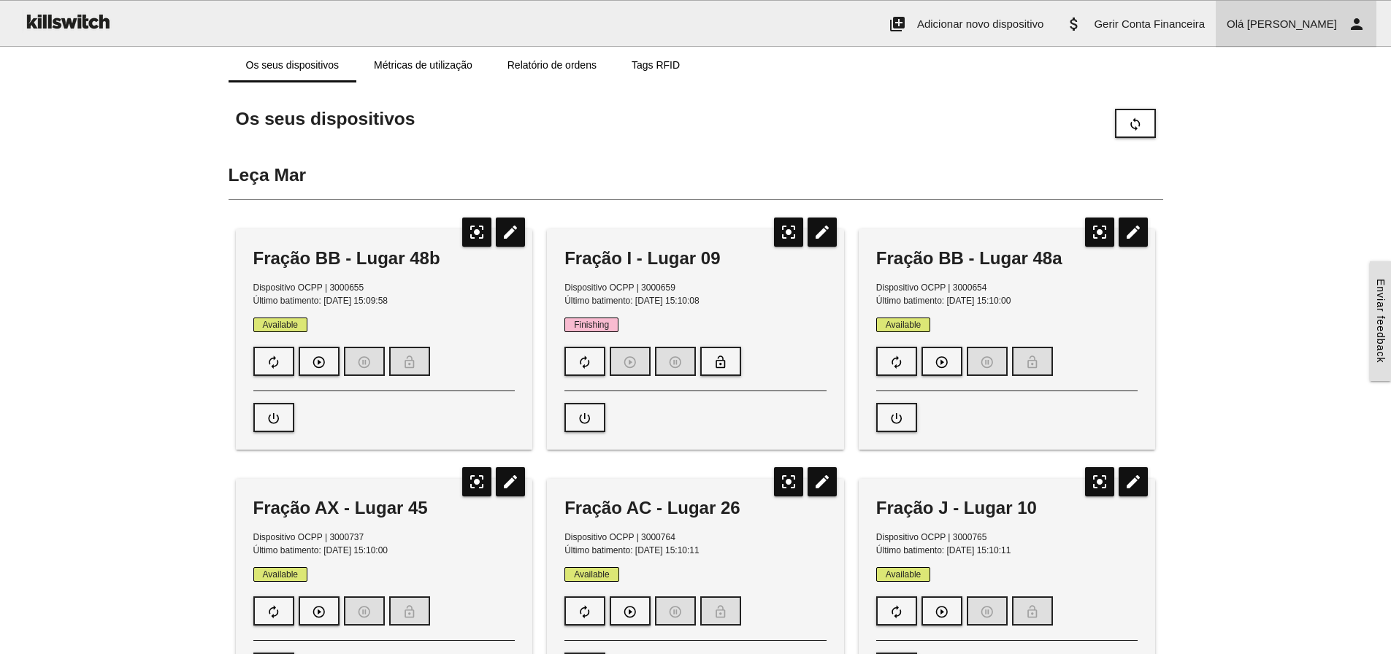
click at [1302, 26] on span "[PERSON_NAME]" at bounding box center [1292, 24] width 90 height 12
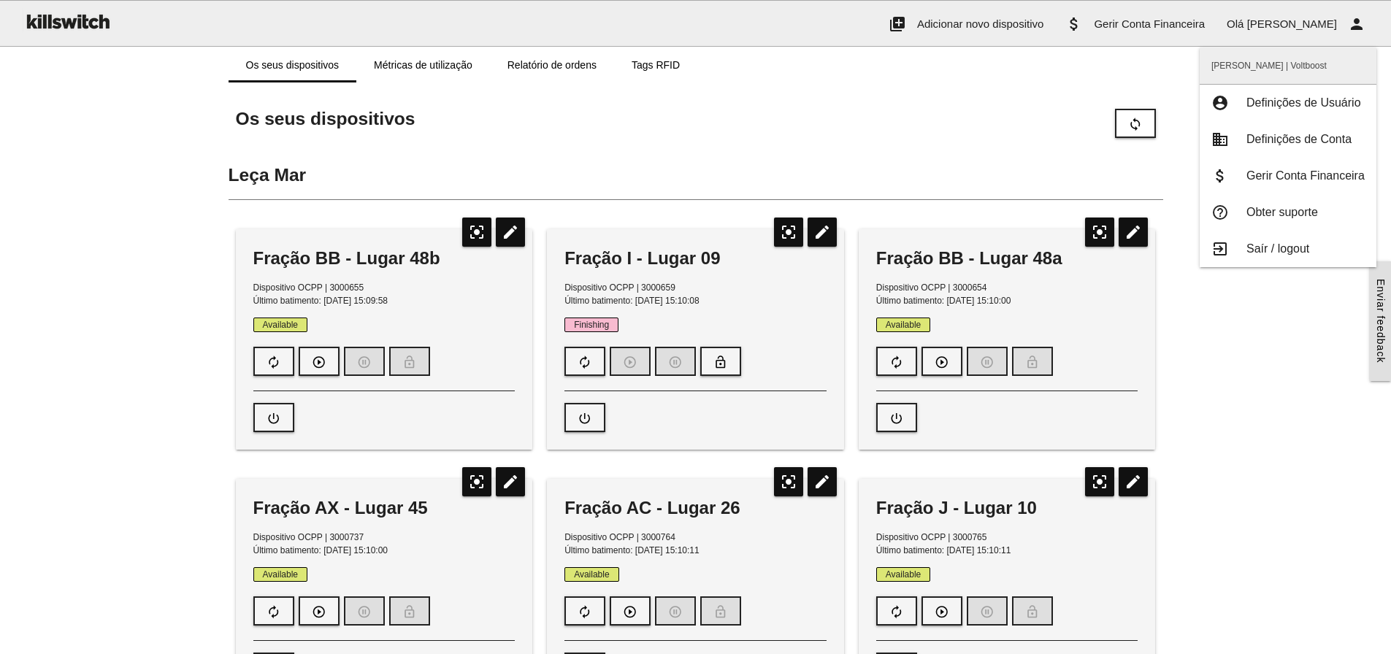
click at [1247, 246] on span "Saír / logout" at bounding box center [1277, 248] width 63 height 12
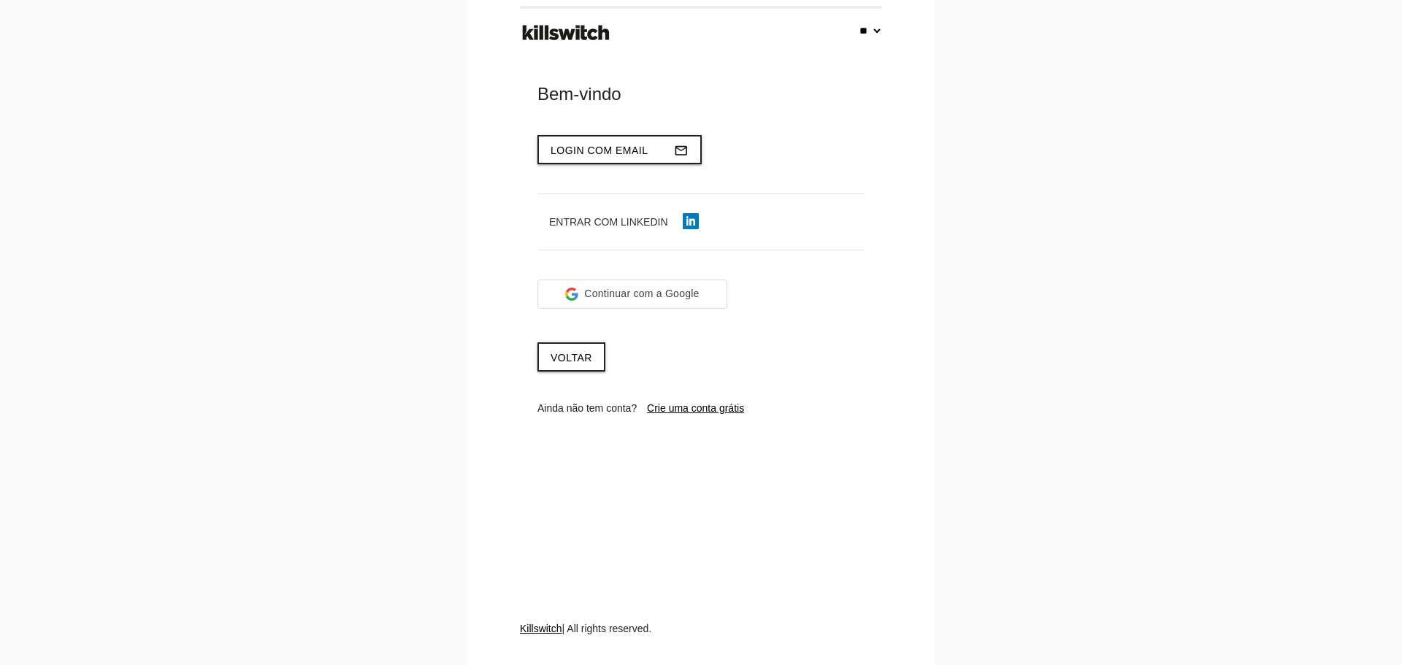
select select "**"
